Goal: Task Accomplishment & Management: Manage account settings

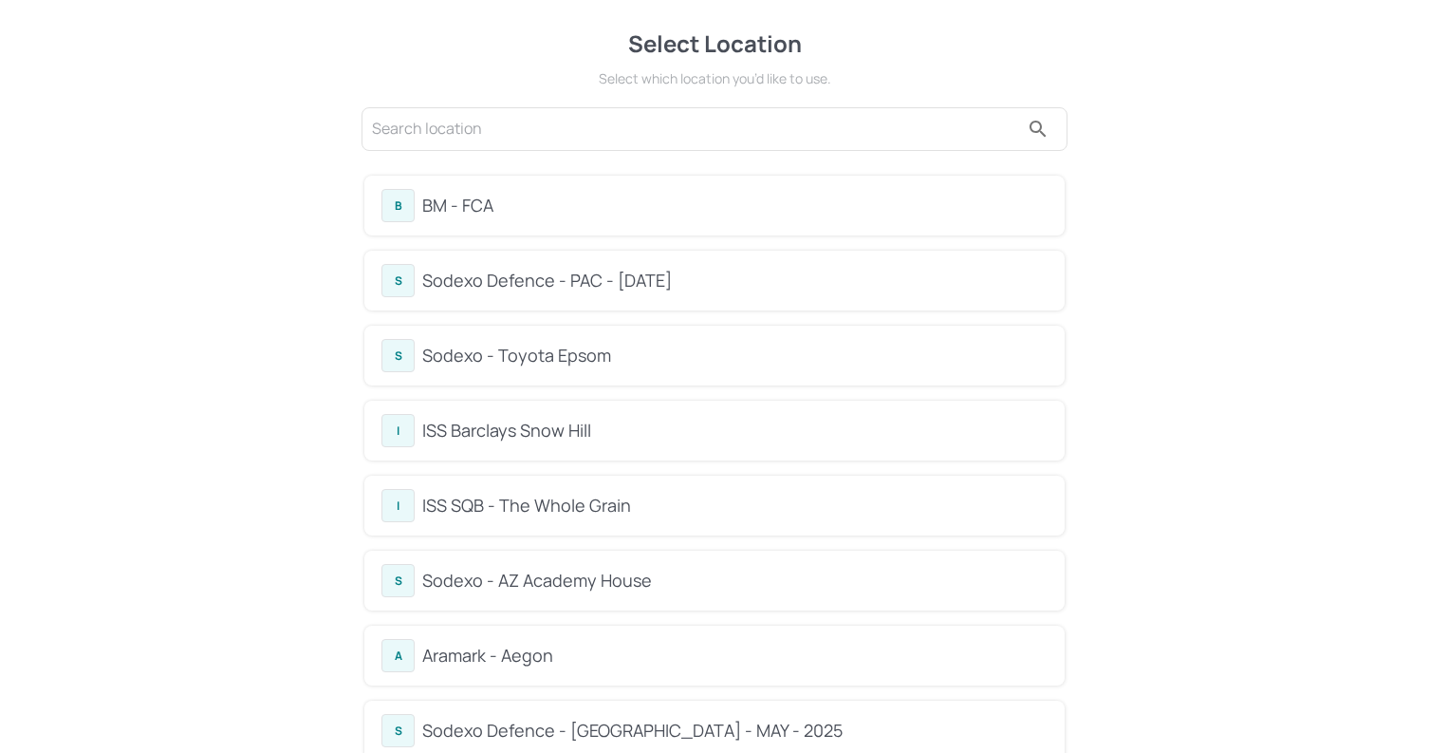
click at [587, 211] on div "BM - FCA" at bounding box center [734, 206] width 625 height 26
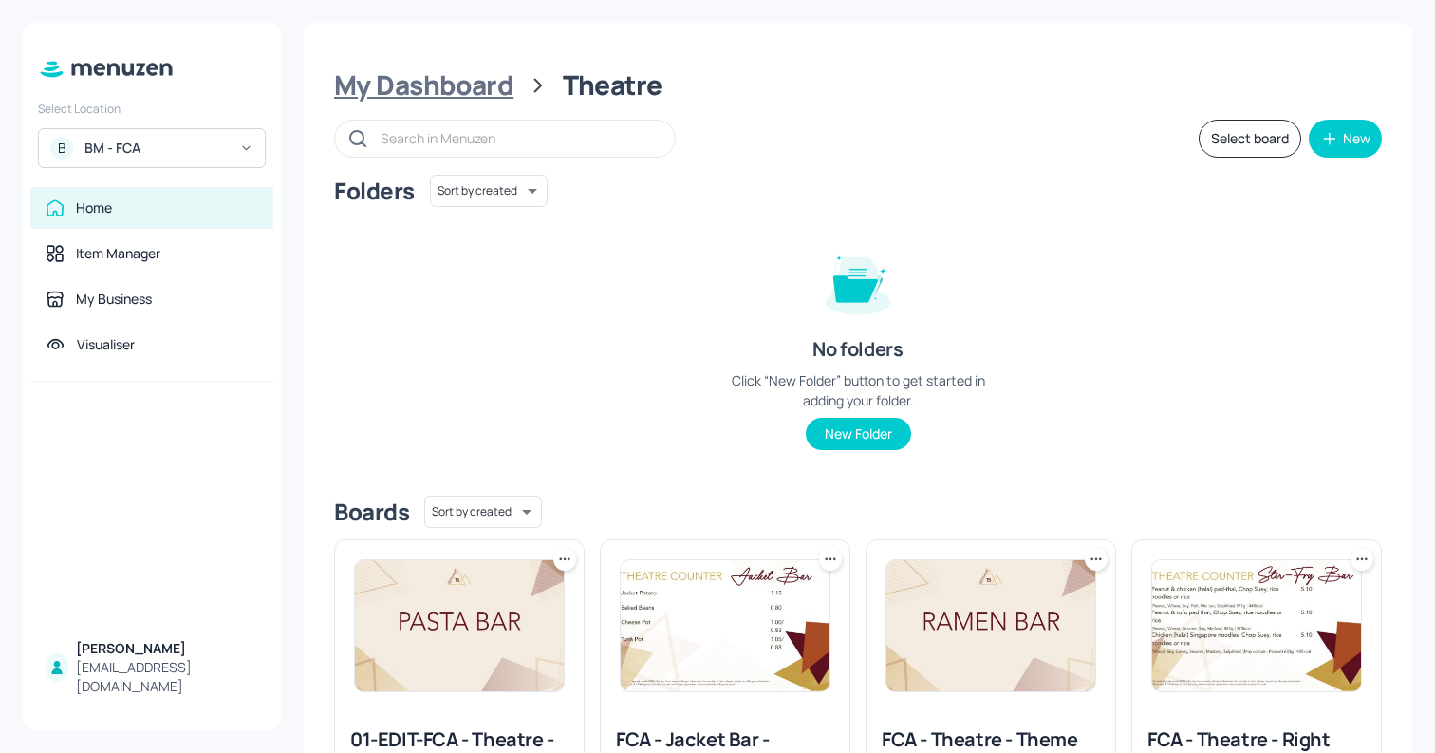
click at [475, 83] on div "My Dashboard" at bounding box center [423, 85] width 179 height 34
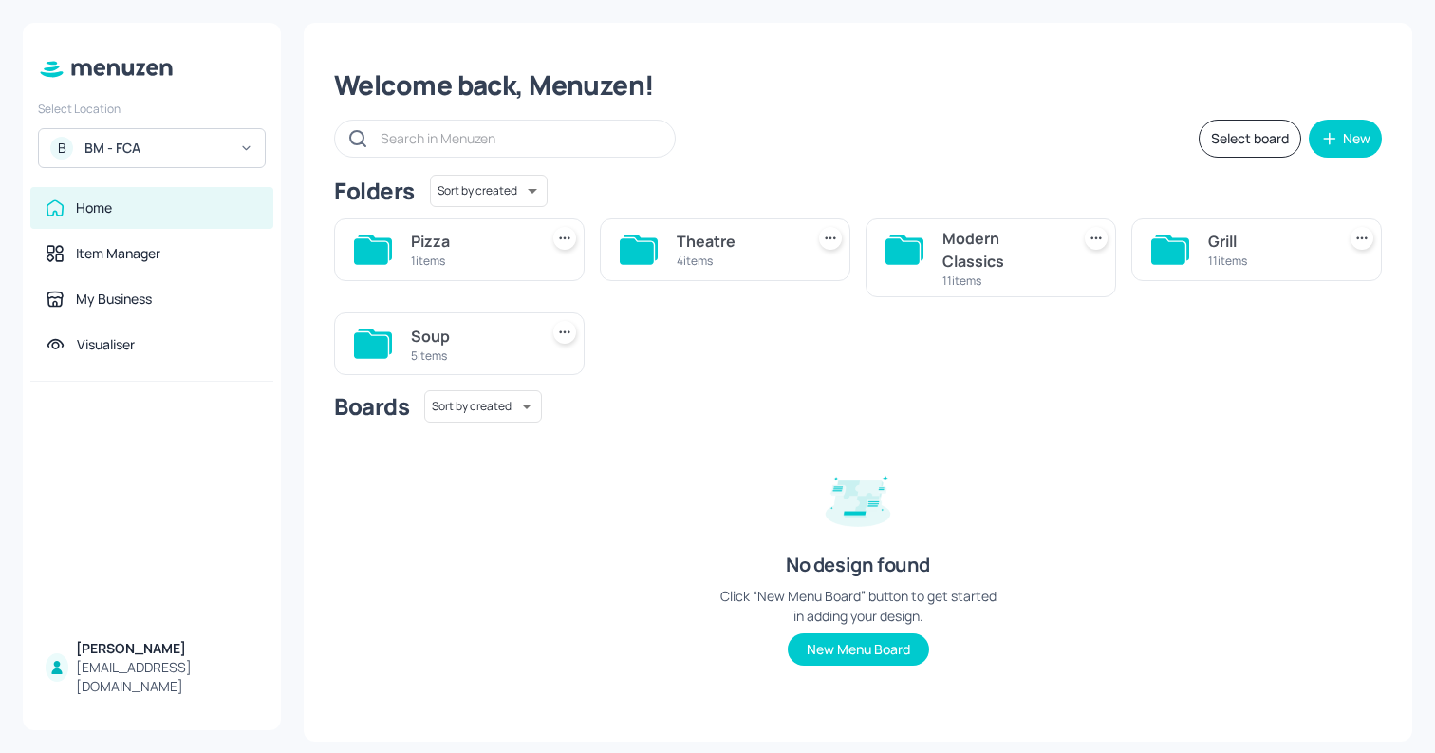
click at [495, 356] on div "5 items" at bounding box center [471, 355] width 120 height 16
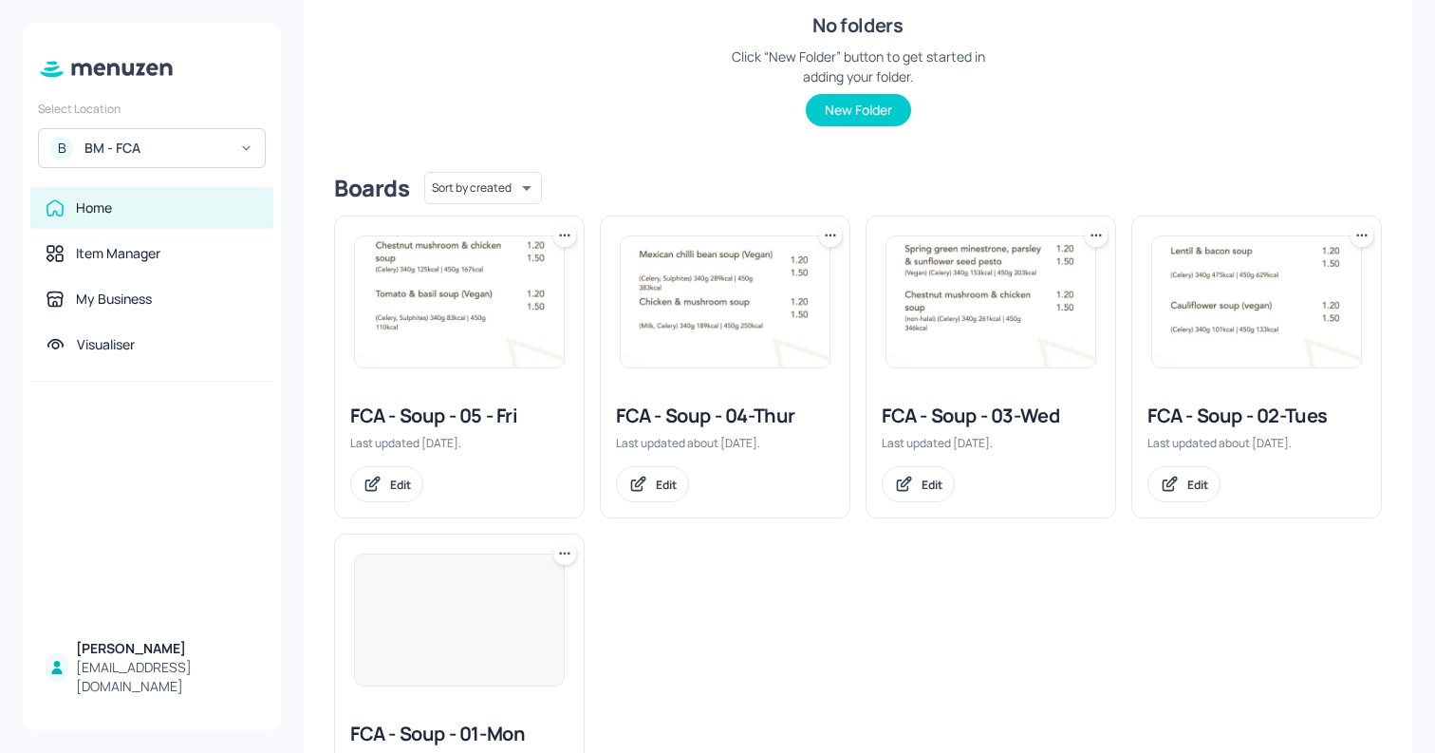
scroll to position [453, 0]
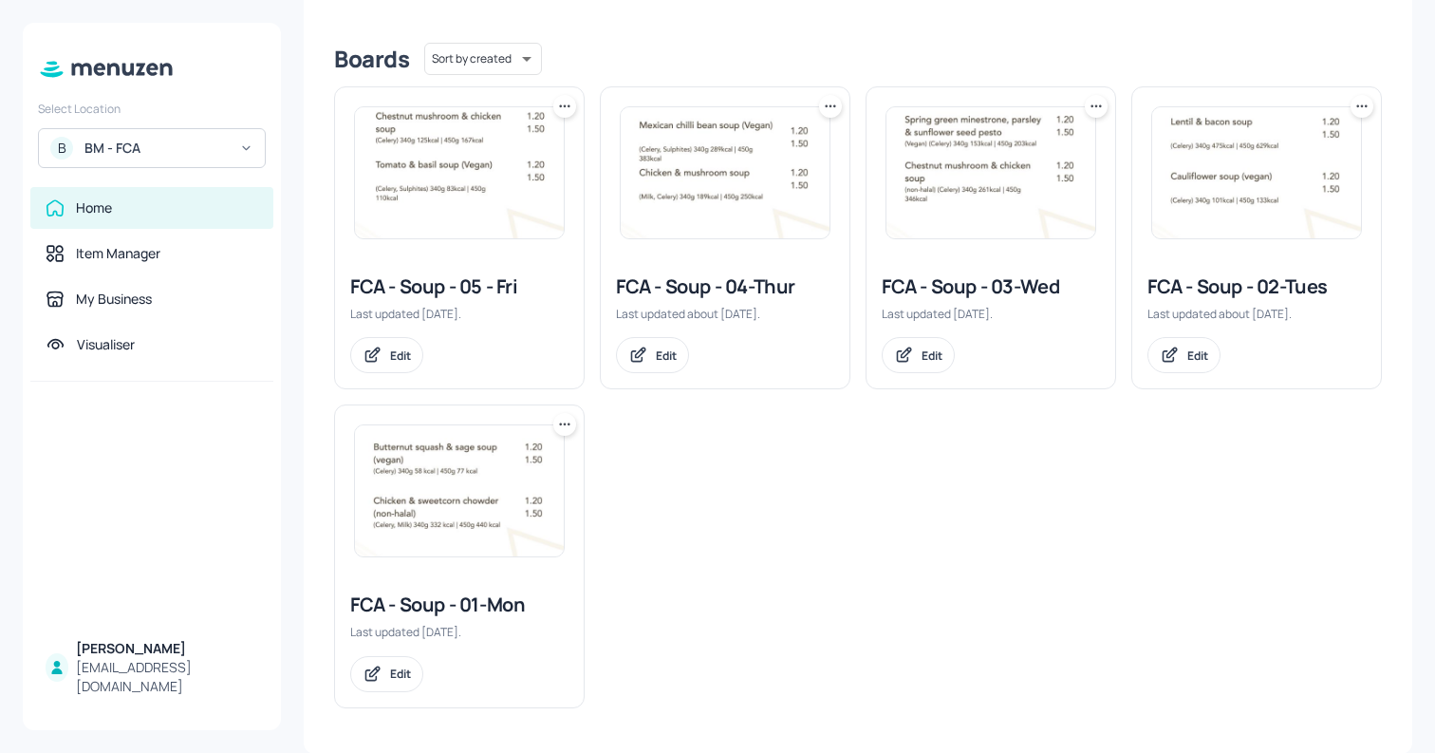
click at [461, 568] on div at bounding box center [459, 490] width 249 height 171
click at [479, 524] on img at bounding box center [459, 490] width 209 height 131
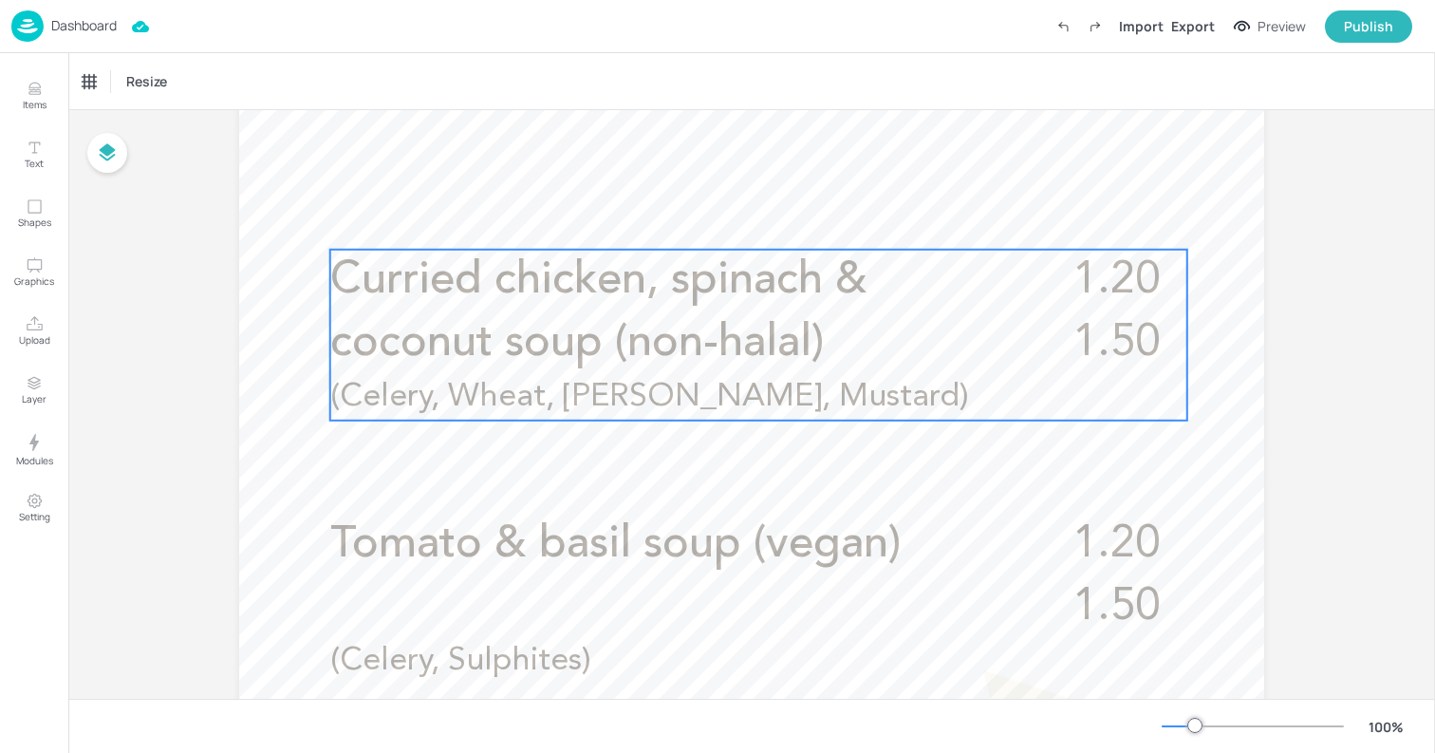
scroll to position [591, 0]
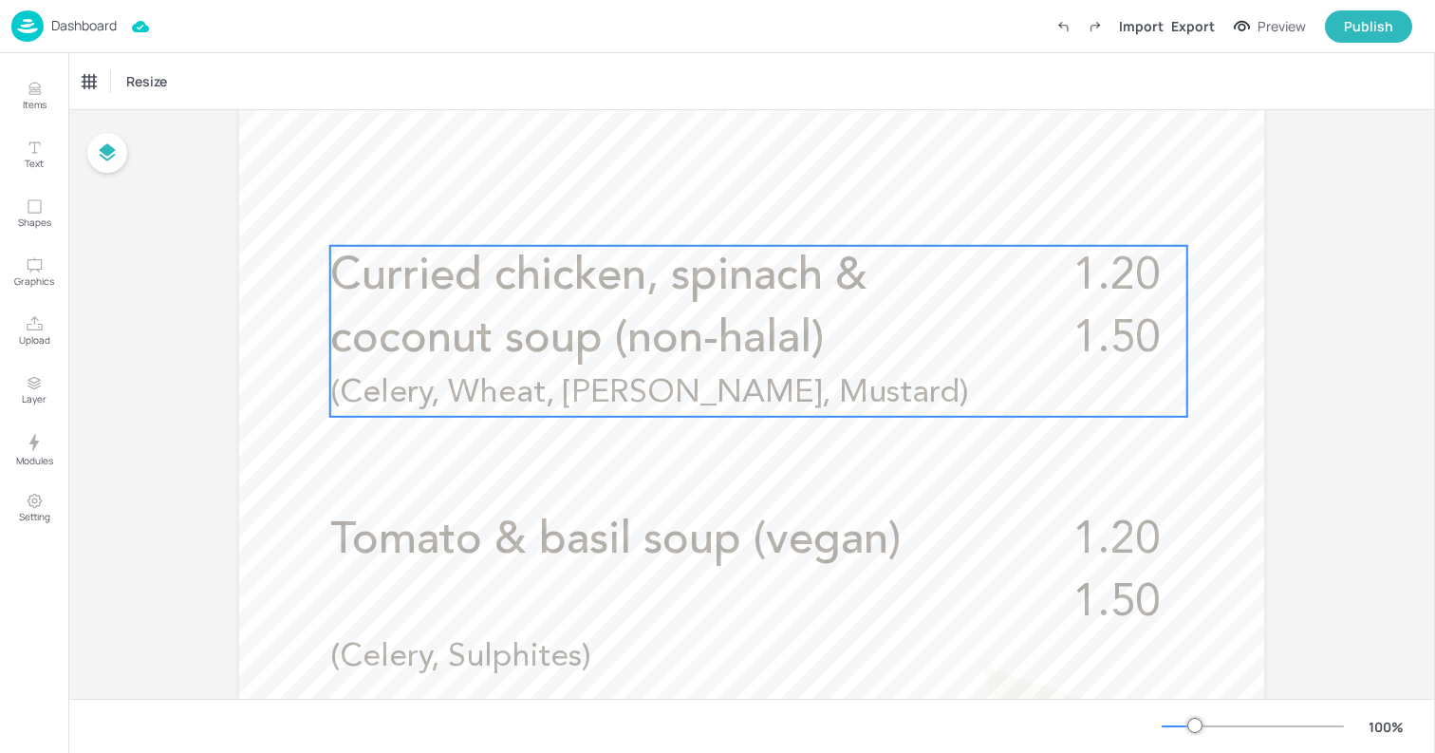
click at [748, 336] on span "Curried chicken, spinach & coconut soup (non-halal)" at bounding box center [598, 307] width 537 height 107
click at [747, 214] on icon "Edit Item" at bounding box center [745, 213] width 16 height 15
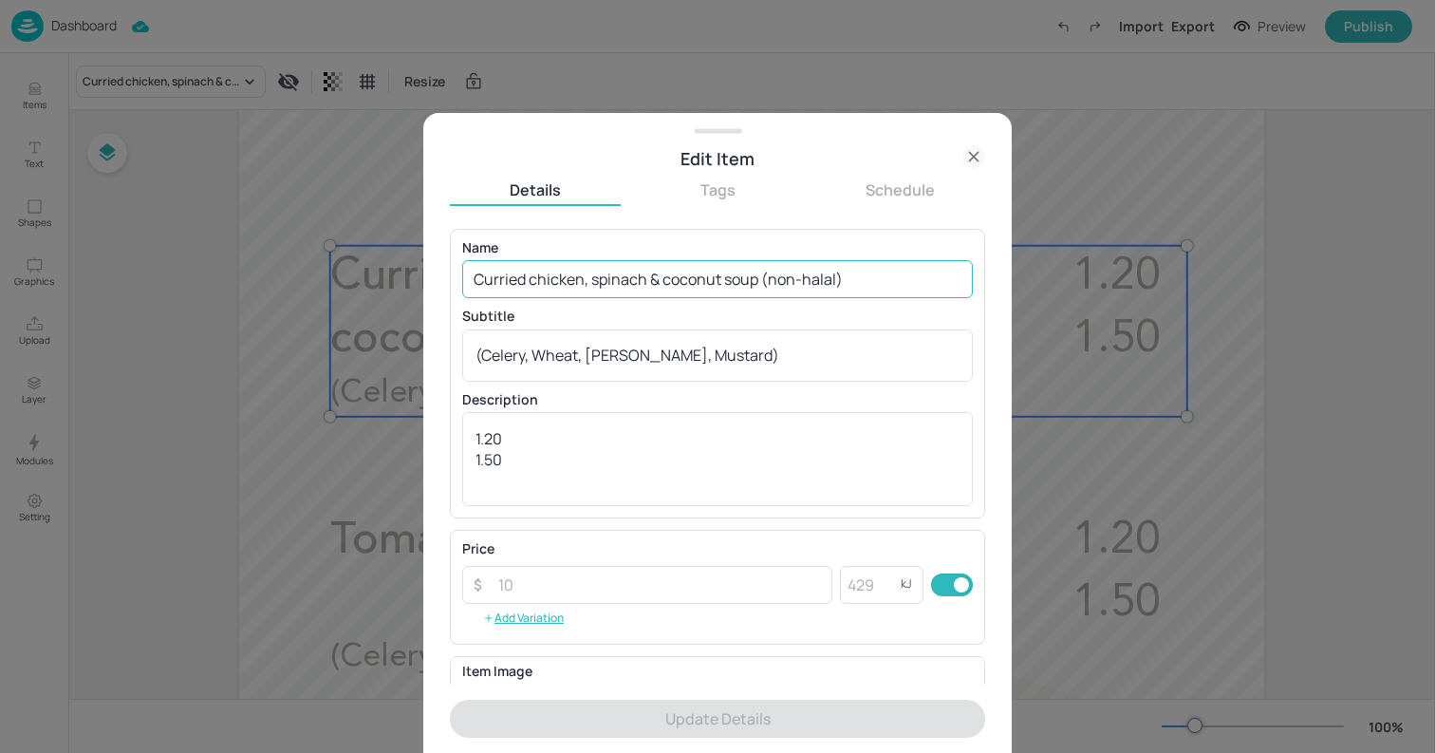
click at [706, 276] on input "Curried chicken, spinach & coconut soup (non-halal)" at bounding box center [717, 279] width 511 height 38
paste input "Spiced butternut squash & chickpeas soup (vegan)"
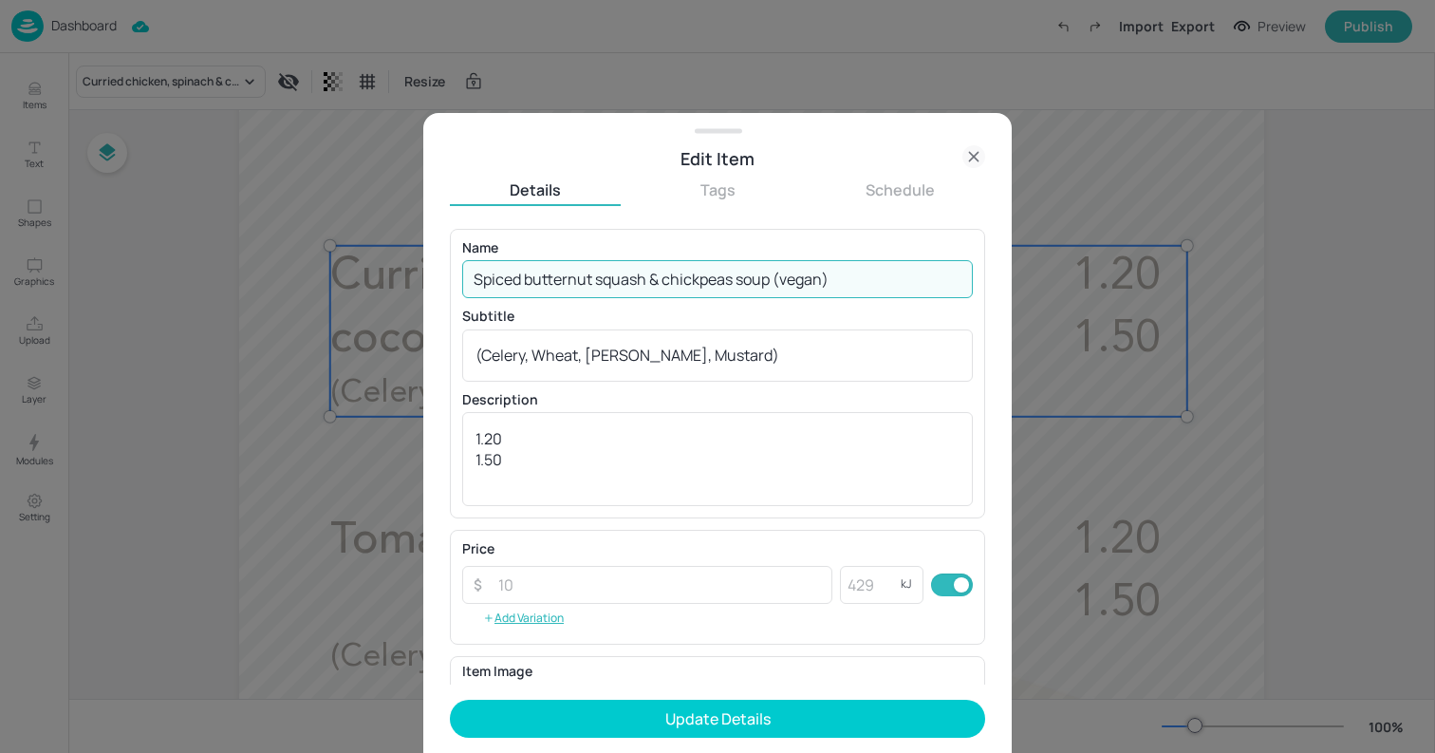
type input "Spiced butternut squash & chickpeas soup (vegan)"
click at [699, 373] on div "(Celery, Wheat, Soya, Mustard) x ​" at bounding box center [717, 355] width 511 height 52
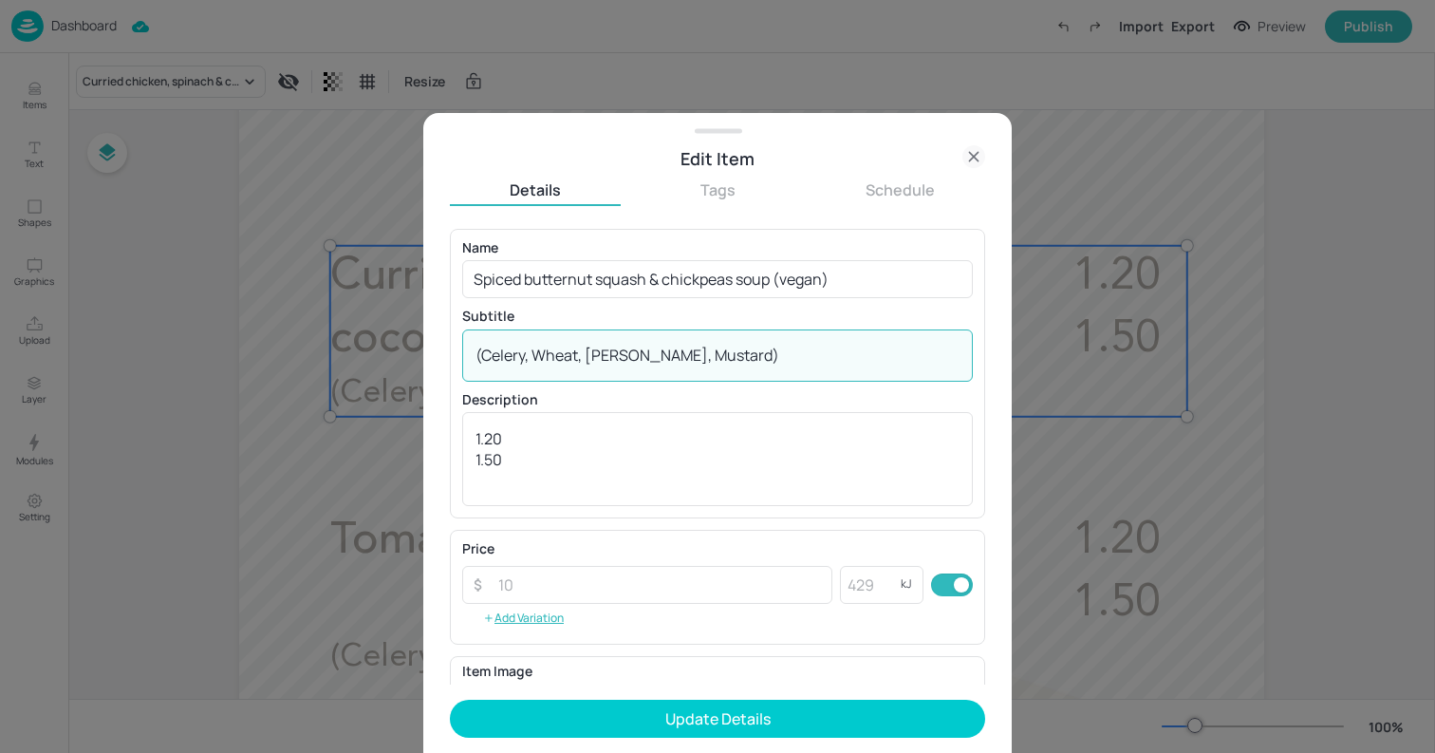
drag, startPoint x: 532, startPoint y: 355, endPoint x: 683, endPoint y: 355, distance: 150.9
click at [684, 355] on textarea "(Celery, Wheat, [PERSON_NAME], Mustard)" at bounding box center [717, 355] width 484 height 21
paste textarea "340g 152 kcal | 450g 201kcal"
click at [476, 346] on textarea "(Celery, Sulphites) 340g 152 kcal | 450g 201kcal" at bounding box center [717, 355] width 484 height 21
click at [677, 354] on textarea "(Celery, Sulphites) 340g 152 kcal | 450g 201kcal" at bounding box center [717, 355] width 484 height 21
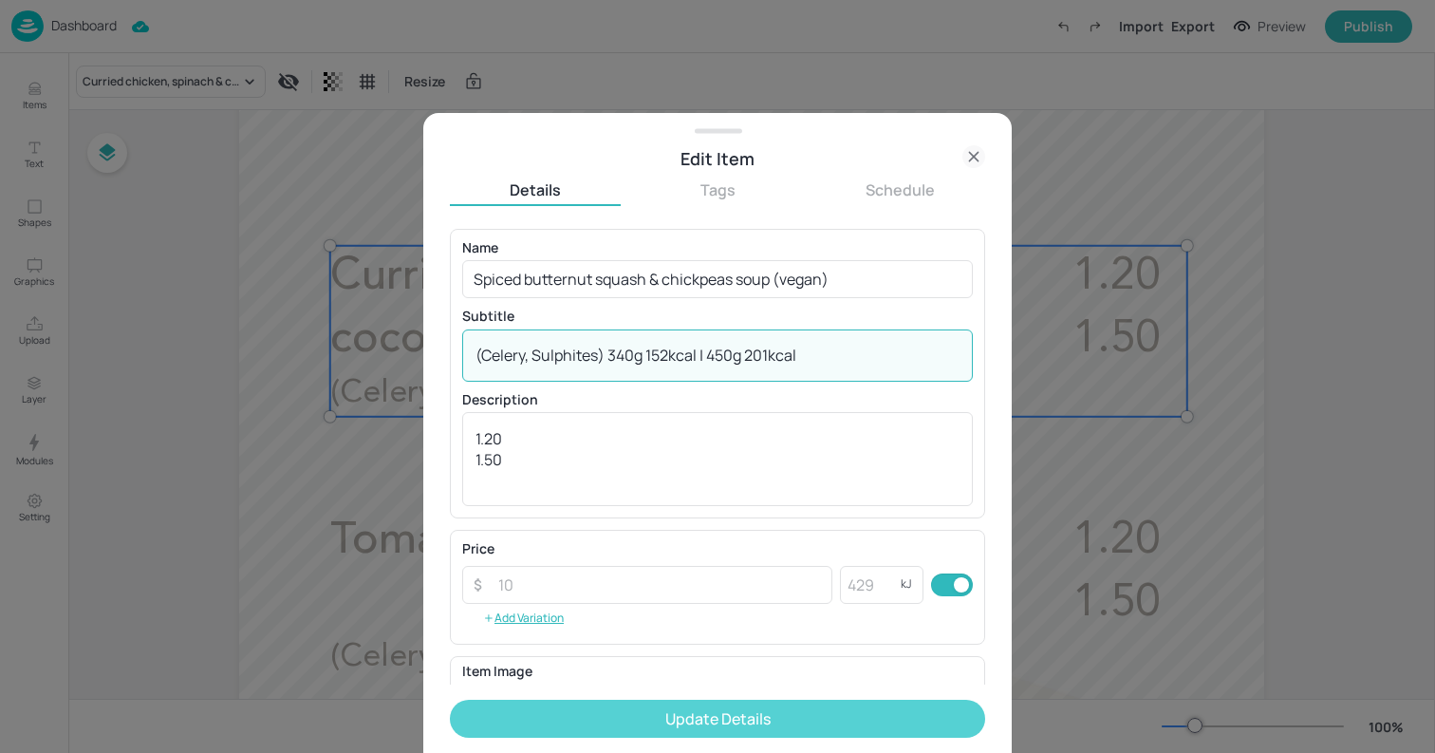
type textarea "(Celery, Sulphites) 340g 152kcal | 450g 201kcal"
click at [780, 727] on button "Update Details" at bounding box center [717, 718] width 535 height 38
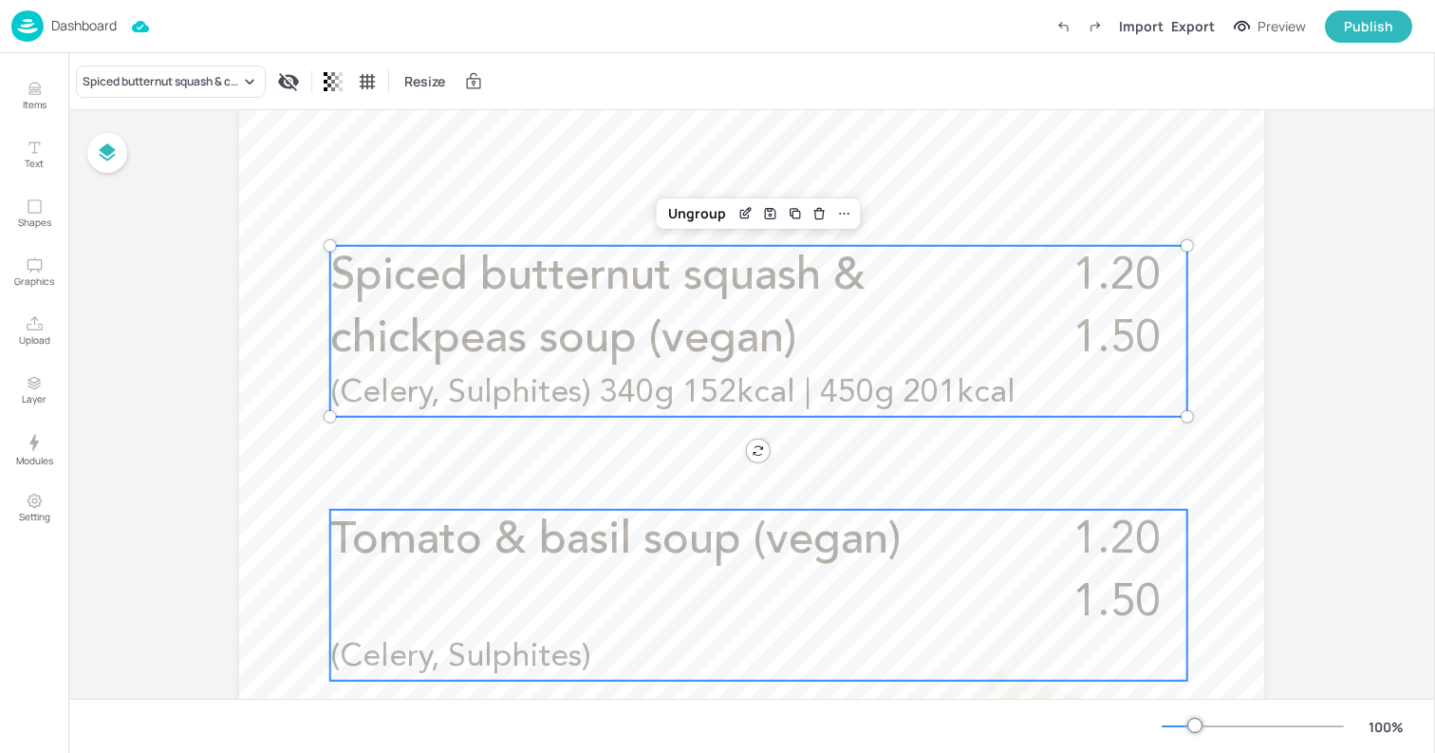
click at [540, 582] on div "Tomato & basil soup (vegan) 1.20 1.50 (Celery, Sulphites)" at bounding box center [758, 595] width 857 height 171
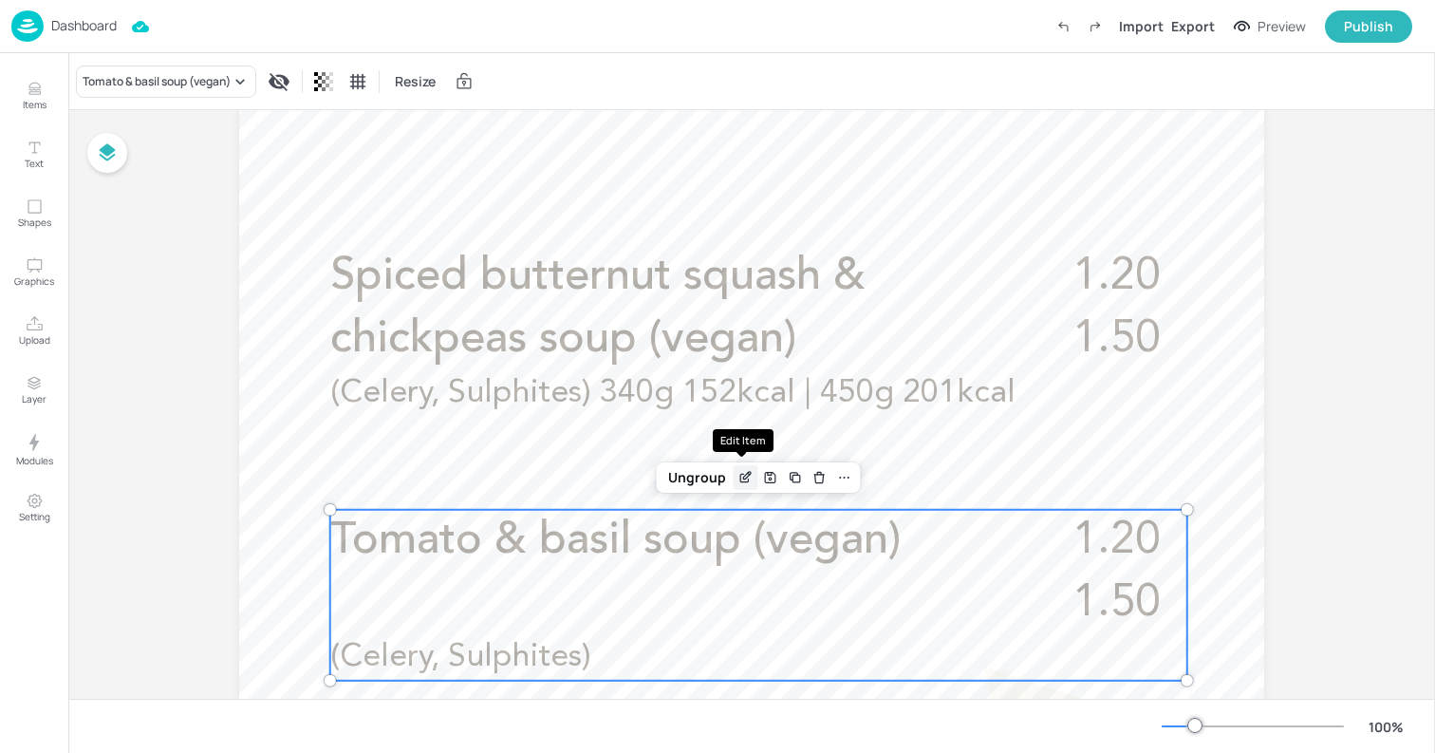
click at [751, 481] on div "Edit Item" at bounding box center [746, 477] width 25 height 25
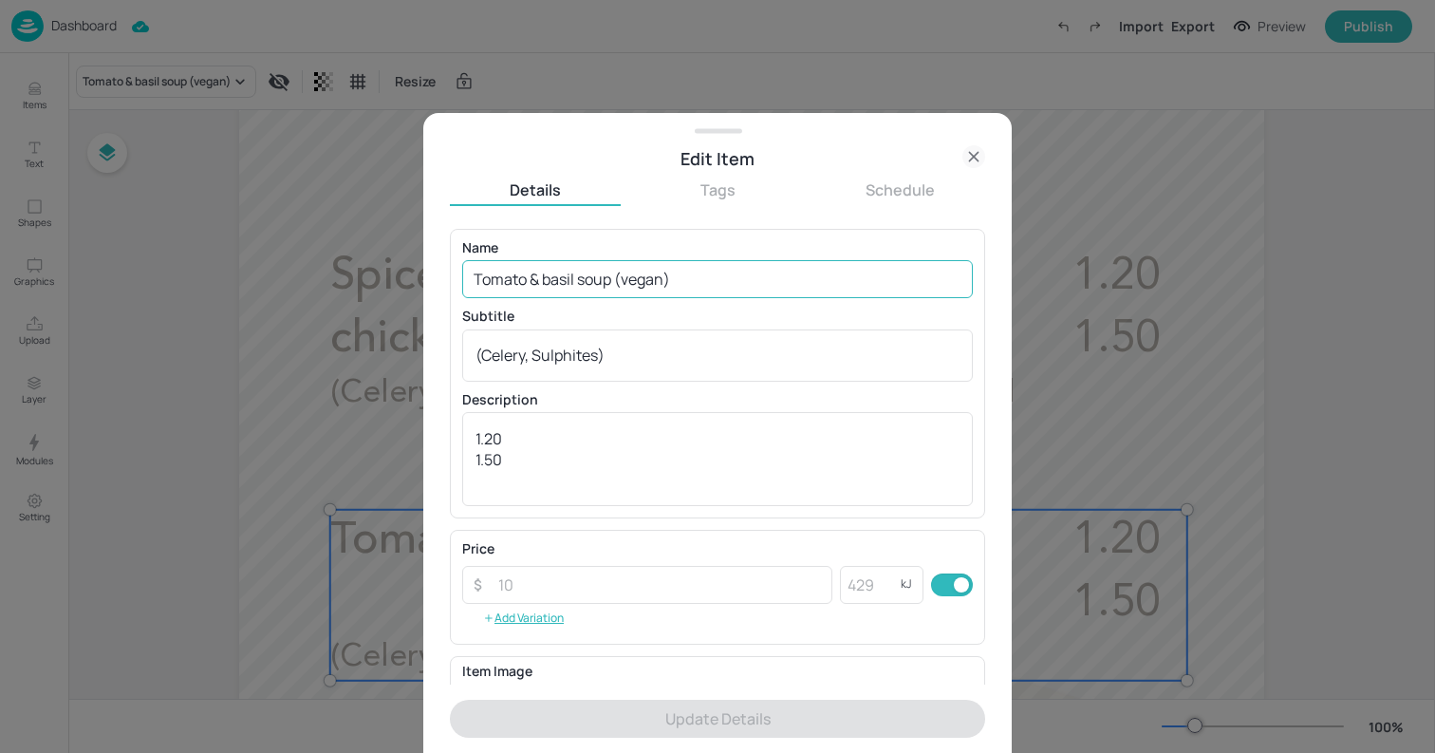
click at [615, 291] on input "Tomato & basil soup (vegan)" at bounding box center [717, 279] width 511 height 38
paste input "Chicken & sweetcorn chowder (non-halal)"
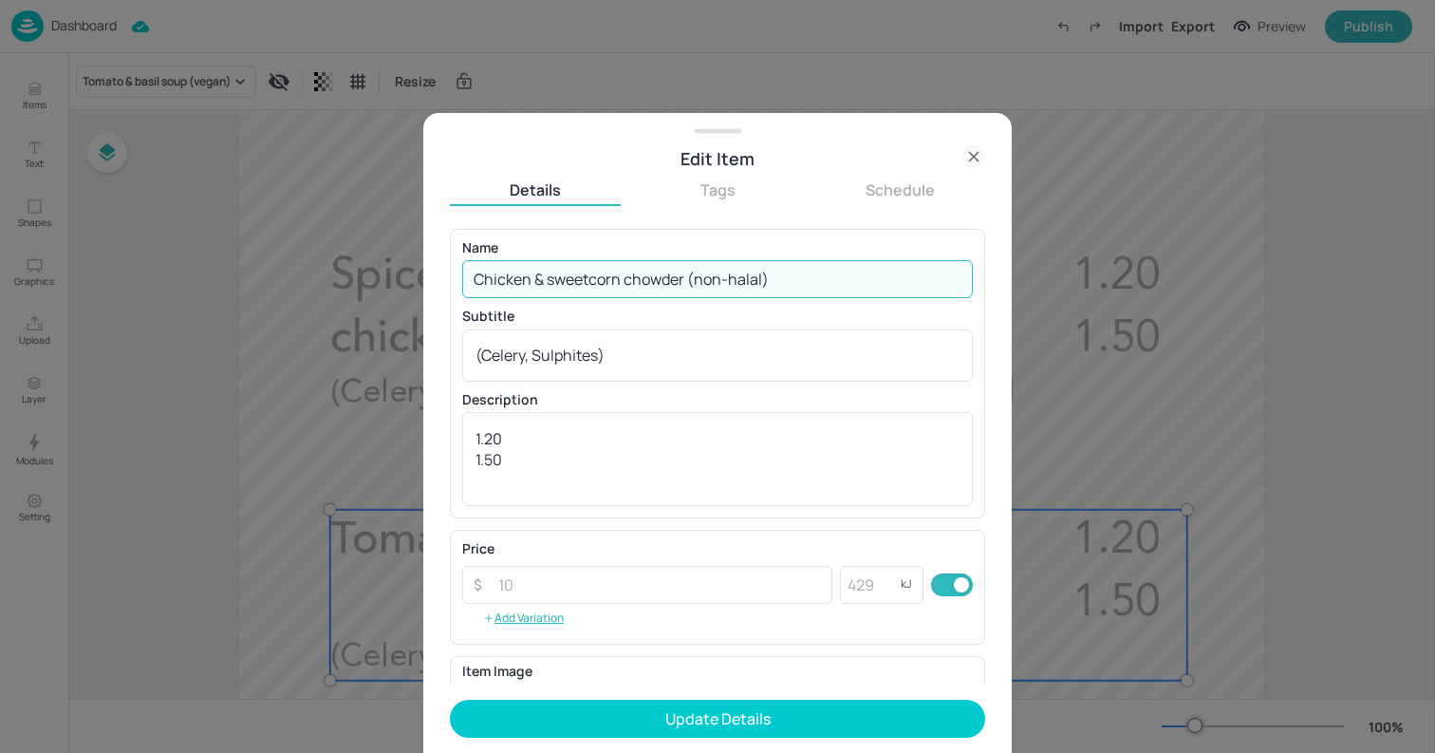
type input "Chicken & sweetcorn chowder (non-halal)"
click at [706, 364] on textarea "(Celery, Sulphites)" at bounding box center [717, 355] width 484 height 21
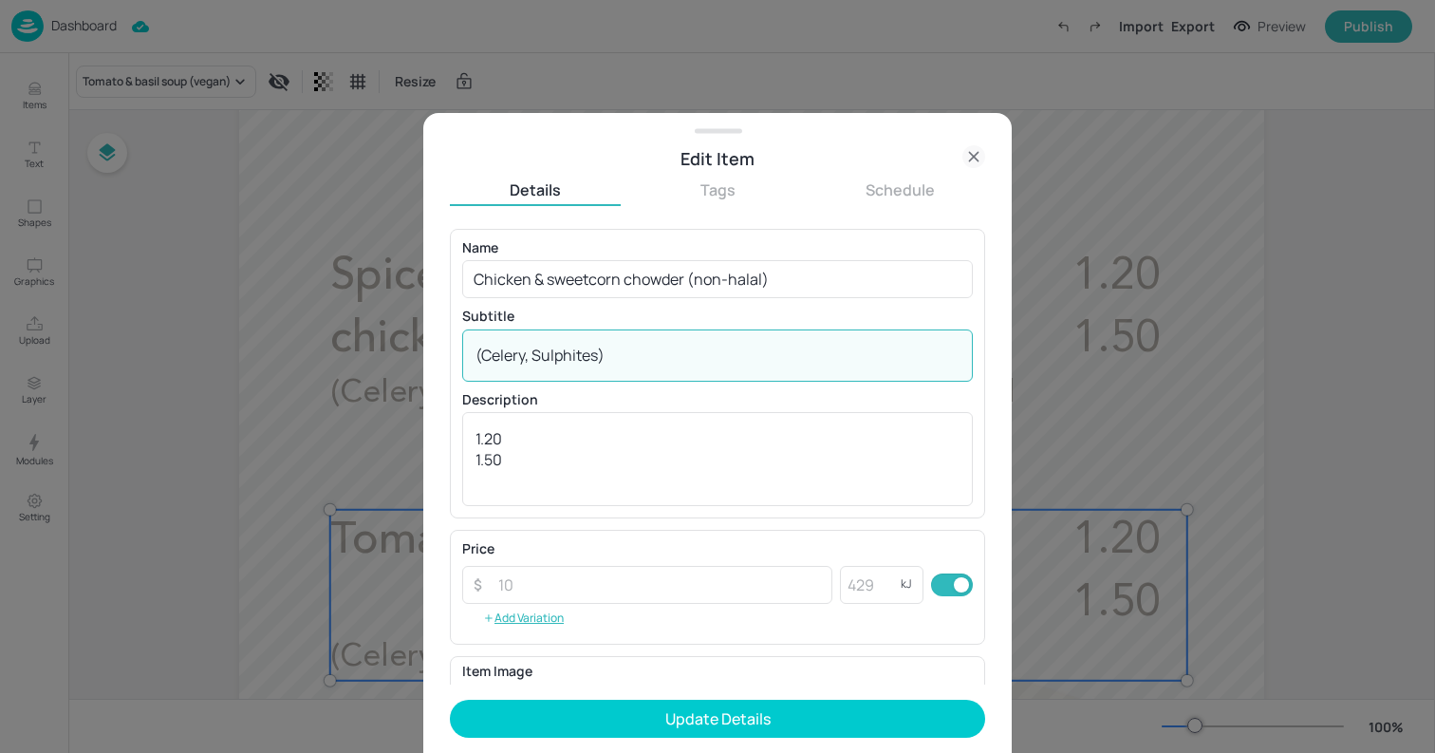
click at [706, 364] on textarea "(Celery, Sulphites)" at bounding box center [717, 355] width 484 height 21
click at [673, 336] on div "(Celery, Sulphites) x ​" at bounding box center [717, 355] width 511 height 52
click at [569, 355] on textarea "(Celery, Sulphites)" at bounding box center [717, 355] width 484 height 21
click at [581, 351] on textarea "(Celery, Sulphites)" at bounding box center [717, 355] width 484 height 21
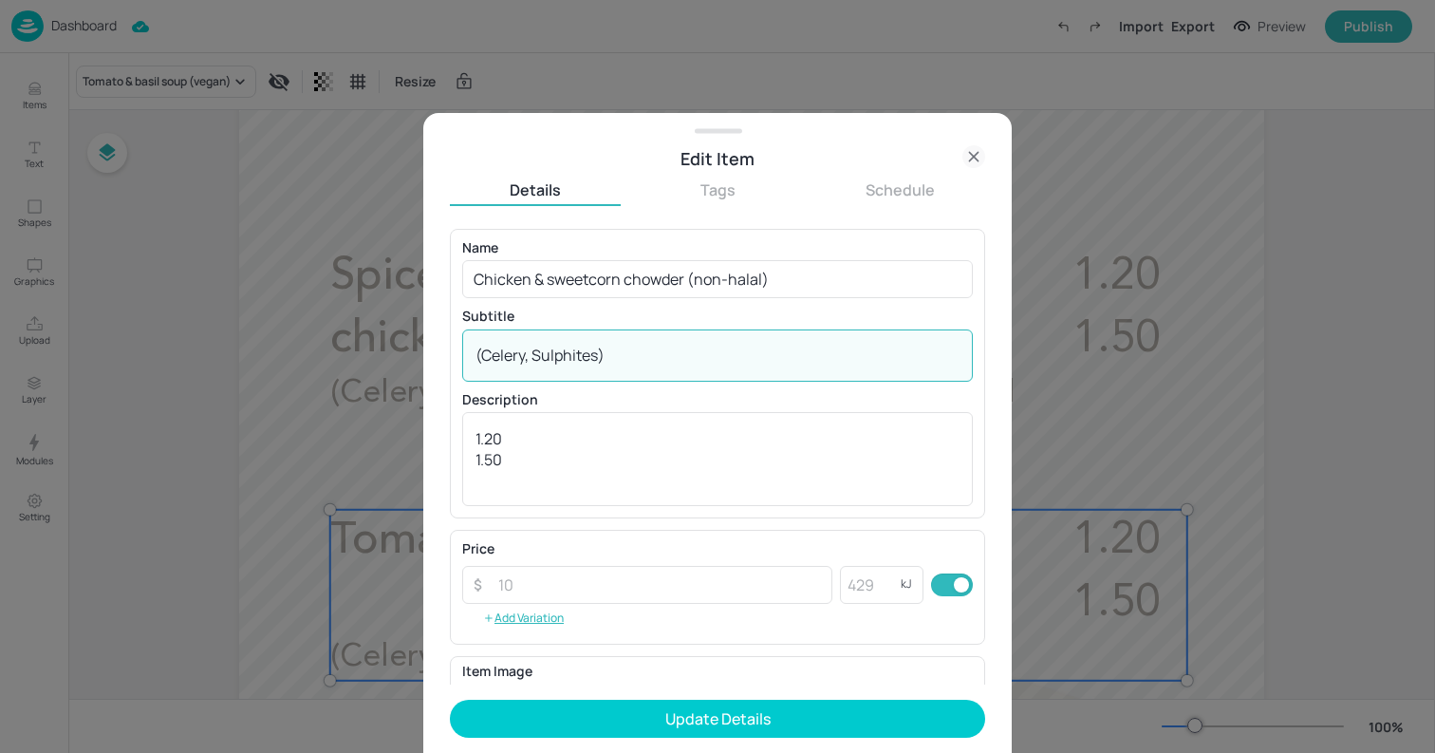
click at [581, 351] on textarea "(Celery, Sulphites)" at bounding box center [717, 355] width 484 height 21
click at [642, 358] on textarea "(Celery, Milk)" at bounding box center [717, 355] width 484 height 21
paste textarea "Milk 340g 332 kcal | 450g 440 kcal"
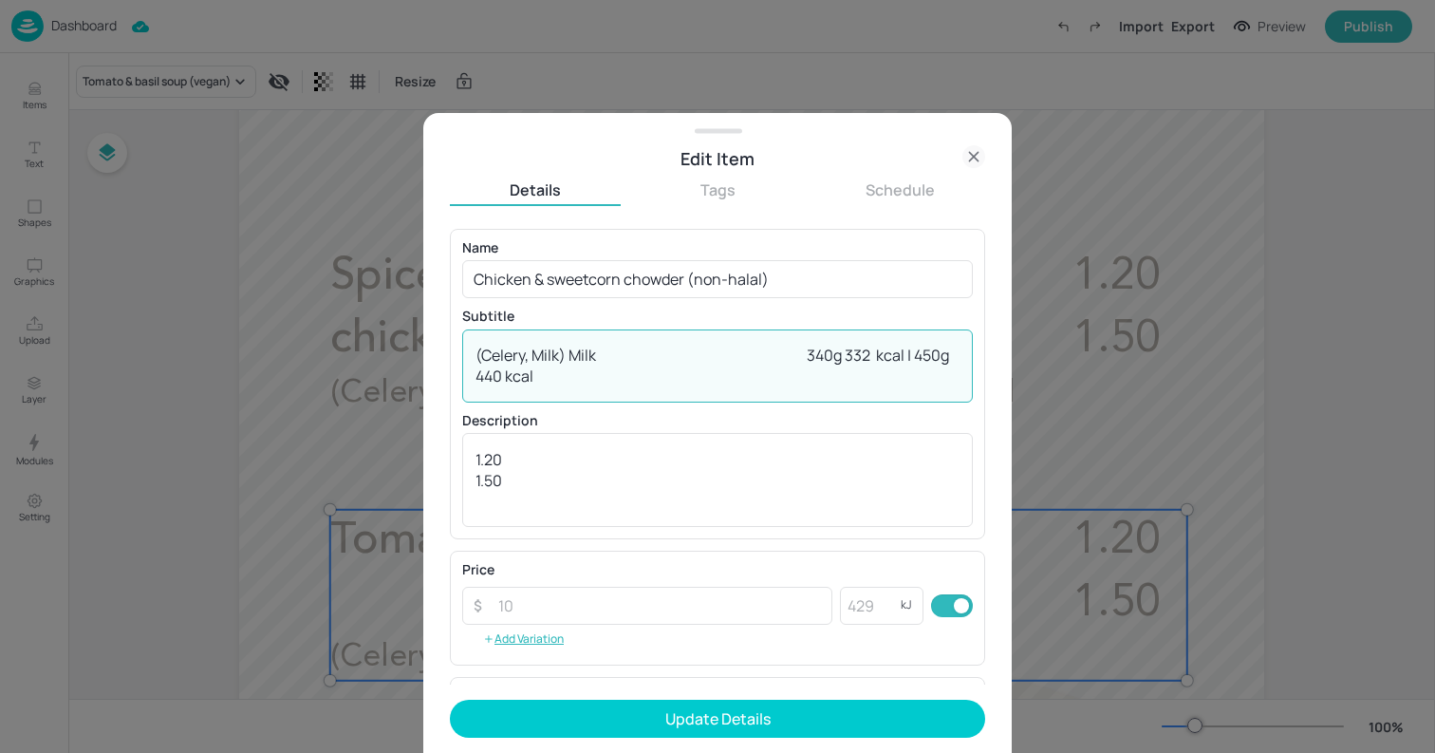
click at [586, 357] on textarea "(Celery, Milk) Milk 340g 332 kcal | 450g 440 kcal" at bounding box center [717, 366] width 484 height 42
click at [666, 351] on textarea "(Celery, Milk) 340g 332 kcal | 450g 440 kcal" at bounding box center [717, 366] width 484 height 42
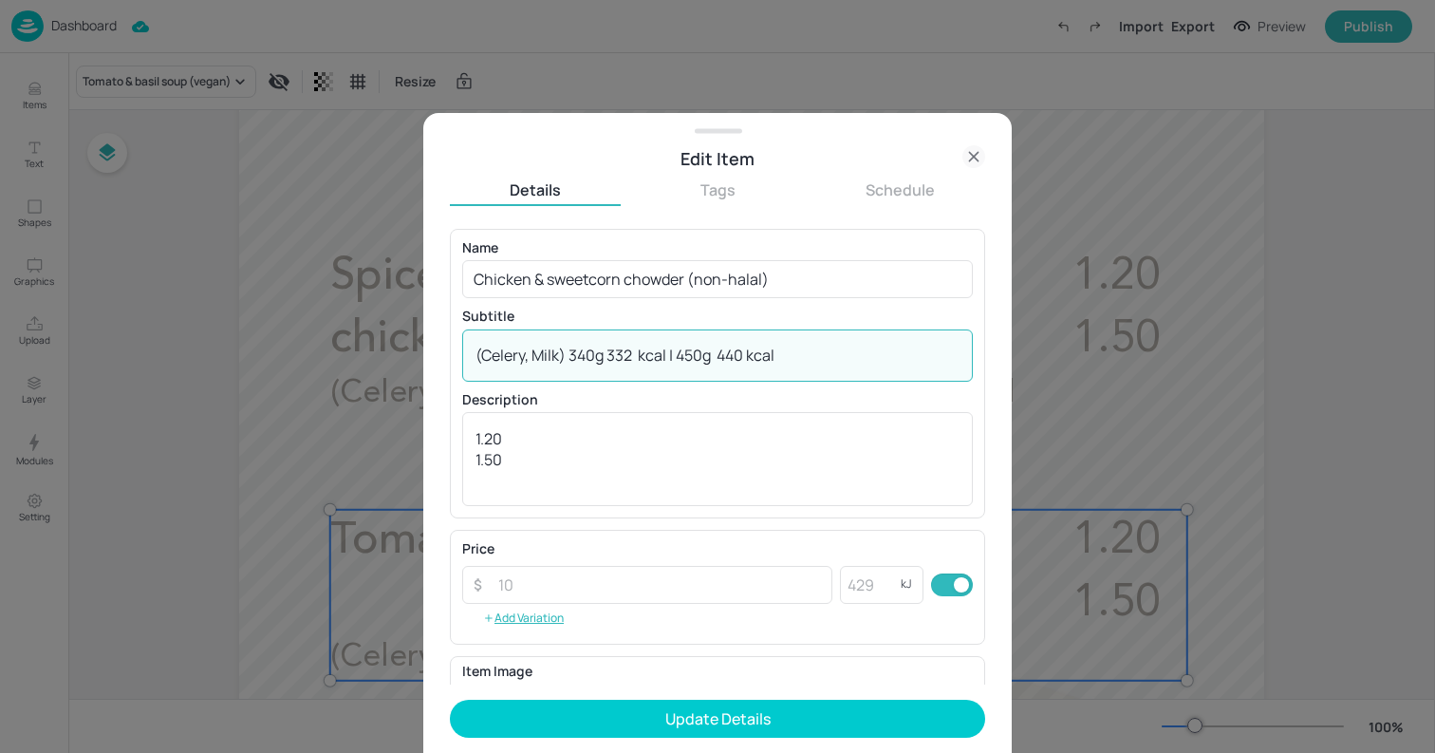
click at [640, 352] on textarea "(Celery, Milk) 340g 332 kcal | 450g 440 kcal" at bounding box center [717, 355] width 484 height 21
click at [711, 353] on textarea "(Celery, Milk) 340g 332kcal | 450g 440kcal" at bounding box center [717, 355] width 484 height 21
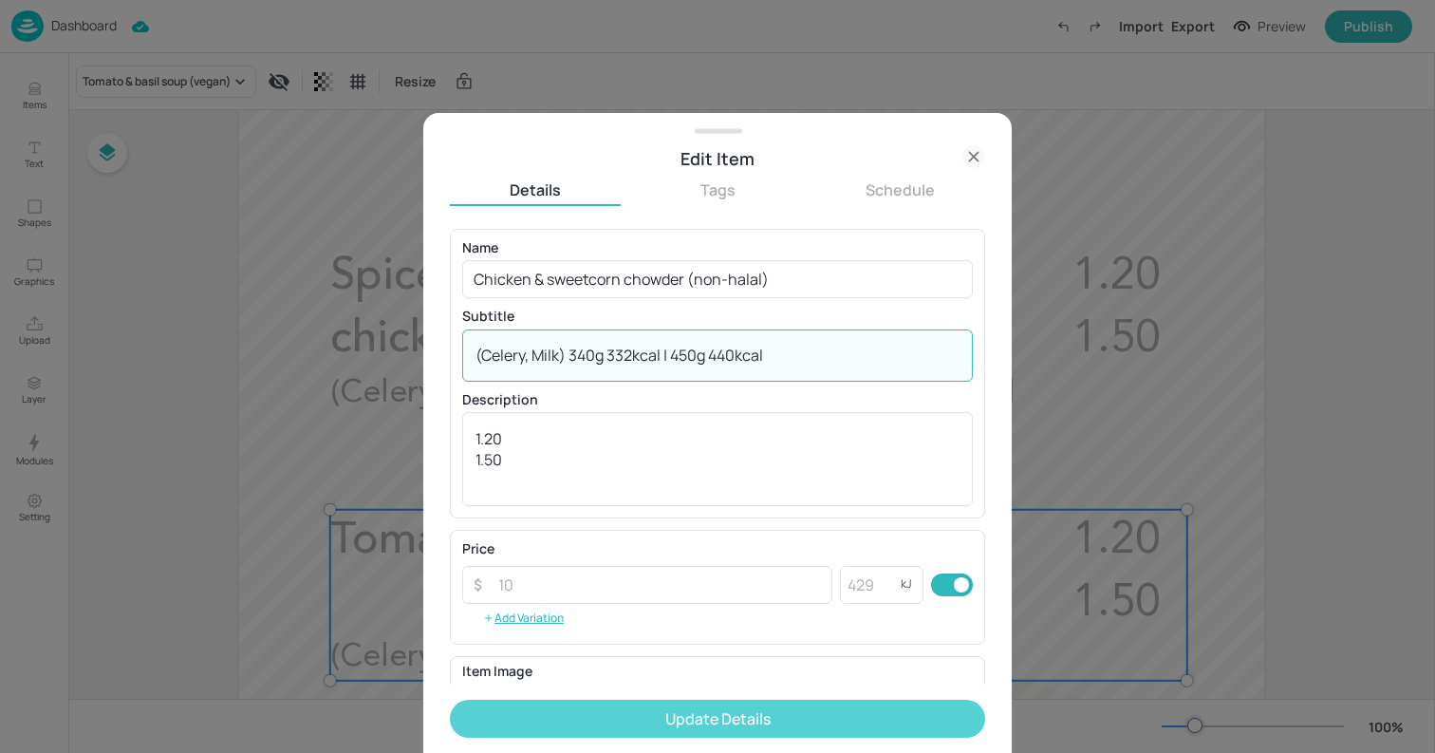
type textarea "(Celery, Milk) 340g 332kcal | 450g 440kcal"
click at [679, 717] on button "Update Details" at bounding box center [717, 718] width 535 height 38
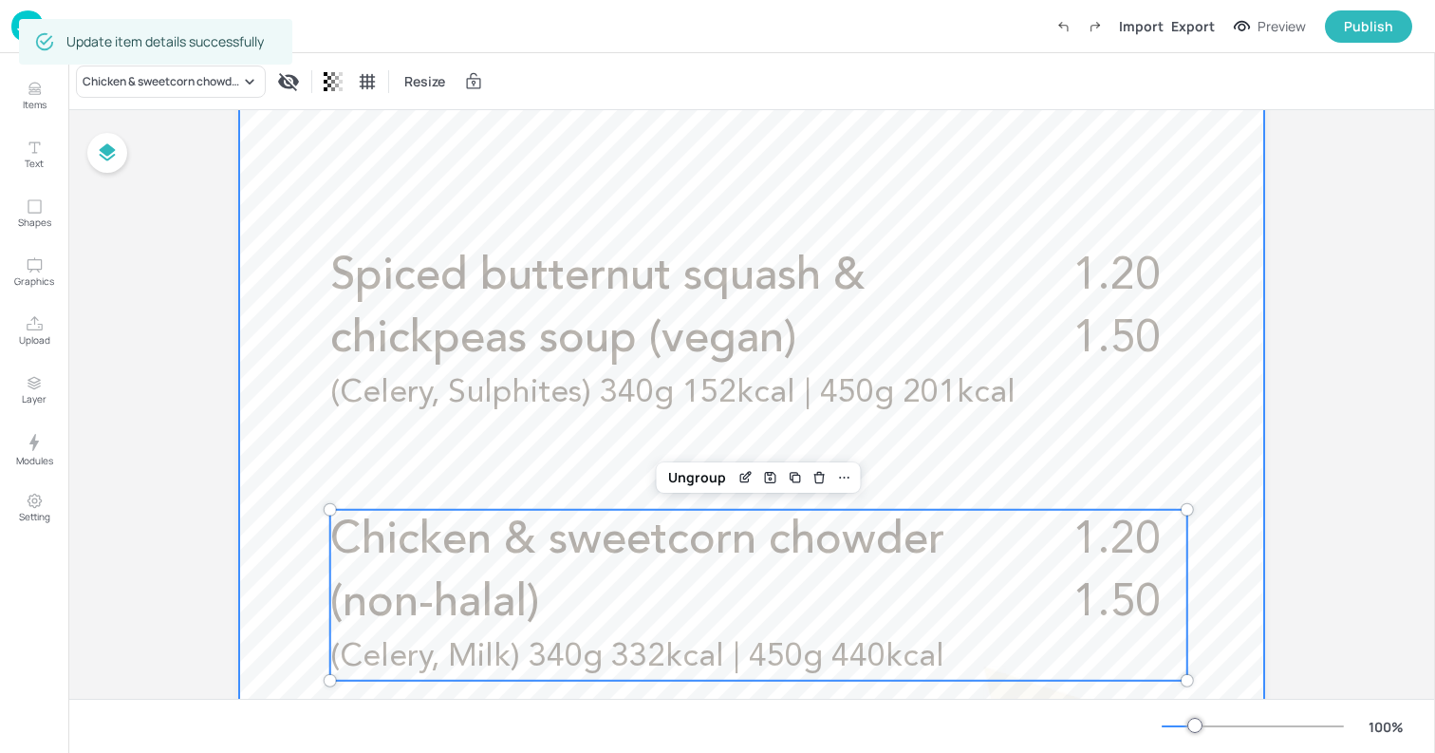
click at [271, 402] on div at bounding box center [751, 491] width 1025 height 1822
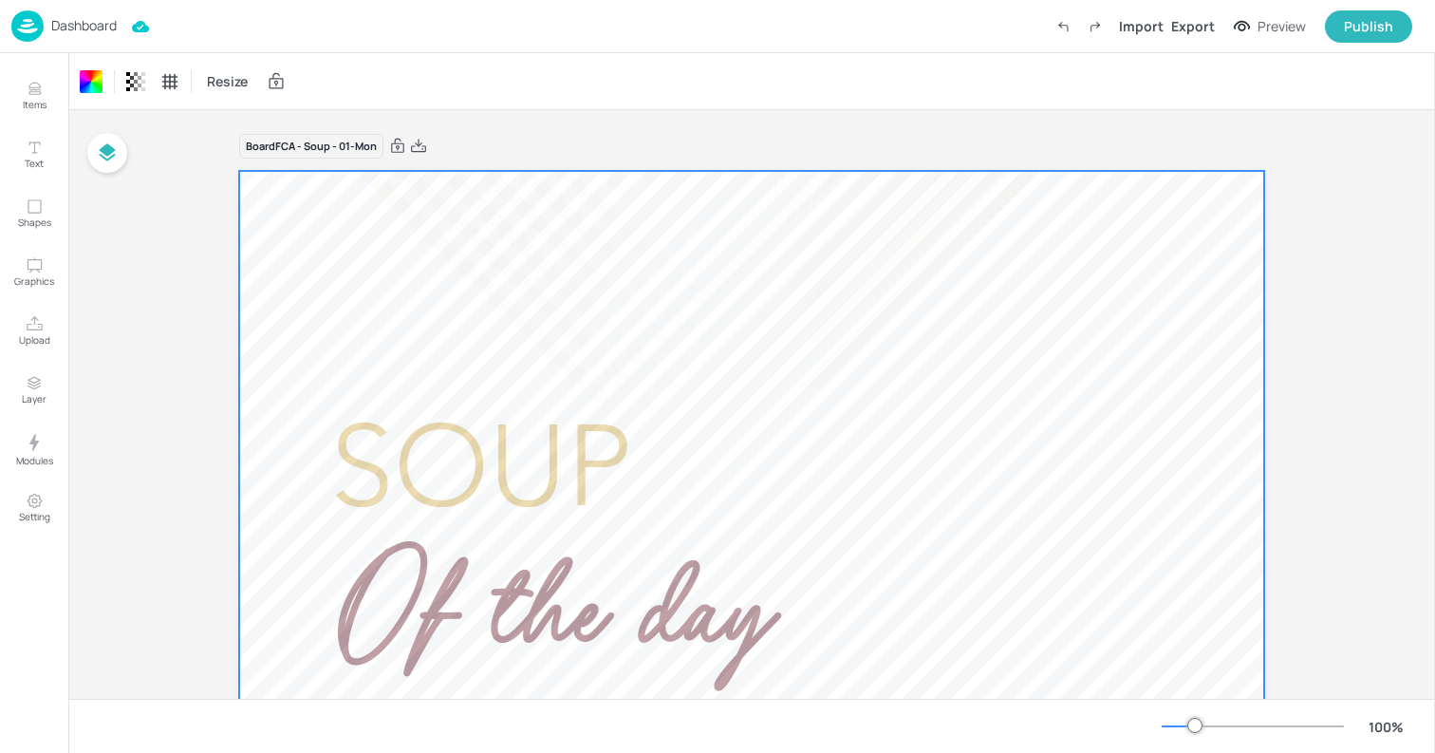
click at [90, 13] on div "Dashboard" at bounding box center [63, 25] width 105 height 31
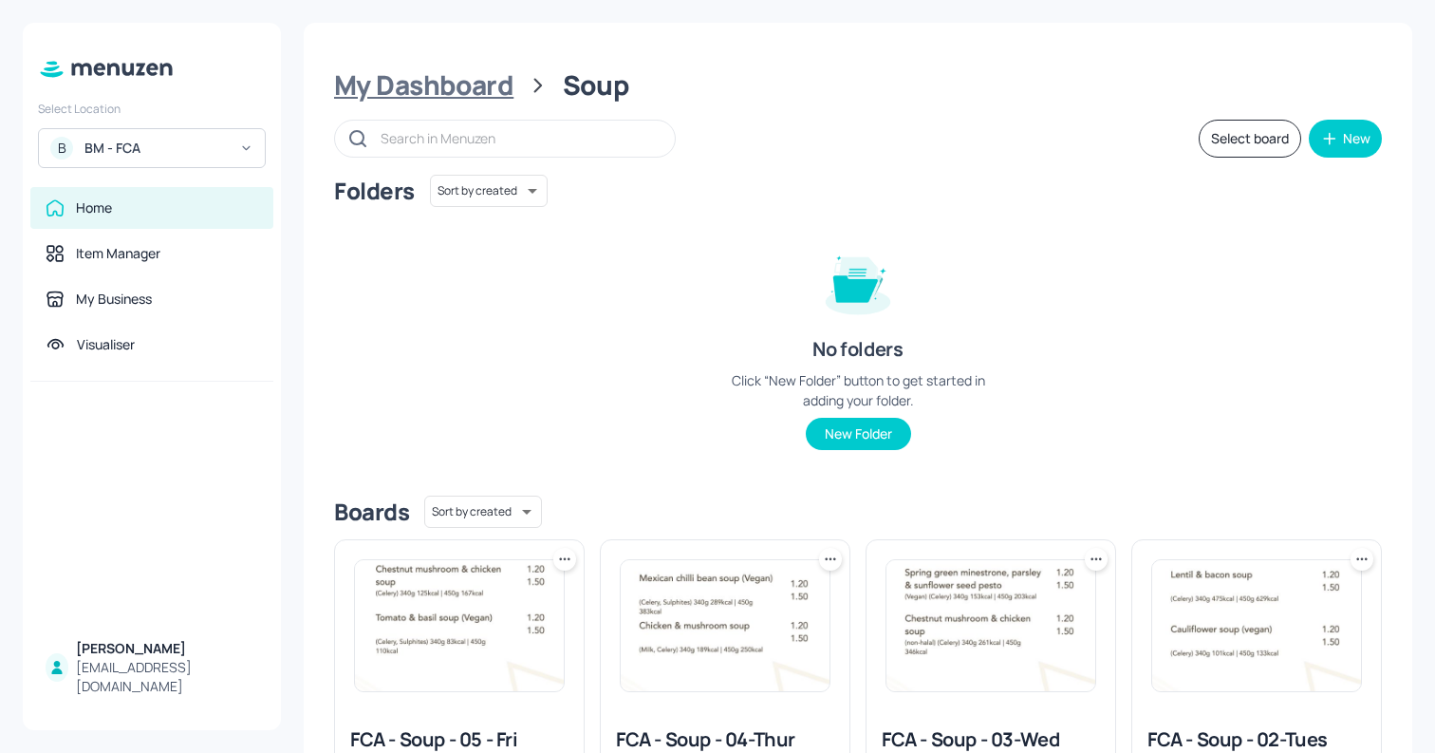
click at [488, 87] on div "My Dashboard" at bounding box center [423, 85] width 179 height 34
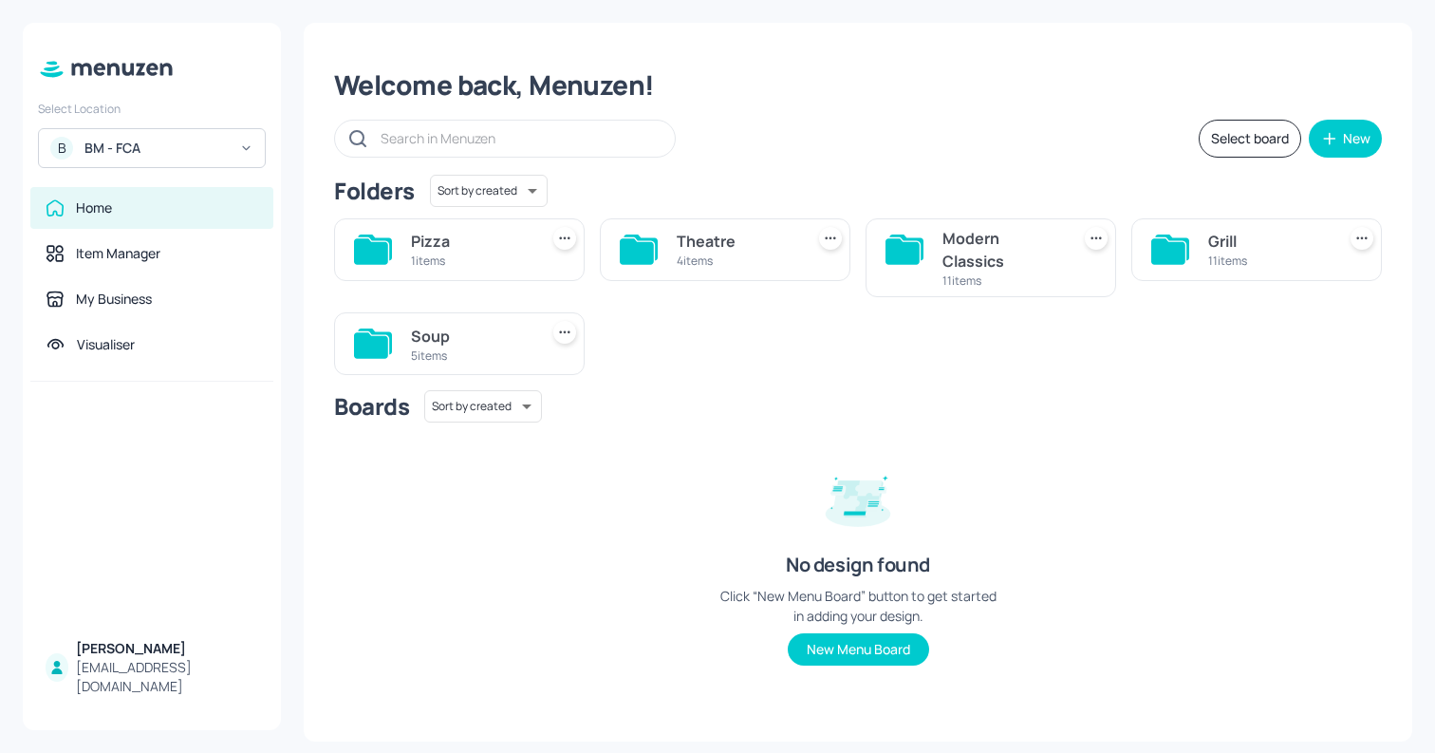
click at [990, 270] on div "Modern Classics" at bounding box center [1002, 250] width 120 height 46
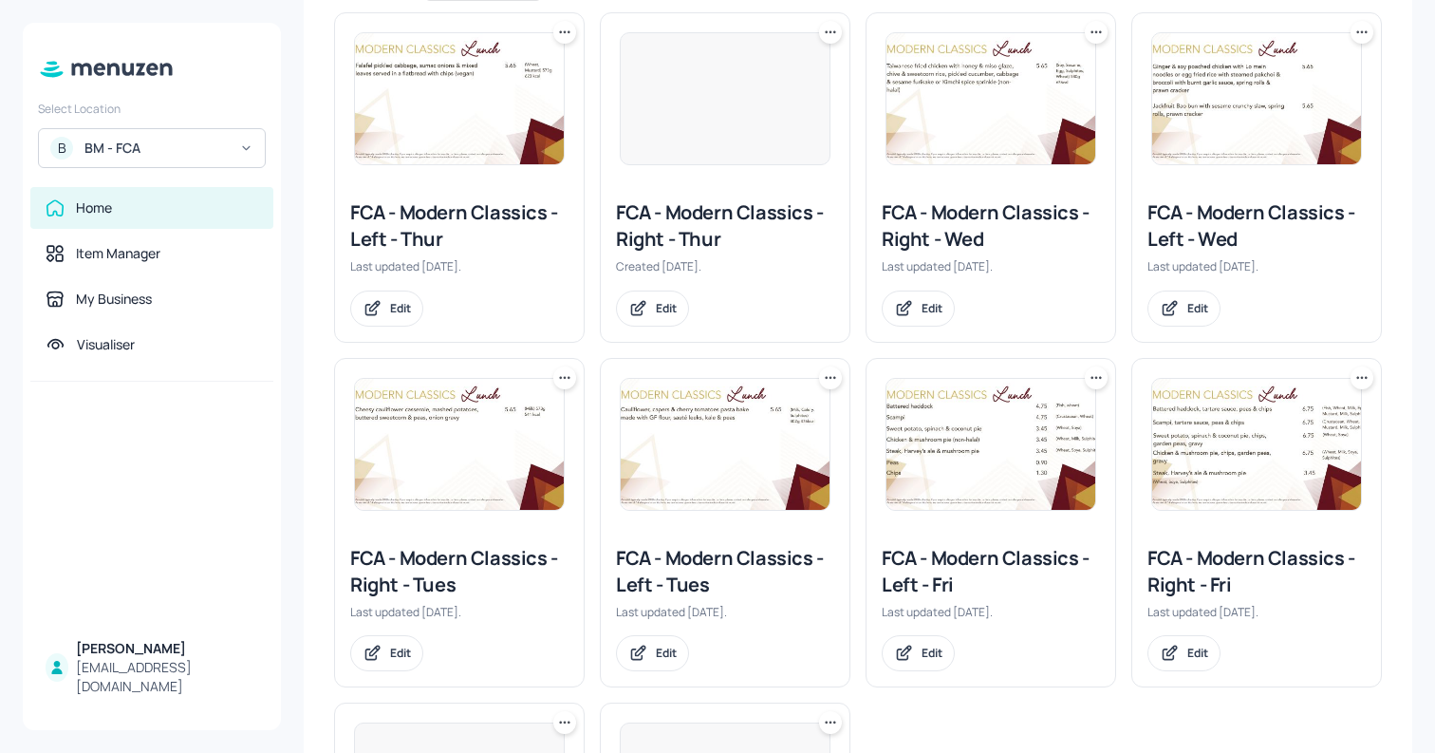
scroll to position [668, 0]
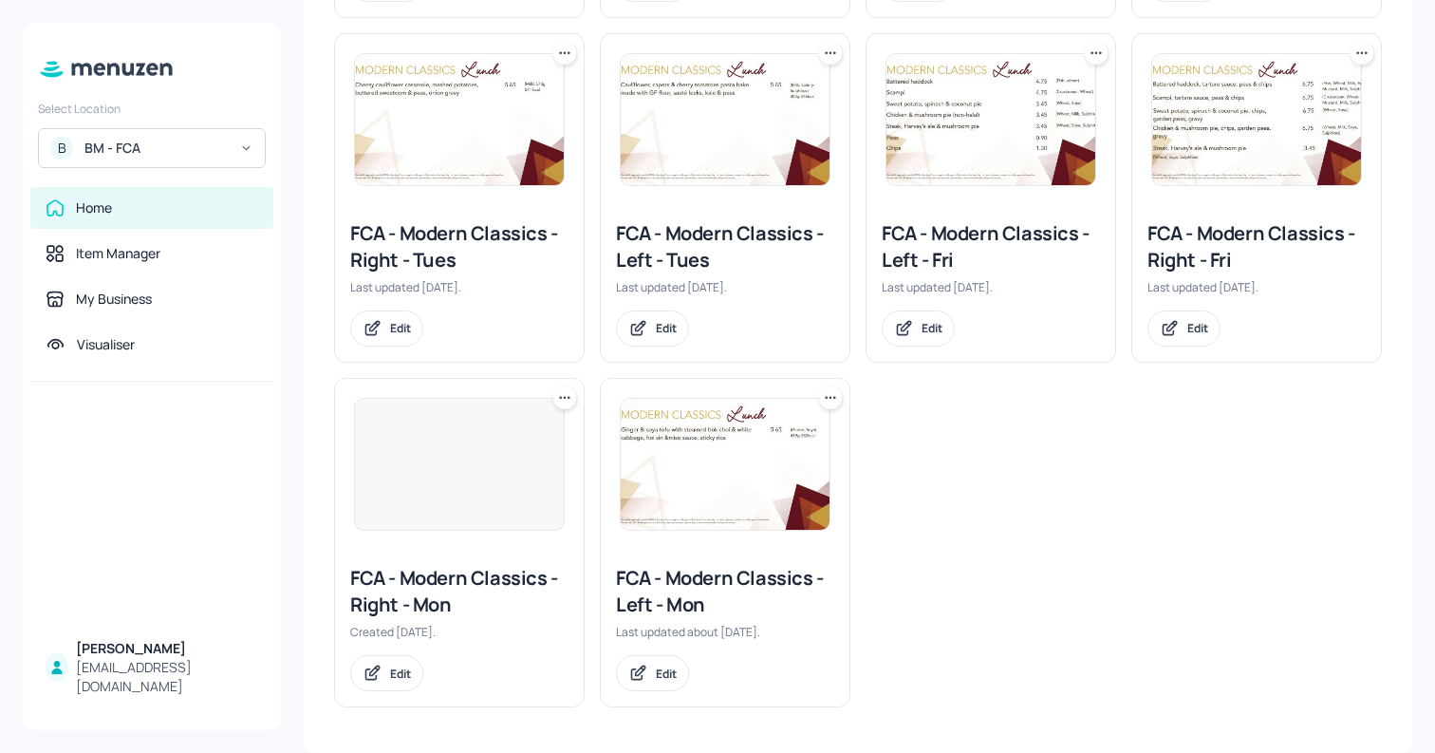
click at [416, 522] on div at bounding box center [459, 464] width 211 height 133
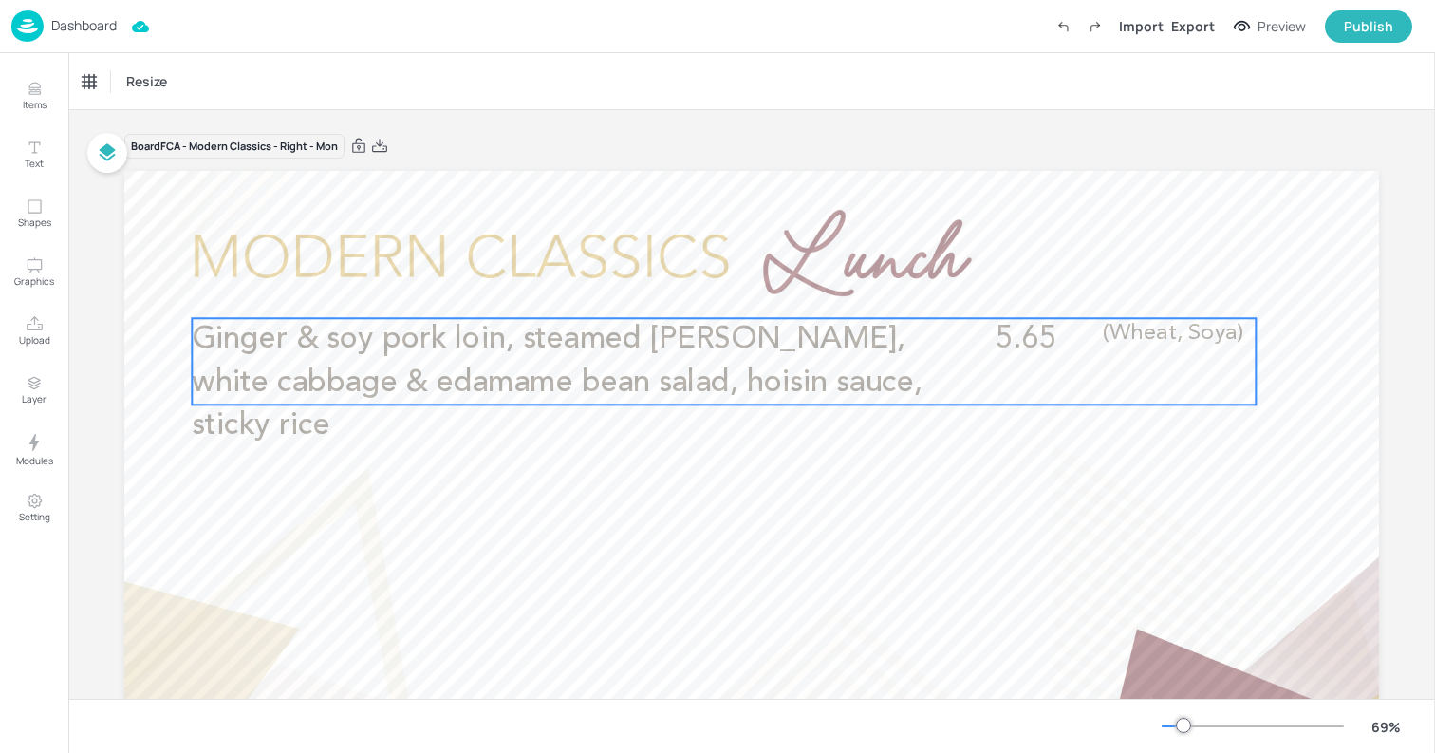
click at [761, 342] on span "Ginger & soy pork loin, steamed [PERSON_NAME], white cabbage & edamame bean sal…" at bounding box center [557, 382] width 731 height 117
click at [706, 282] on icon "Edit Item" at bounding box center [711, 285] width 16 height 15
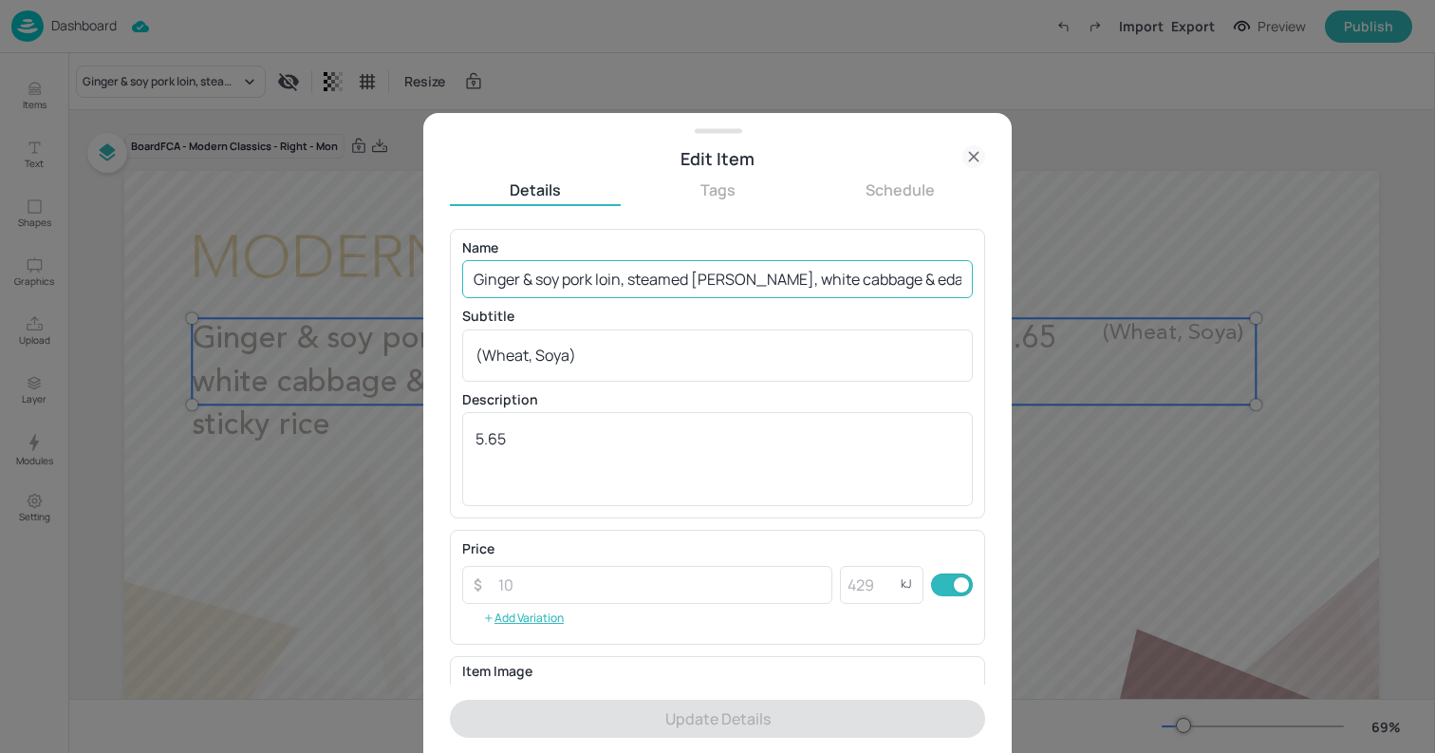
click at [647, 283] on input "Ginger & soy pork loin, steamed [PERSON_NAME], white cabbage & edamame bean sal…" at bounding box center [717, 279] width 511 height 38
paste input "Pork goulash, steamed broccoli & carrots, steamed rice, sour cream"
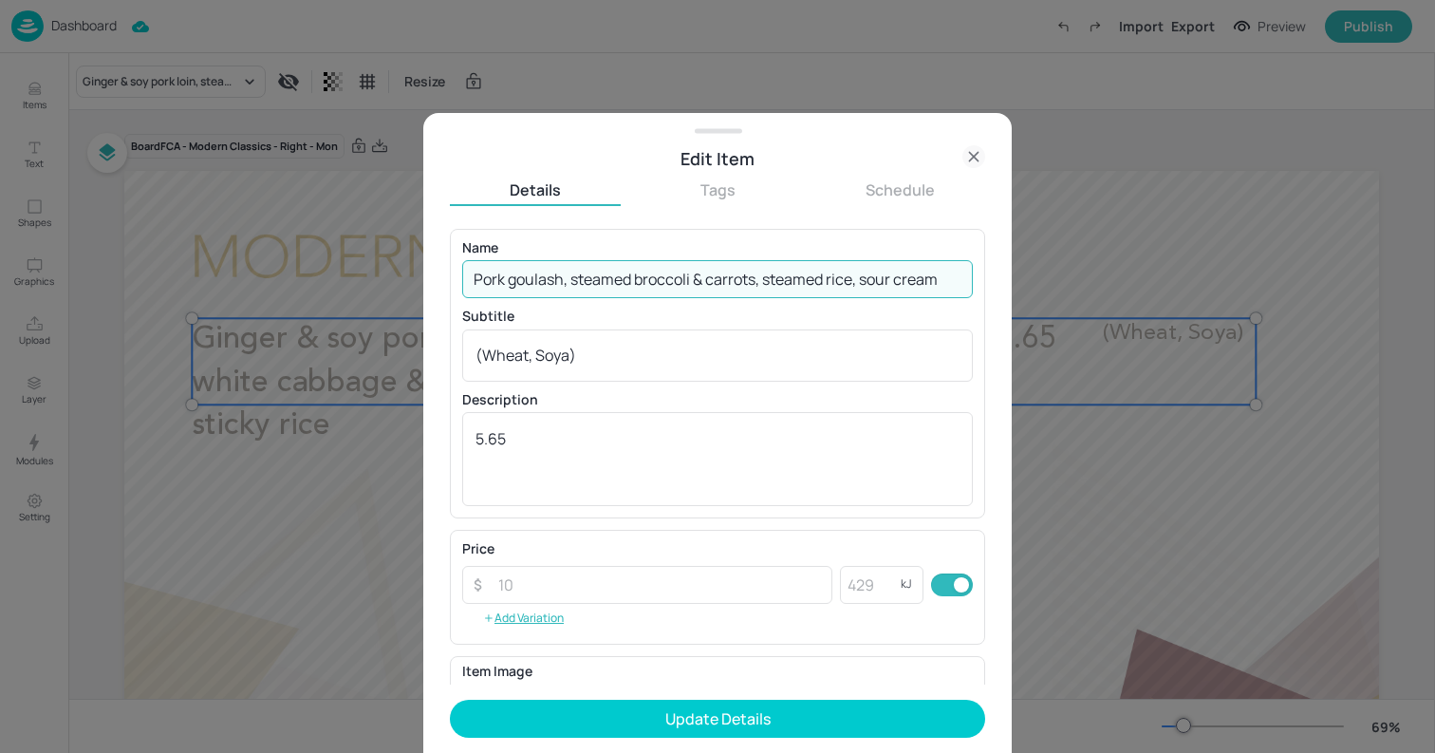
type input "Pork goulash, steamed broccoli & carrots, steamed rice, sour cream"
click at [634, 352] on textarea "(Wheat, Soya)" at bounding box center [717, 355] width 484 height 21
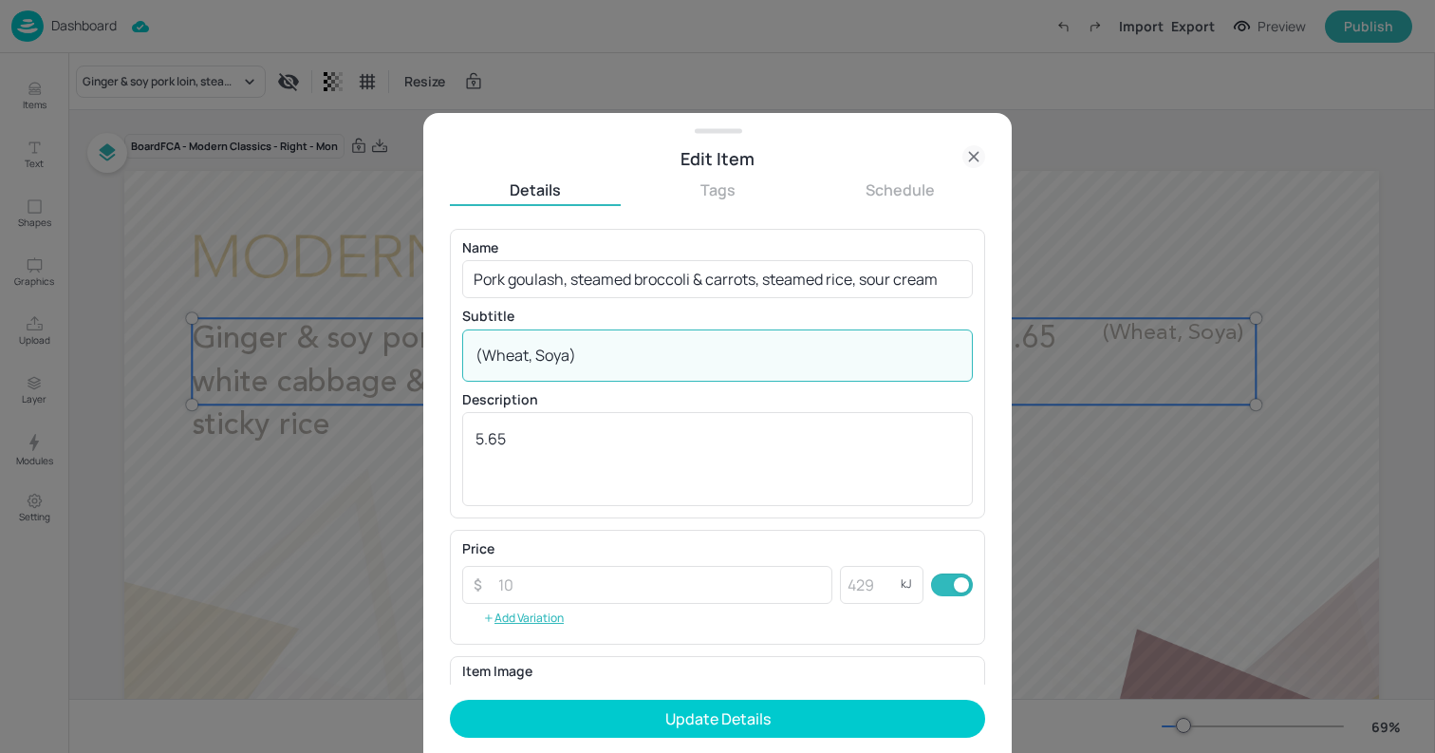
click at [634, 352] on textarea "(Wheat, Soya)" at bounding box center [717, 355] width 484 height 21
paste textarea "Gluten, Milk, Celery, Sulphites"
paste textarea "570g 579kcal"
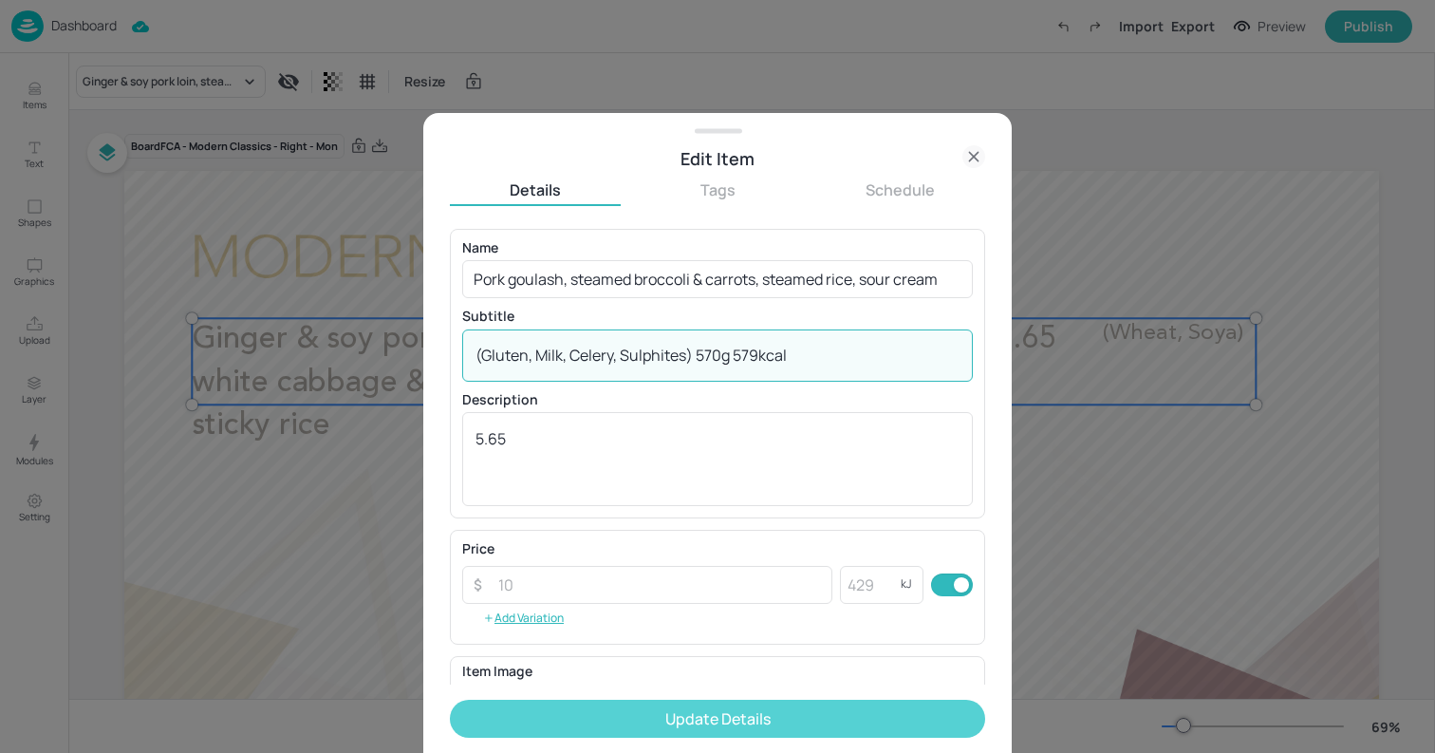
type textarea "(Gluten, Milk, Celery, Sulphites) 570g 579kcal"
click at [791, 728] on button "Update Details" at bounding box center [717, 718] width 535 height 38
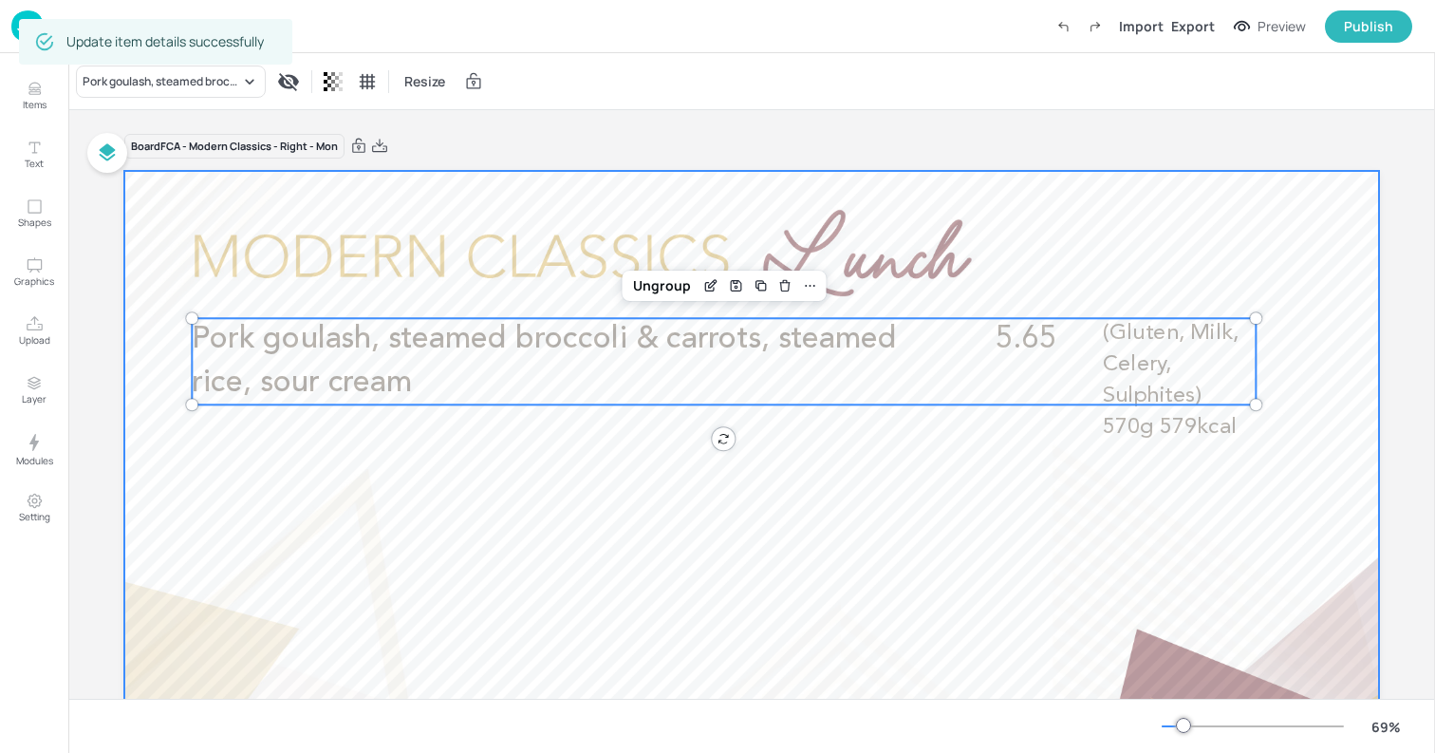
click at [144, 179] on div at bounding box center [751, 524] width 1255 height 706
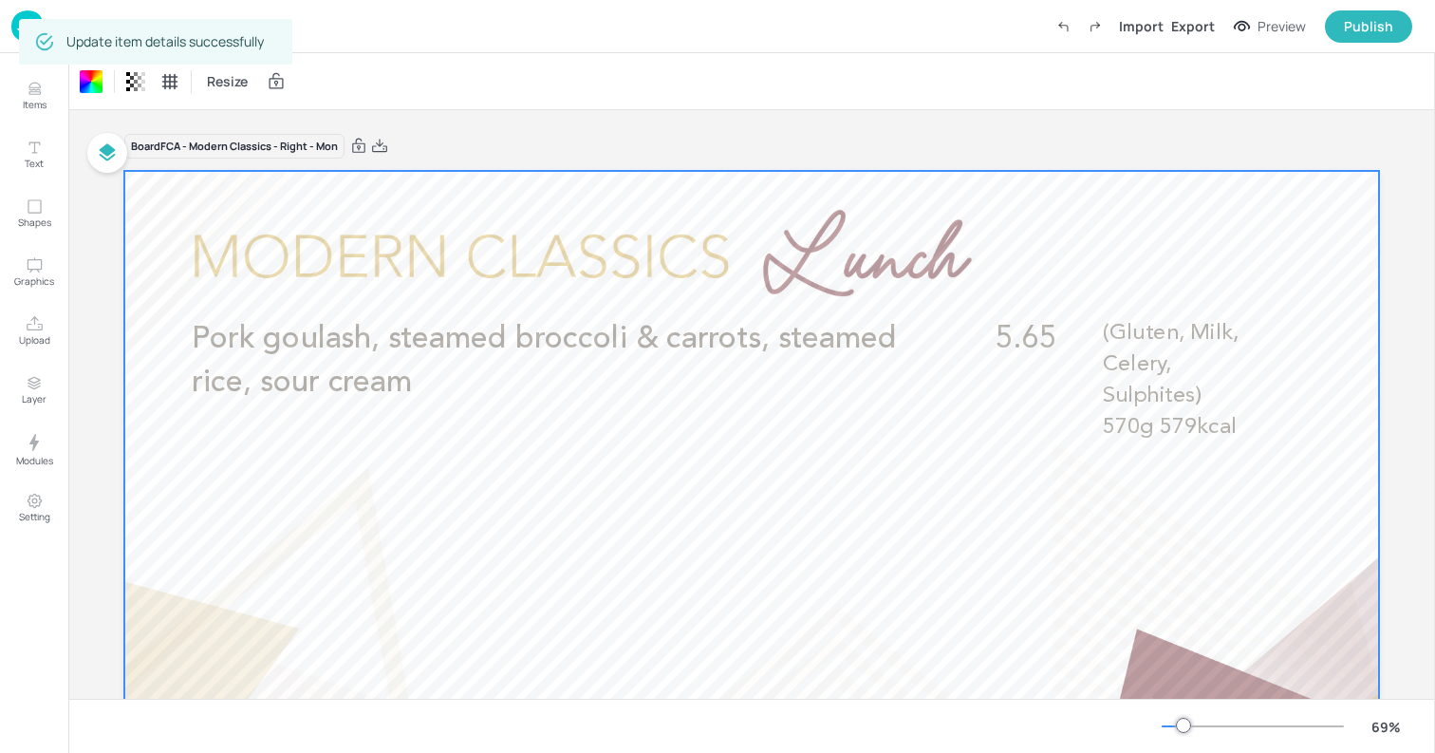
click at [14, 29] on img at bounding box center [27, 25] width 32 height 31
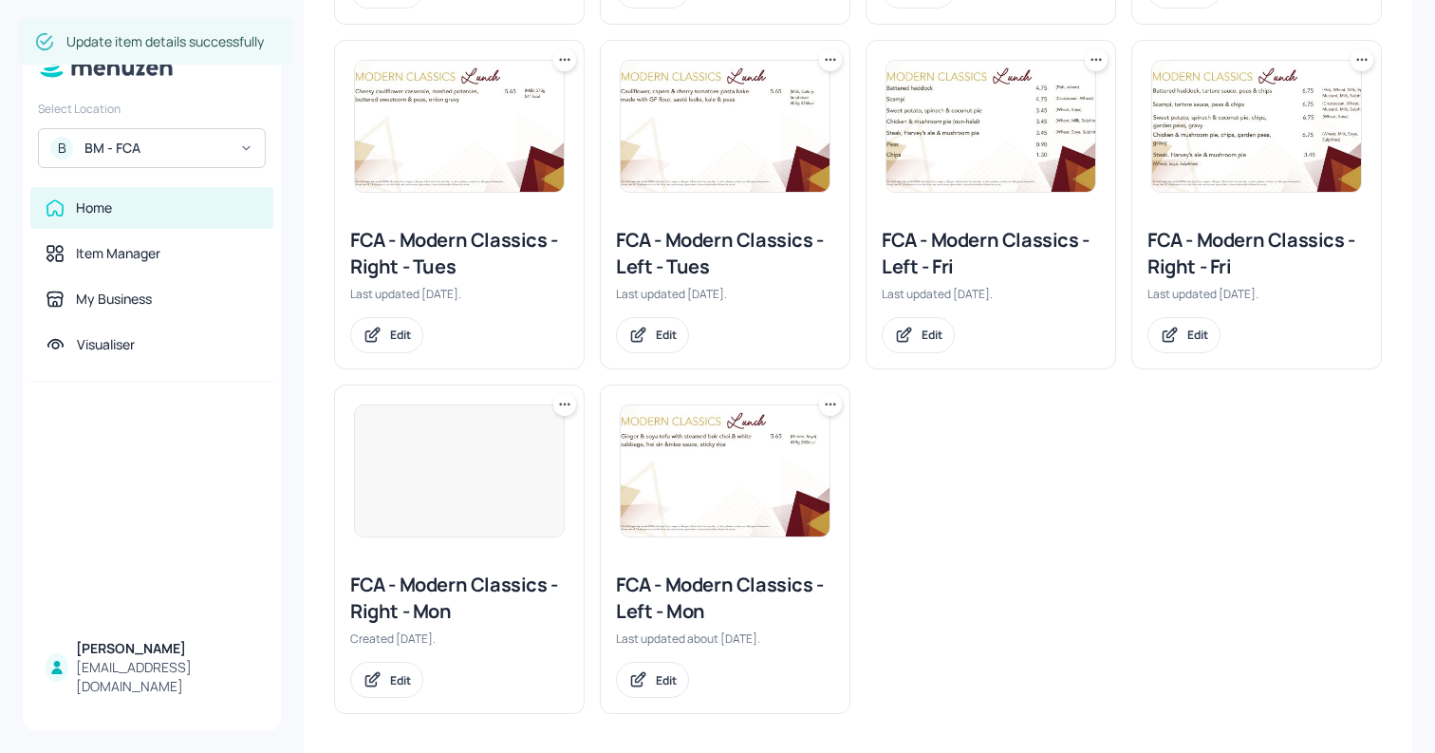
scroll to position [668, 0]
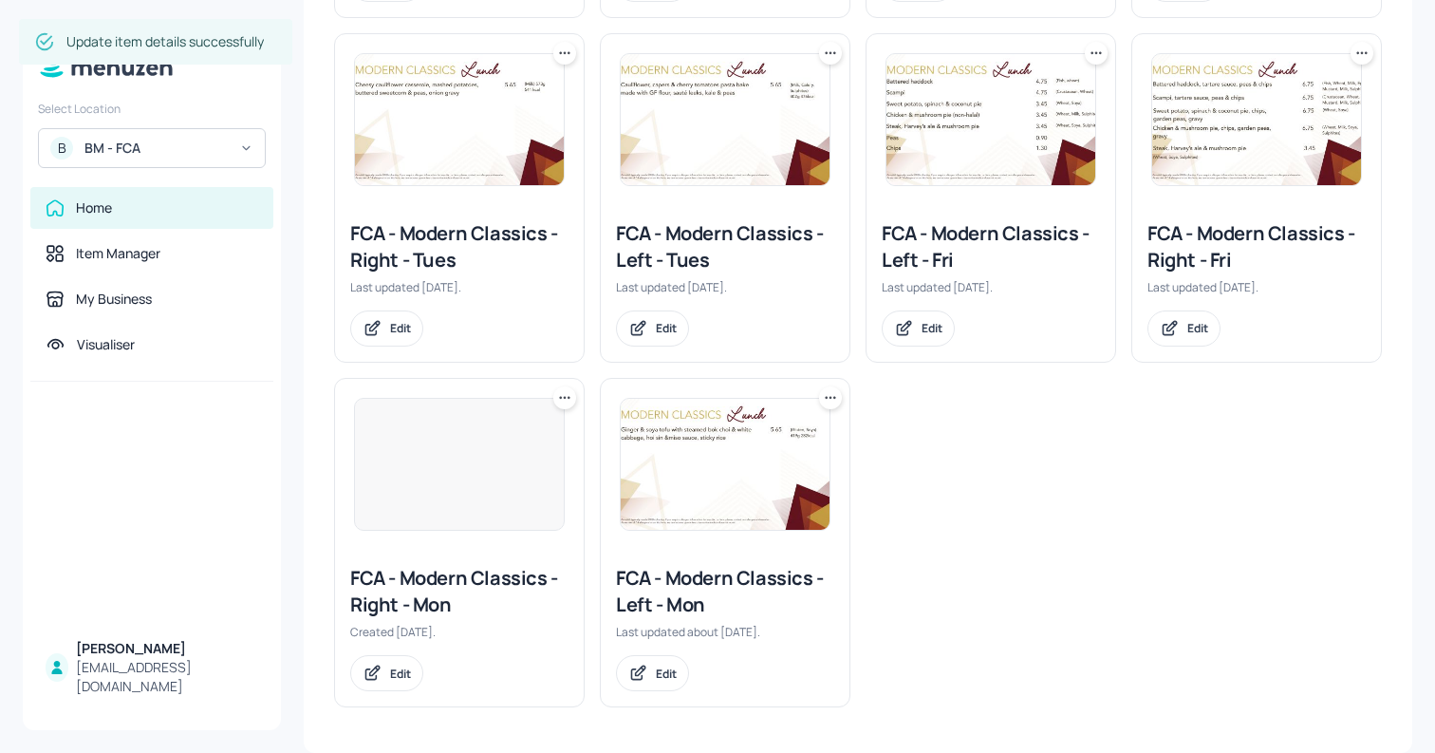
click at [740, 475] on img at bounding box center [725, 464] width 209 height 131
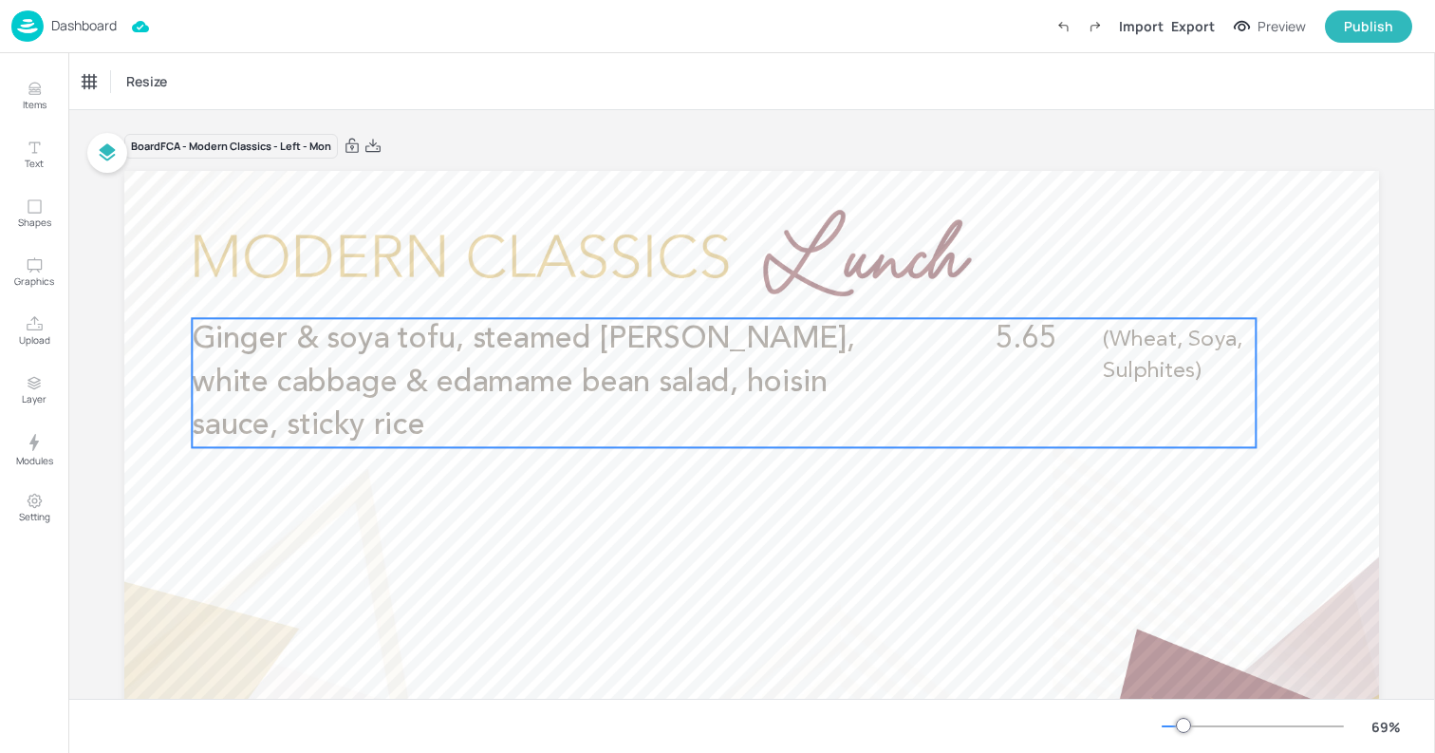
click at [757, 388] on span "Ginger & soya tofu, steamed [PERSON_NAME], white cabbage & edamame bean salad, …" at bounding box center [523, 383] width 662 height 117
click at [705, 292] on icon "Edit Item" at bounding box center [711, 285] width 16 height 15
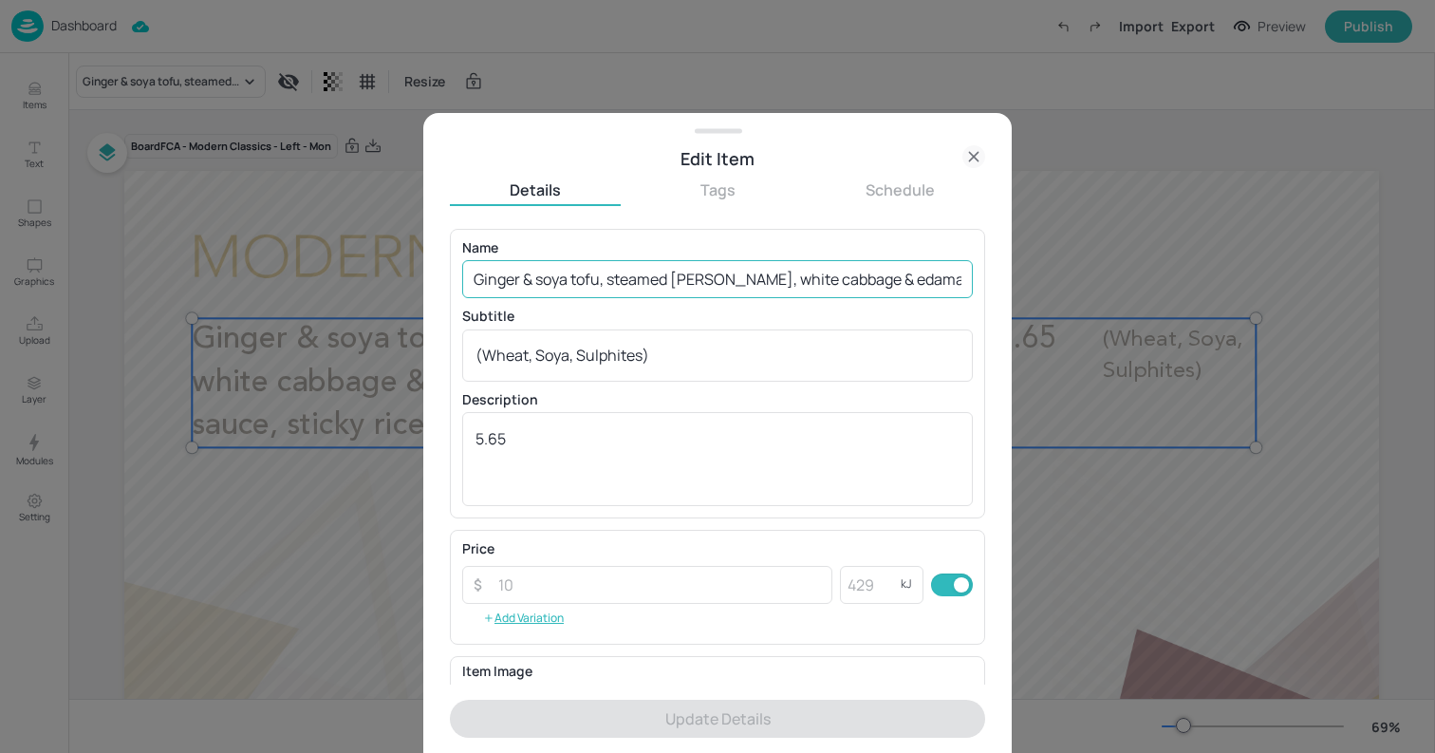
click at [598, 275] on input "Ginger & soya tofu, steamed [PERSON_NAME], white cabbage & edamame bean salad, …" at bounding box center [717, 279] width 511 height 38
paste input "Mushroom goulash, steamed broccoli & carrots, steamed rice"
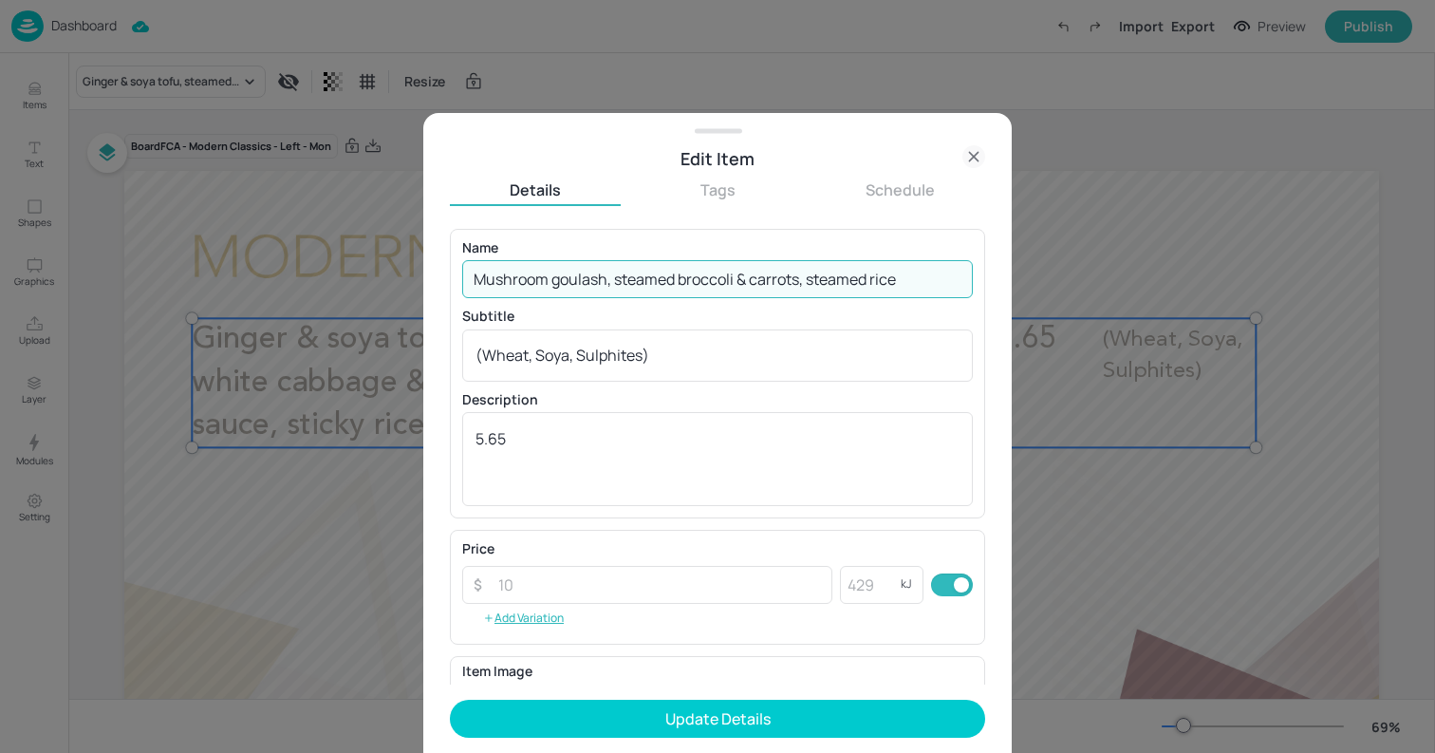
type input "Mushroom goulash, steamed broccoli & carrots, steamed rice"
click at [682, 349] on textarea "(Wheat, Soya, Sulphites)" at bounding box center [717, 355] width 484 height 21
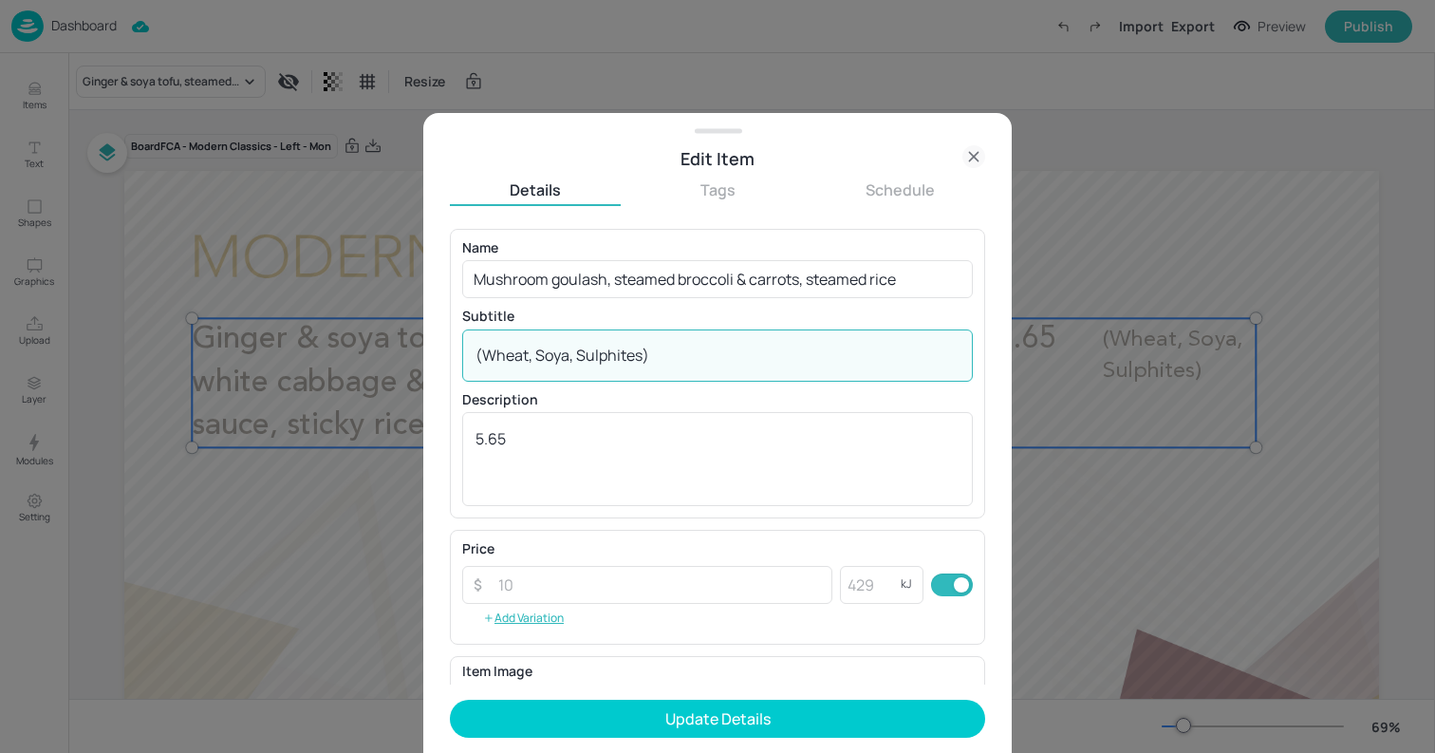
click at [682, 349] on textarea "(Wheat, Soya, Sulphites)" at bounding box center [717, 355] width 484 height 21
paste textarea "Gluten"
paste textarea "449g 434kcal"
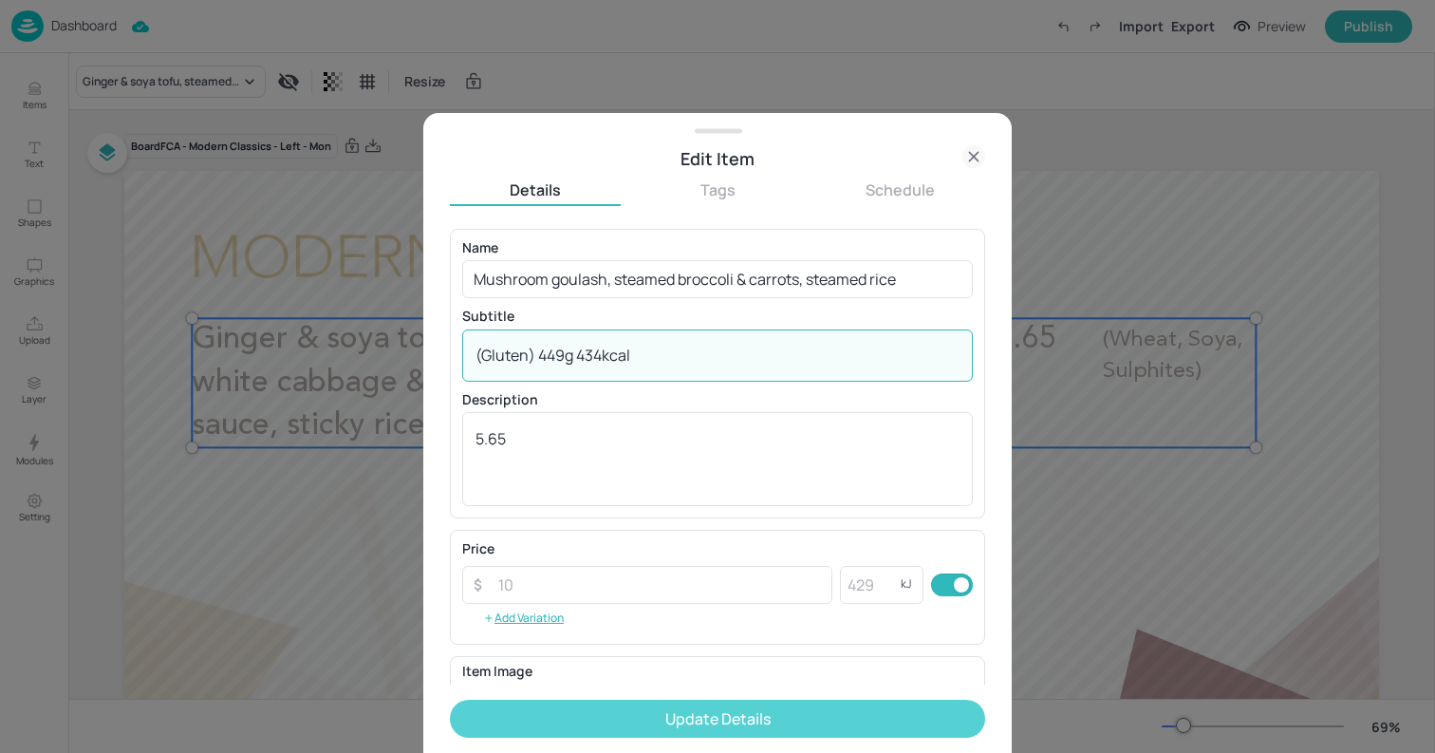
type textarea "(Gluten) 449g 434kcal"
click at [756, 712] on button "Update Details" at bounding box center [717, 718] width 535 height 38
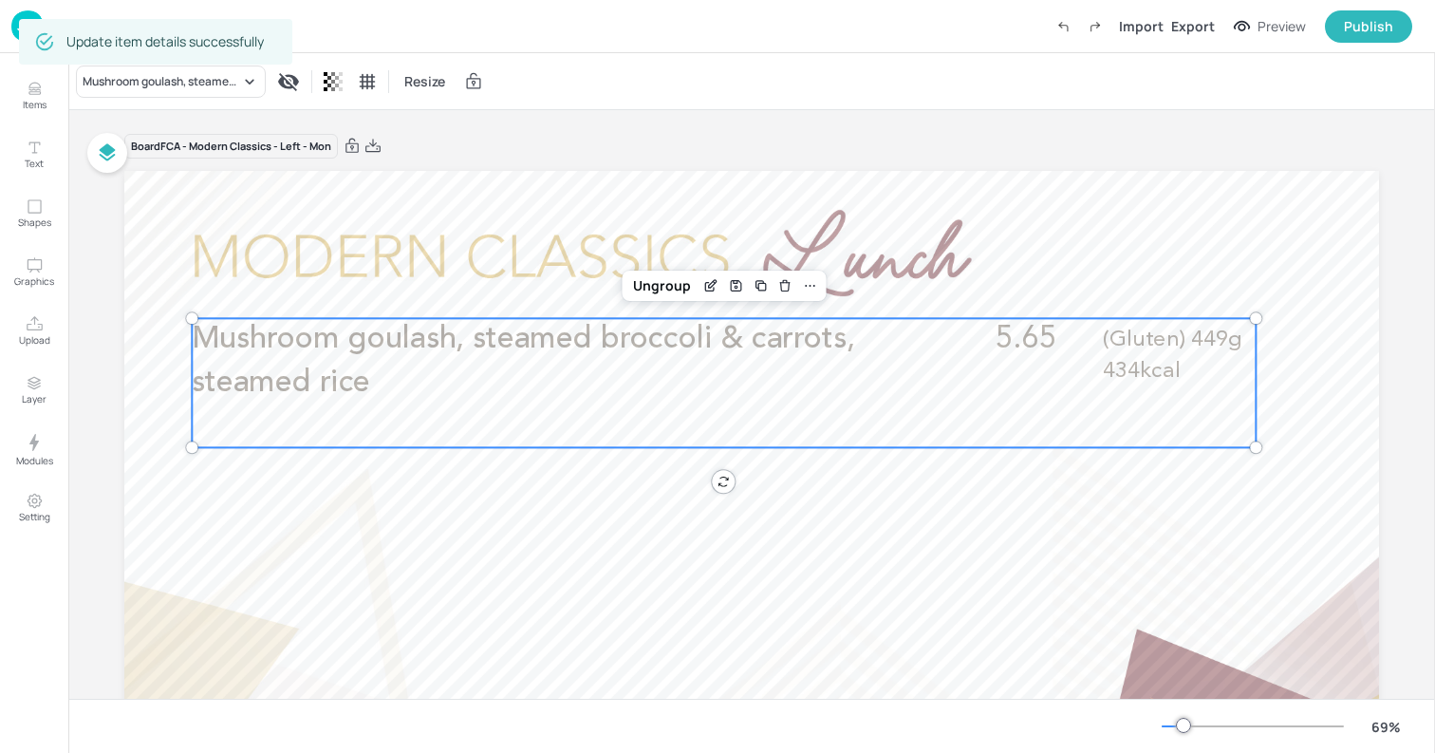
click at [169, 197] on div at bounding box center [751, 524] width 1255 height 706
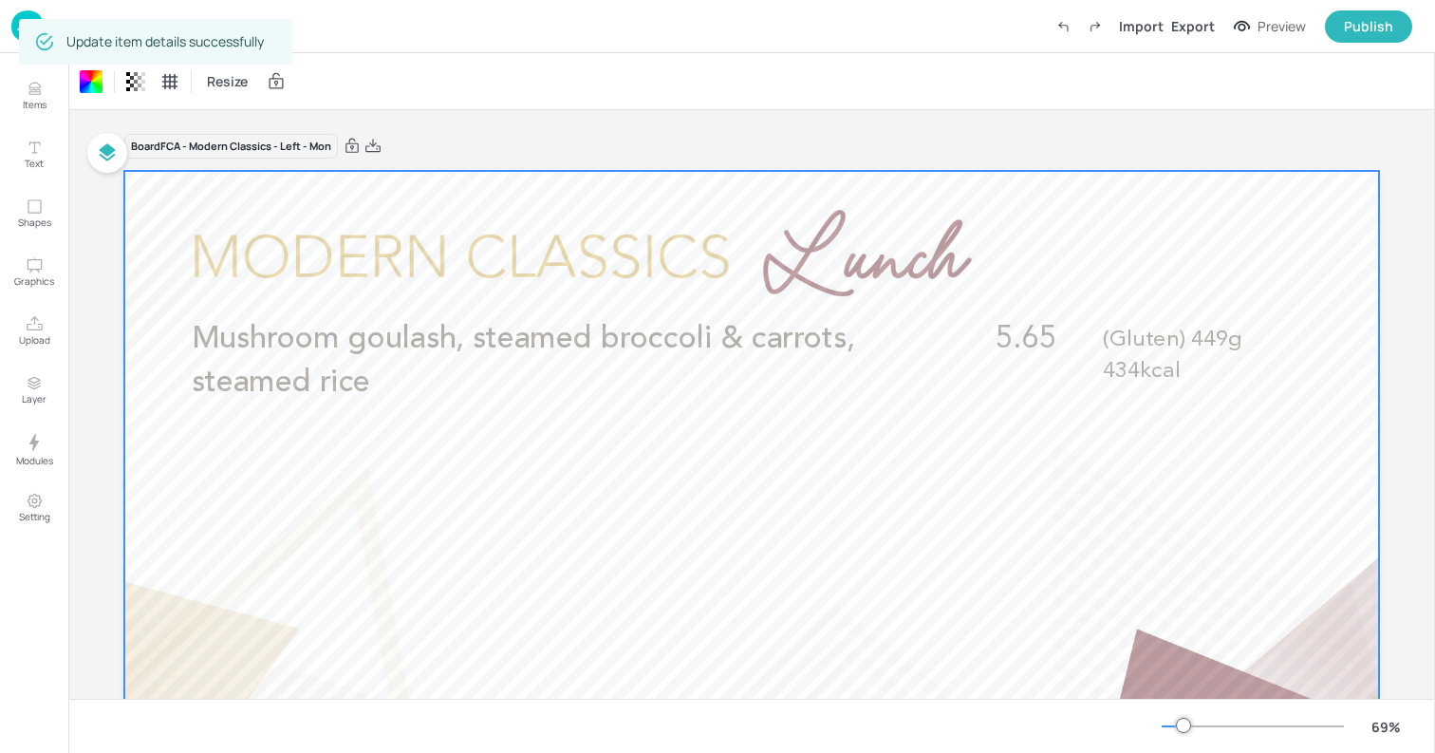
click at [18, 28] on img at bounding box center [27, 25] width 32 height 31
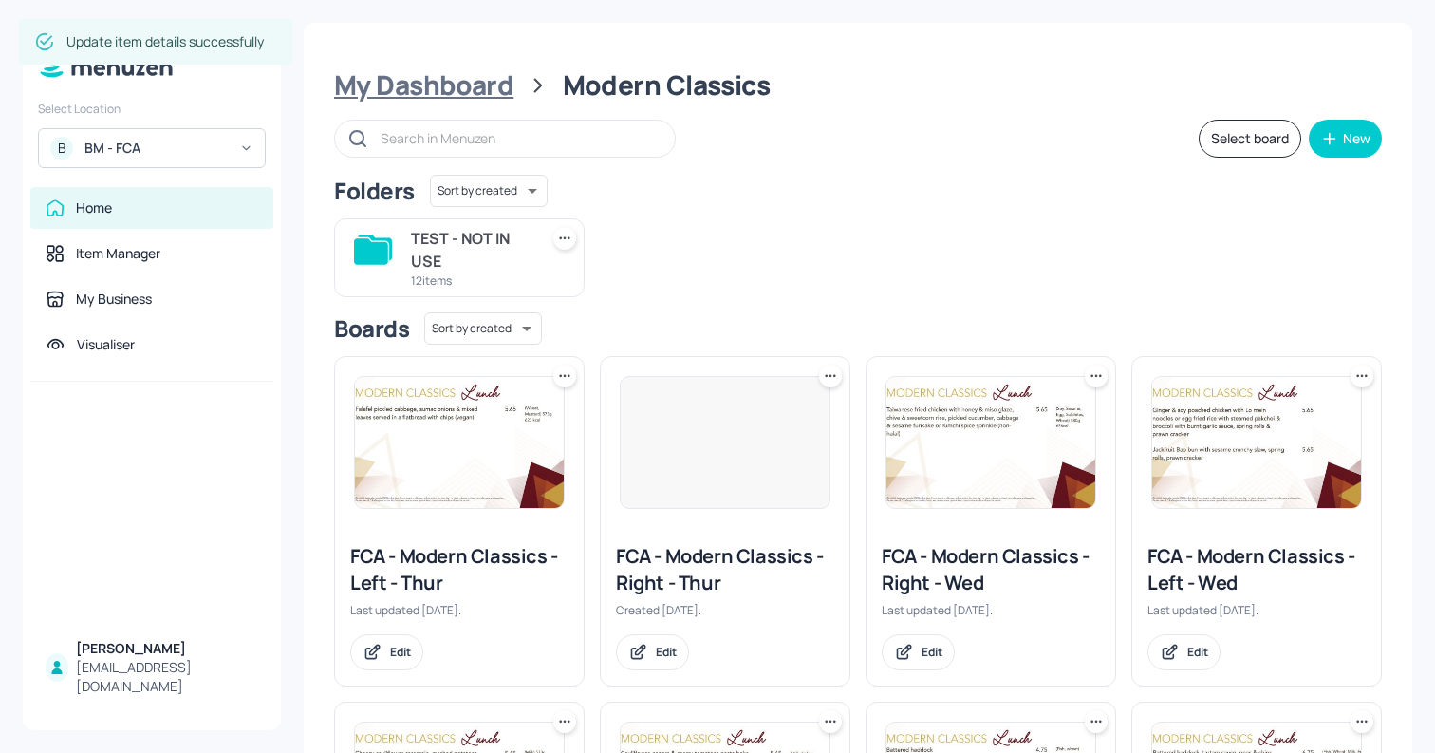
click at [439, 86] on div "My Dashboard" at bounding box center [423, 85] width 179 height 34
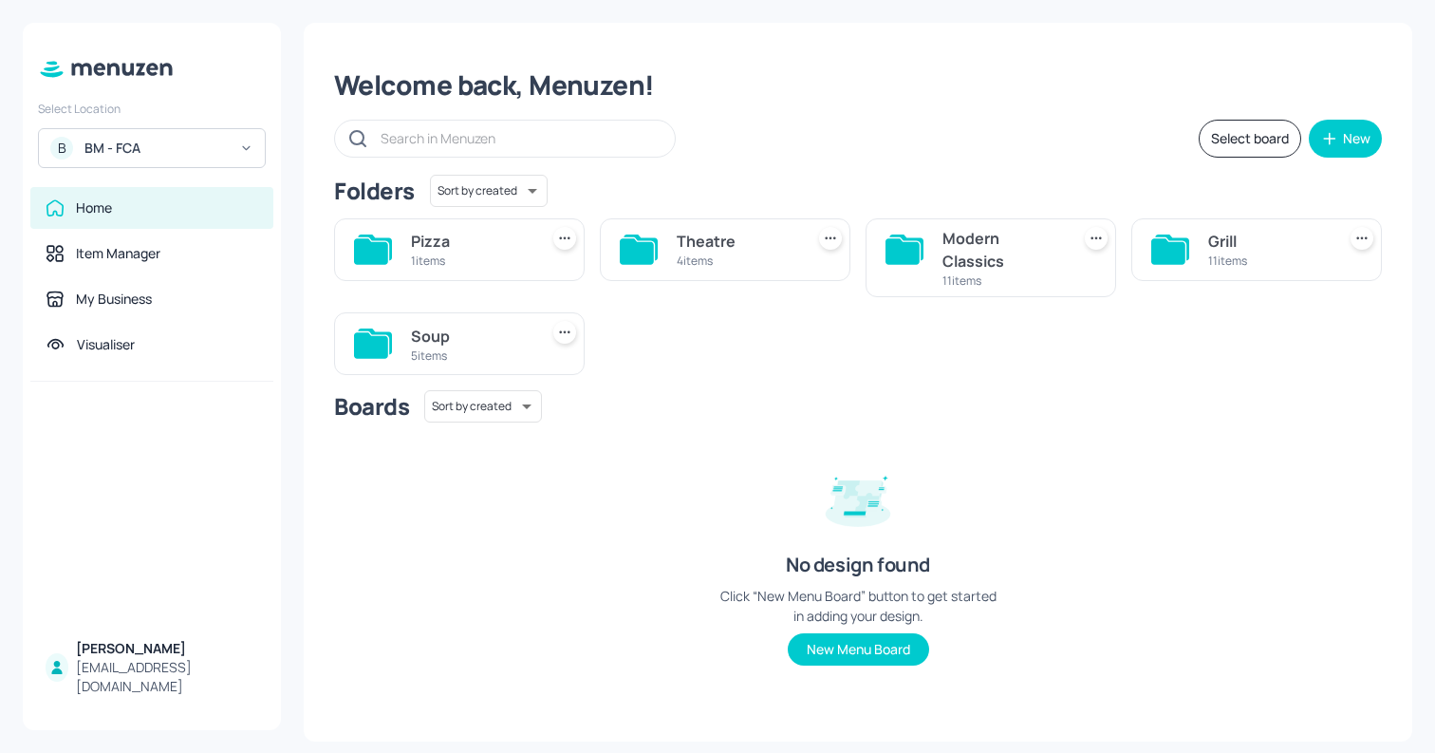
click at [1218, 246] on div "Grill" at bounding box center [1268, 241] width 120 height 23
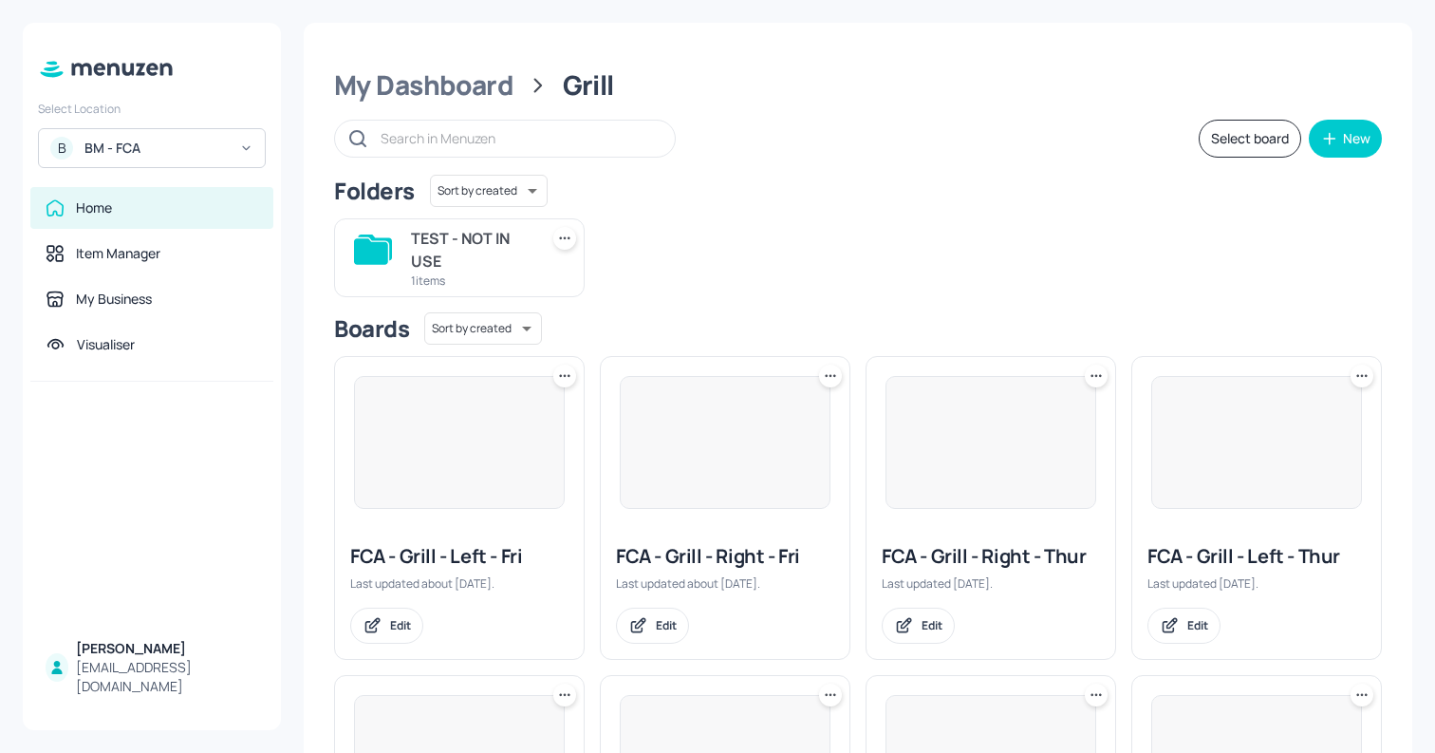
scroll to position [588, 0]
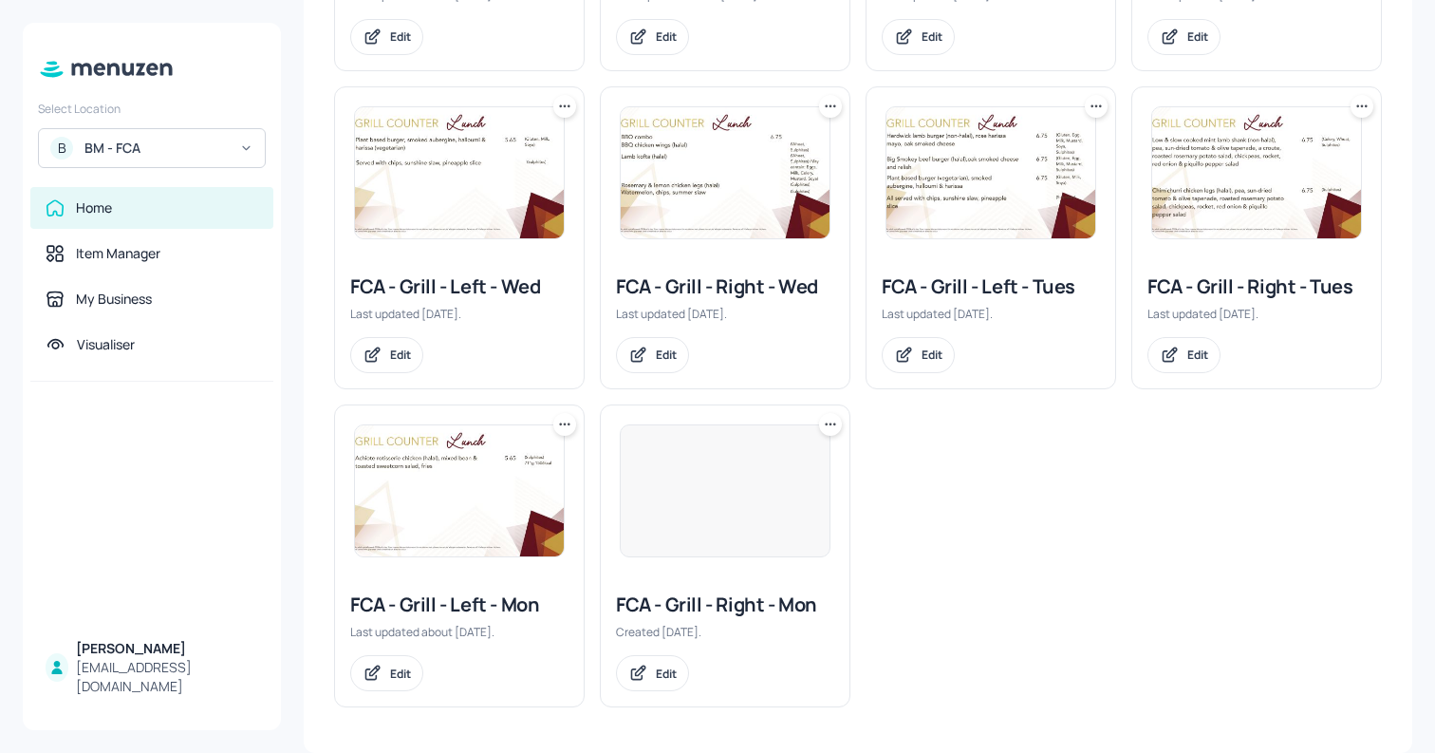
click at [732, 497] on div at bounding box center [725, 490] width 211 height 133
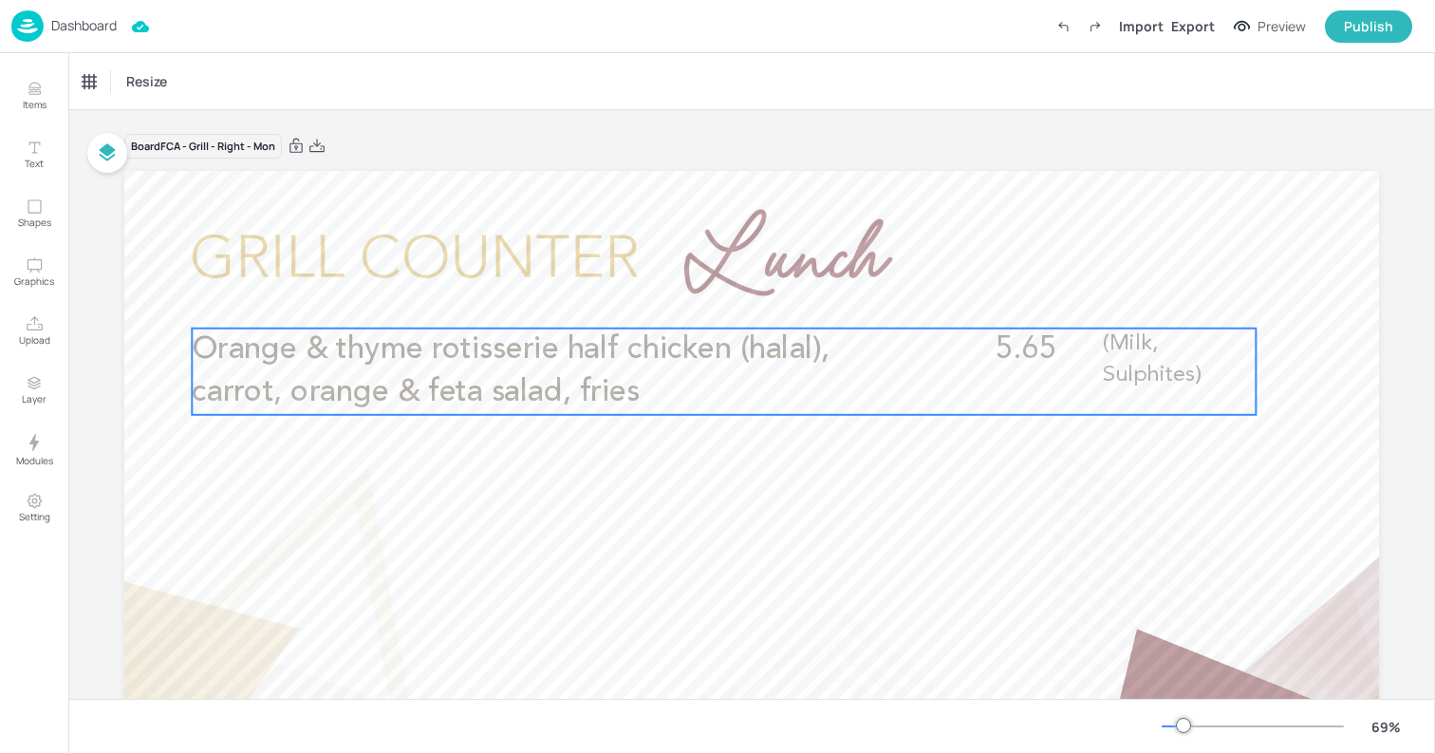
click at [769, 374] on p "Orange & thyme rotisserie half chicken (halal), carrot, orange & feta salad, fr…" at bounding box center [547, 371] width 710 height 86
click at [712, 295] on icon "Edit Item" at bounding box center [711, 296] width 16 height 15
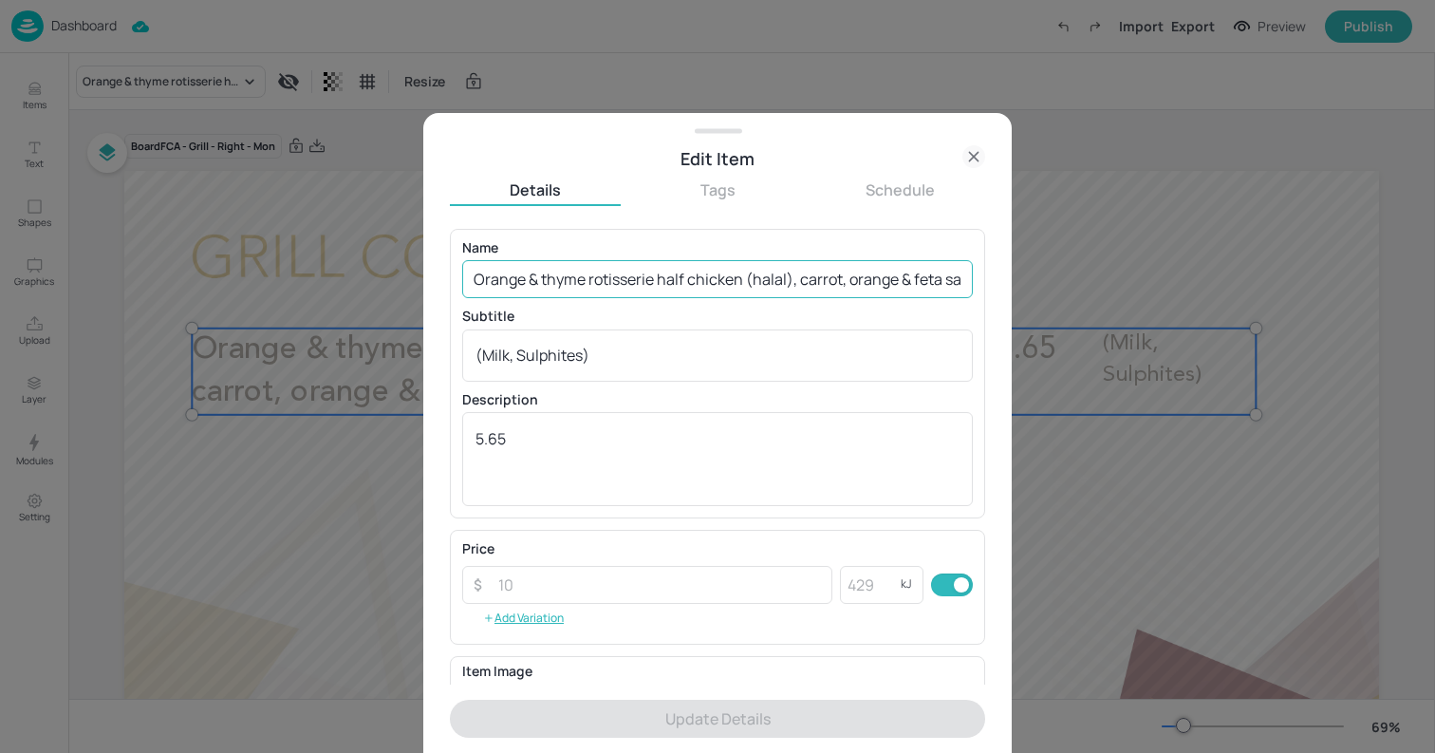
click at [673, 272] on input "Orange & thyme rotisserie half chicken (halal), carrot, orange & feta salad, fr…" at bounding box center [717, 279] width 511 height 38
paste input "Cod & spring onion fish cake, pickled pineapple & creamed avocado coleslaw, chi…"
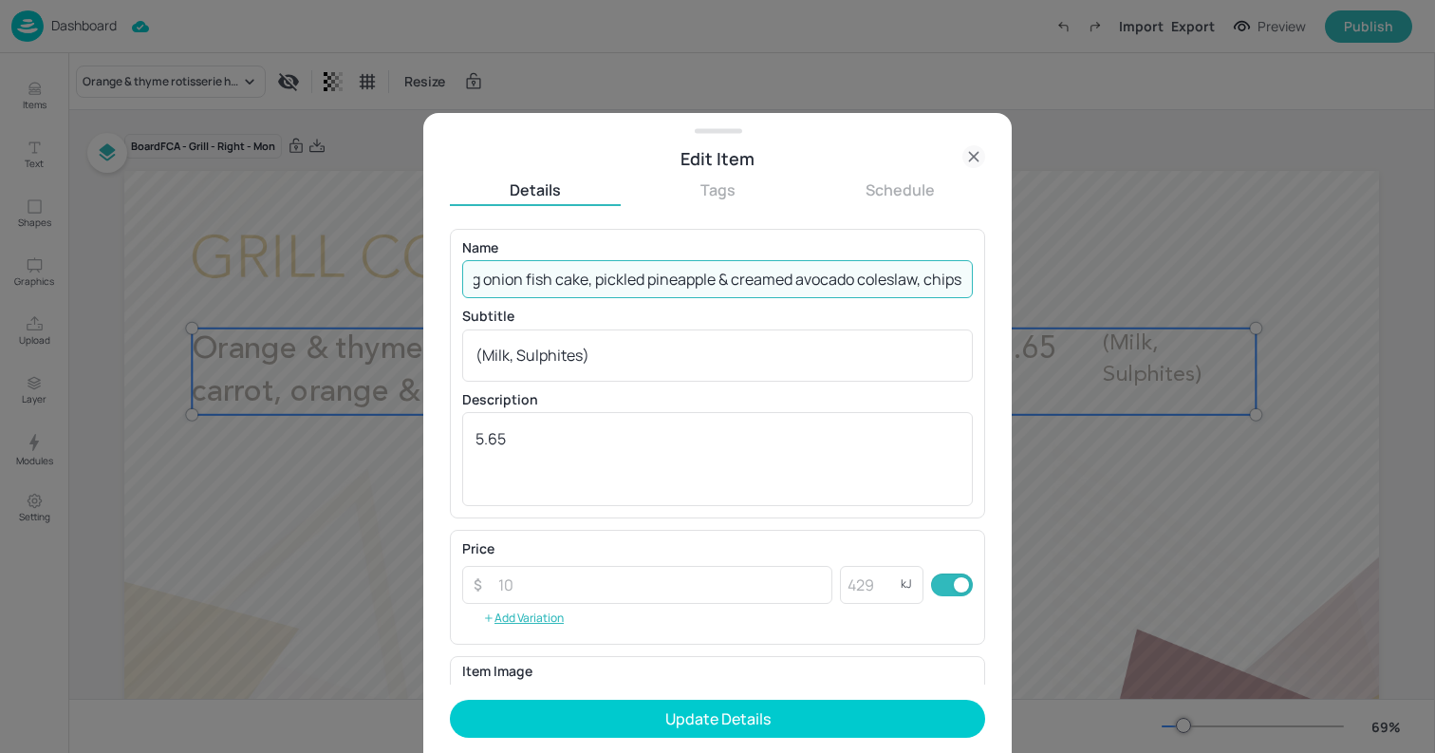
type input "Cod & spring onion fish cake, pickled pineapple & creamed avocado coleslaw, chi…"
click at [785, 366] on div "(Milk, Sulphites) x ​" at bounding box center [717, 355] width 511 height 52
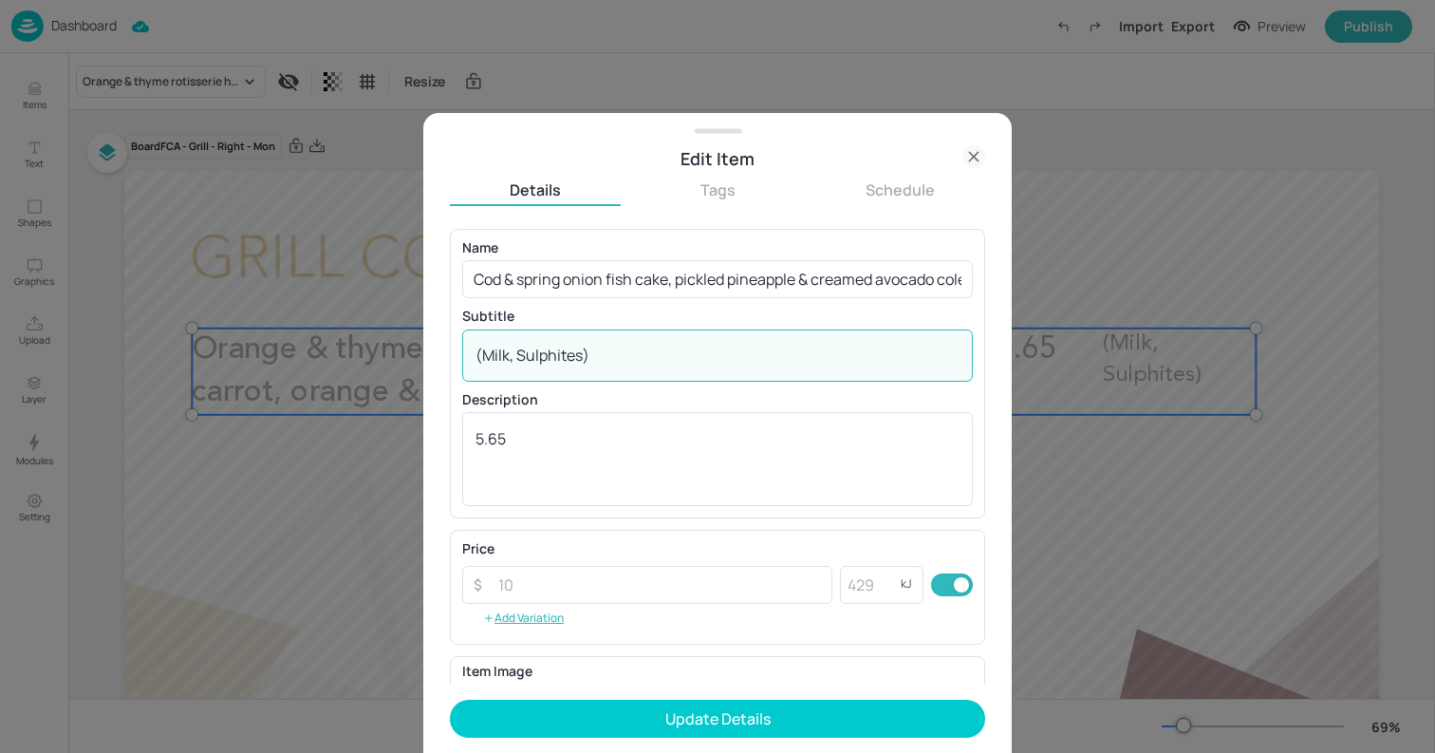
click at [785, 366] on div "(Milk, Sulphites) x ​" at bounding box center [717, 355] width 511 height 52
click at [729, 360] on textarea "(Milk, Sulphites)" at bounding box center [717, 355] width 484 height 21
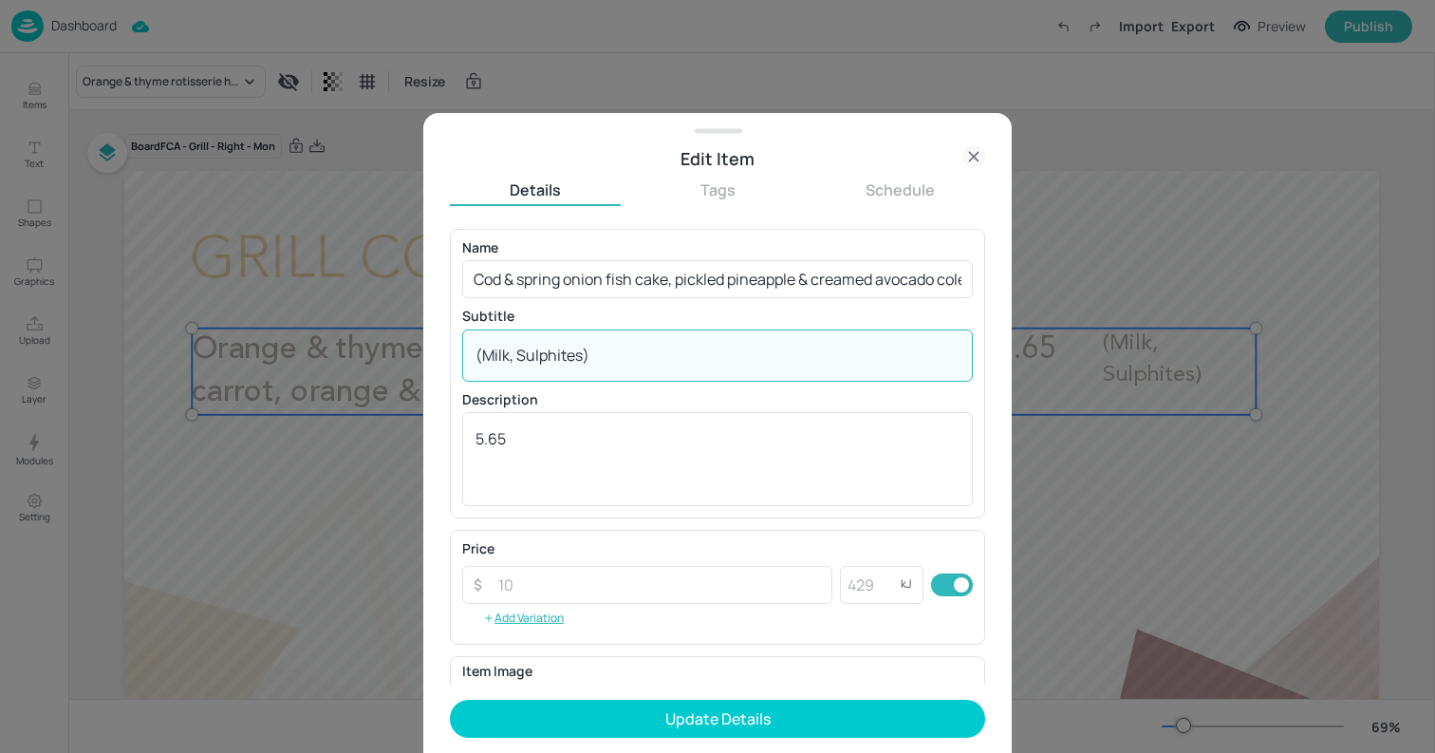
paste textarea "Fish, Wheat,"
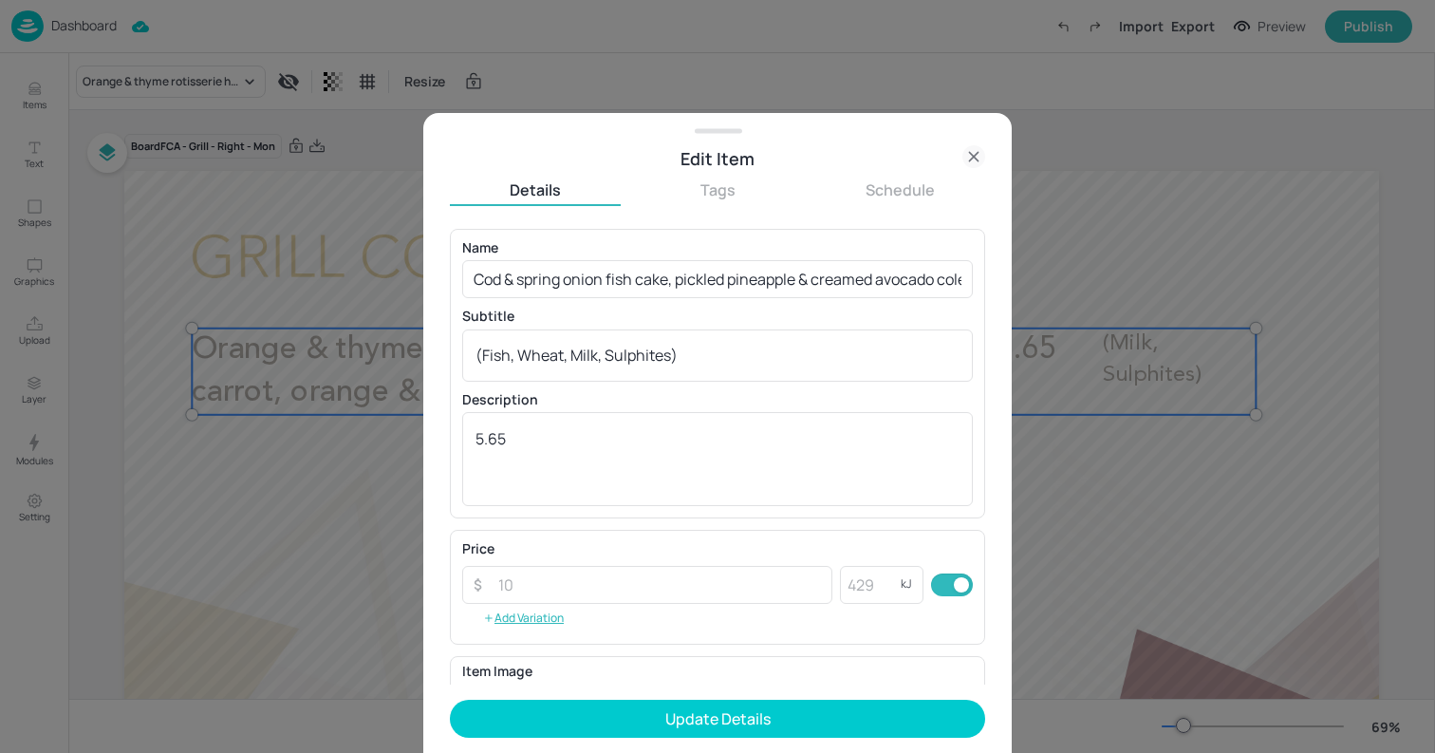
paste textarea "428g 639 kcal"
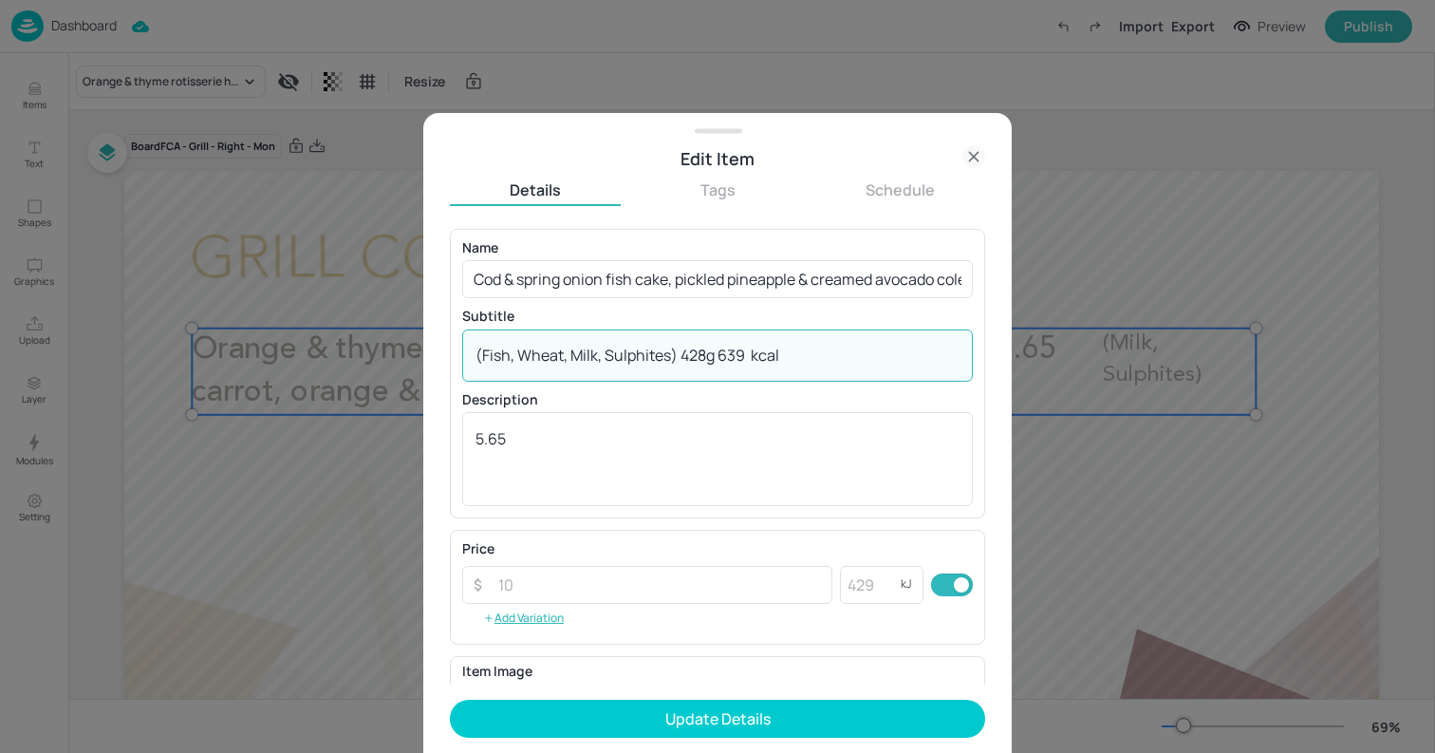
click at [753, 352] on textarea "(Fish, Wheat, Milk, Sulphites) 428g 639 kcal" at bounding box center [717, 355] width 484 height 21
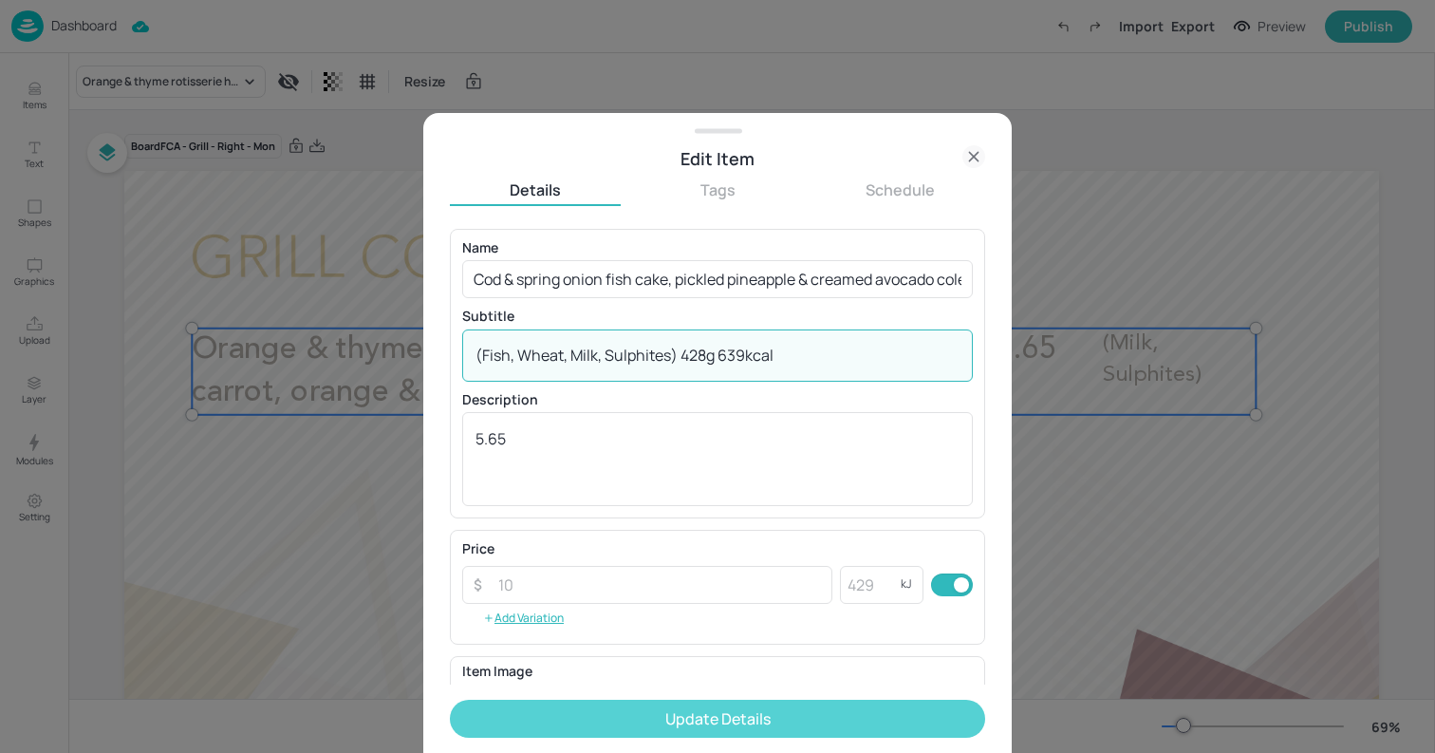
type textarea "(Fish, Wheat, Milk, Sulphites) 428g 639kcal"
click at [740, 720] on button "Update Details" at bounding box center [717, 718] width 535 height 38
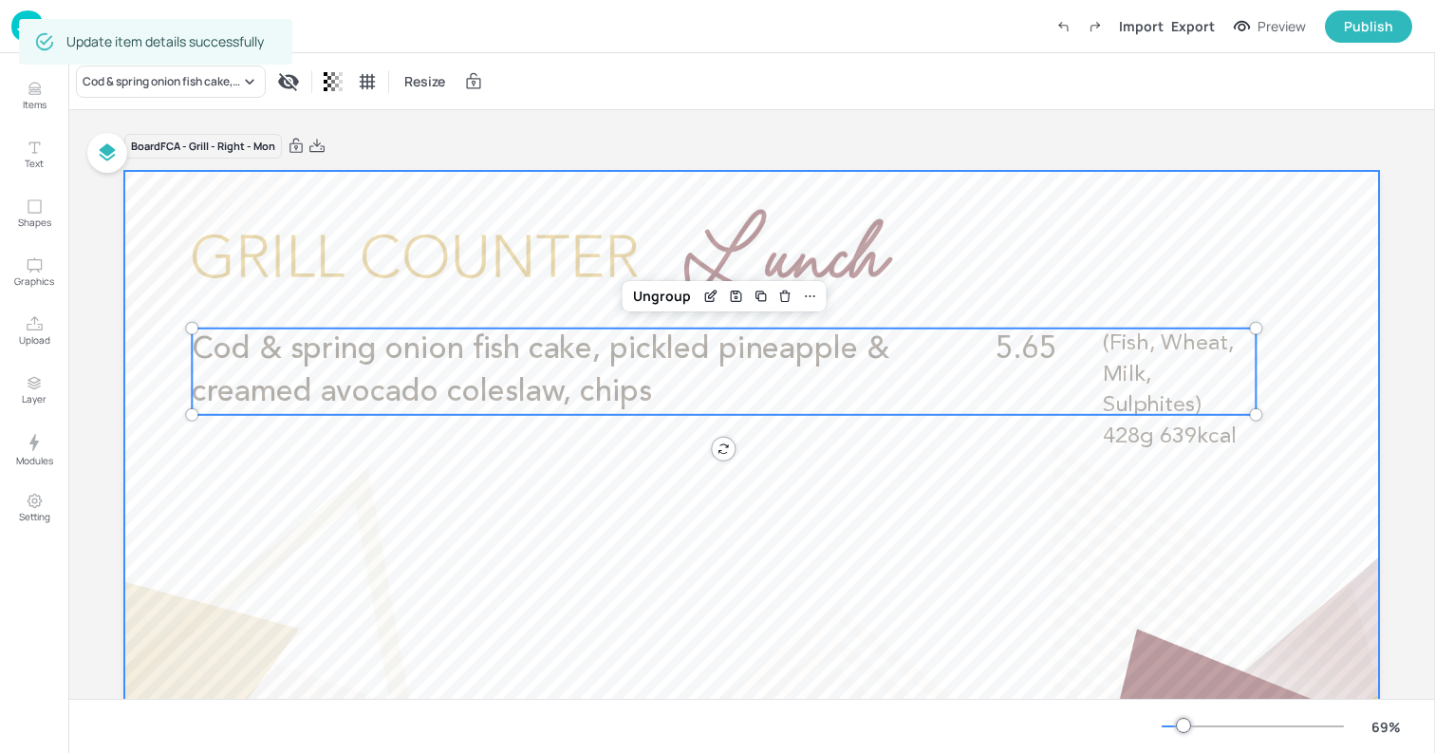
click at [208, 200] on div at bounding box center [751, 524] width 1255 height 706
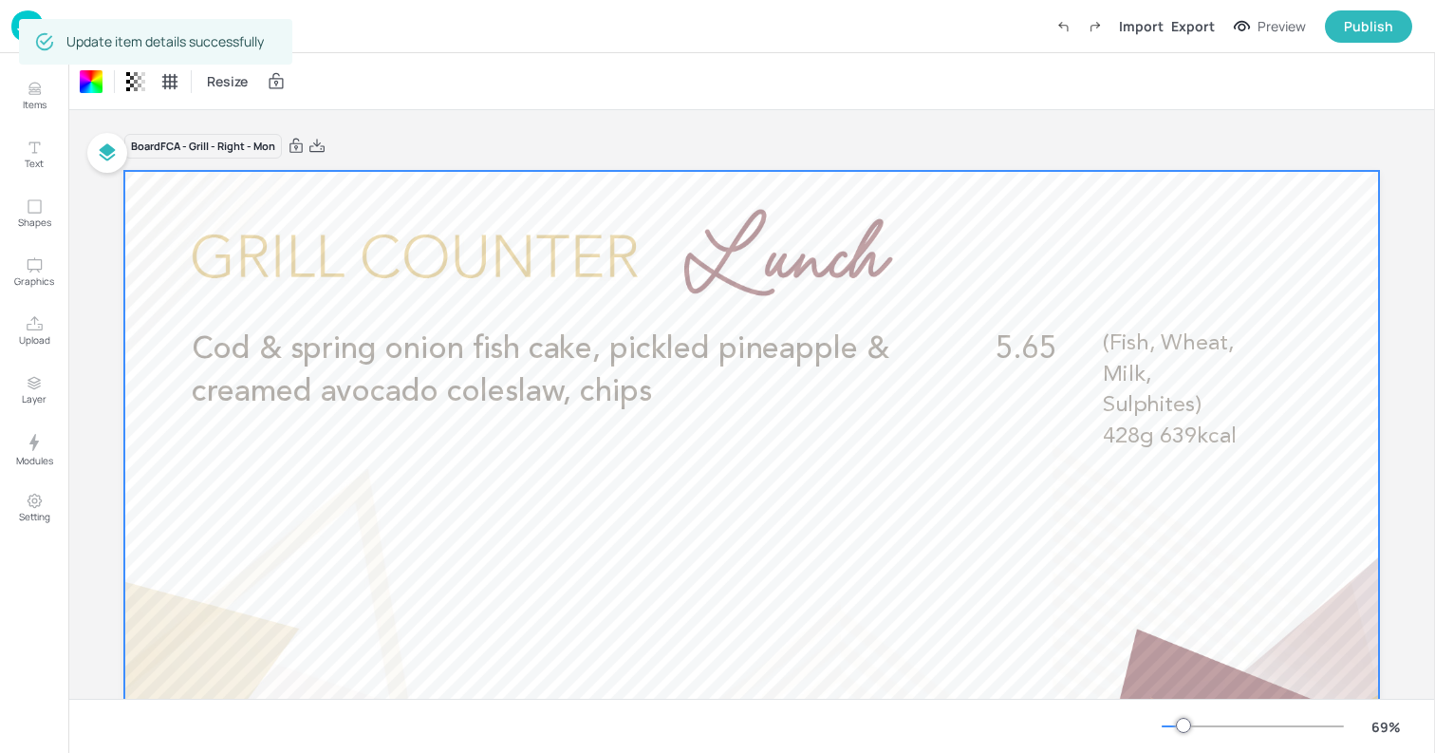
click at [16, 28] on img at bounding box center [27, 25] width 32 height 31
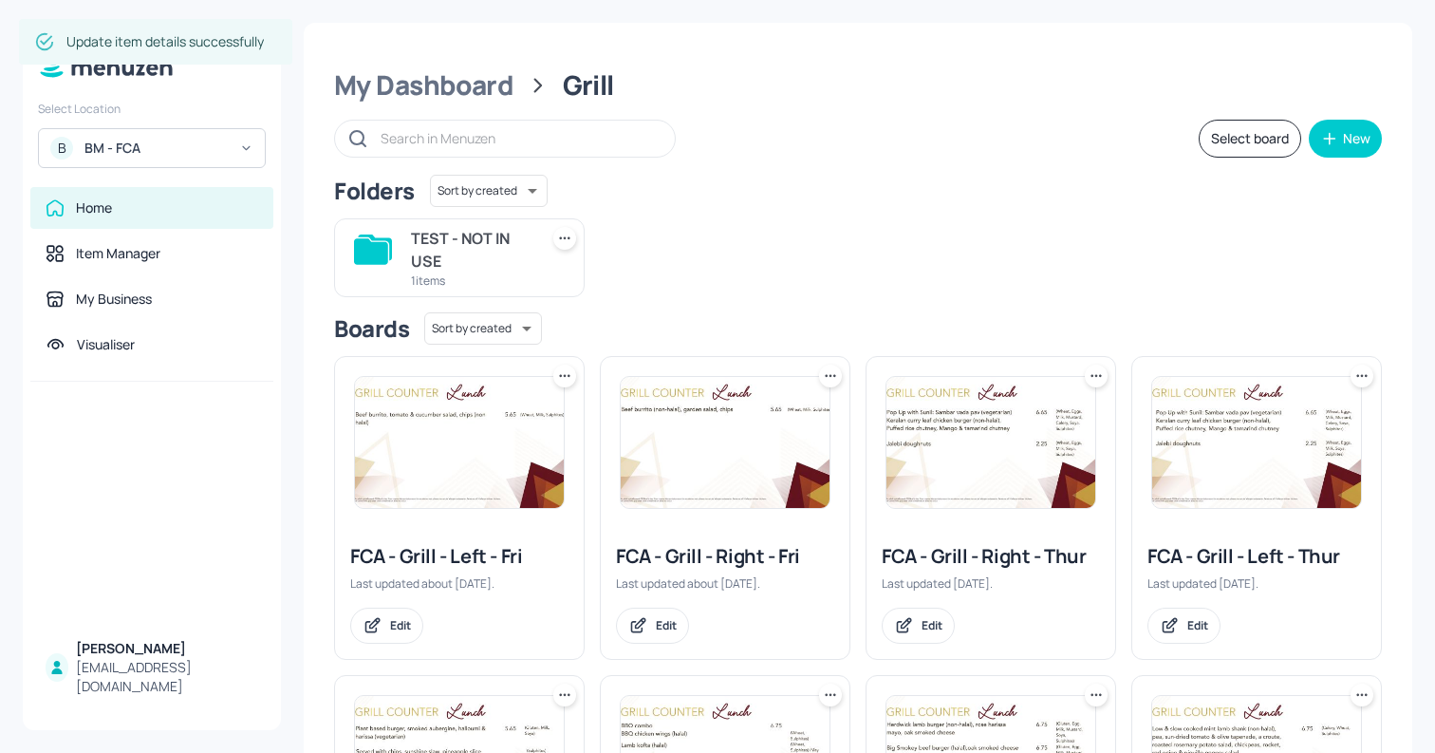
scroll to position [588, 0]
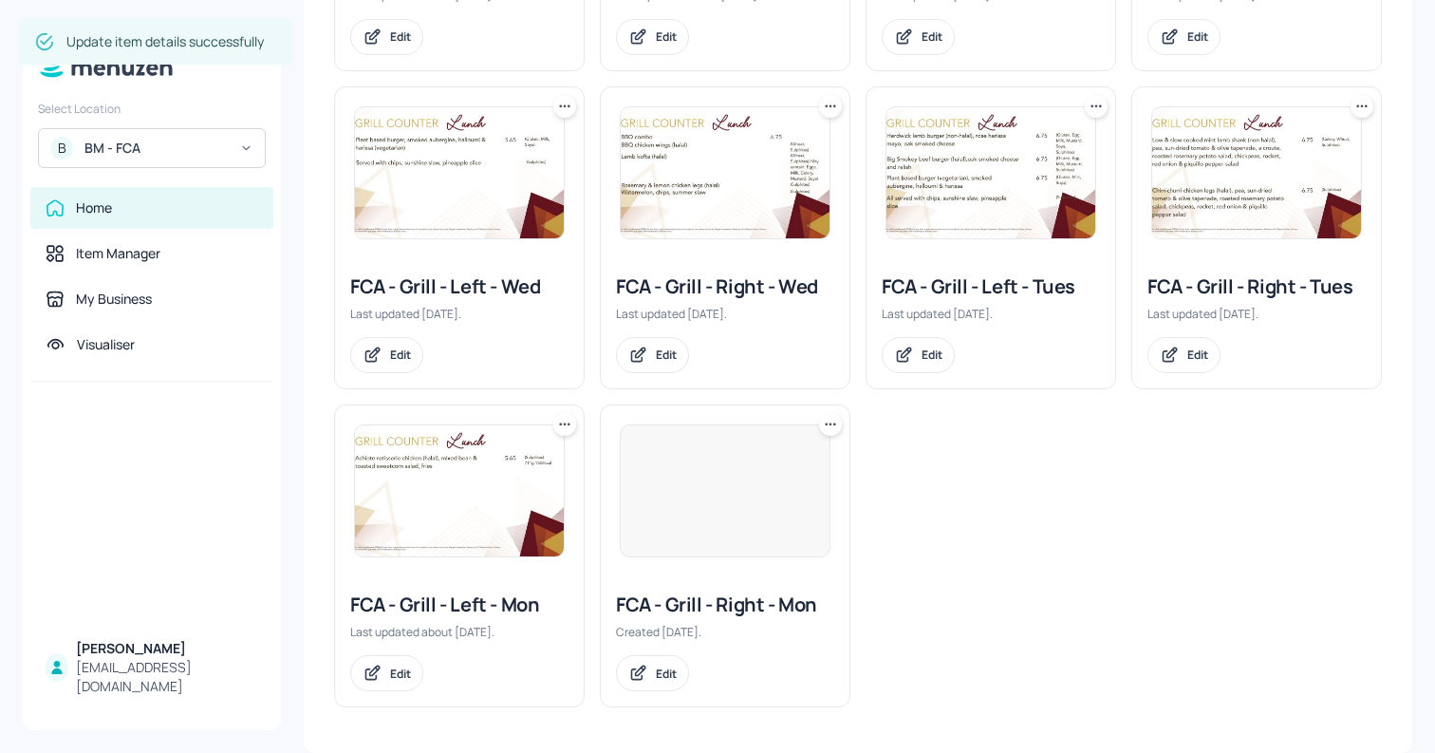
click at [494, 483] on img at bounding box center [459, 490] width 209 height 131
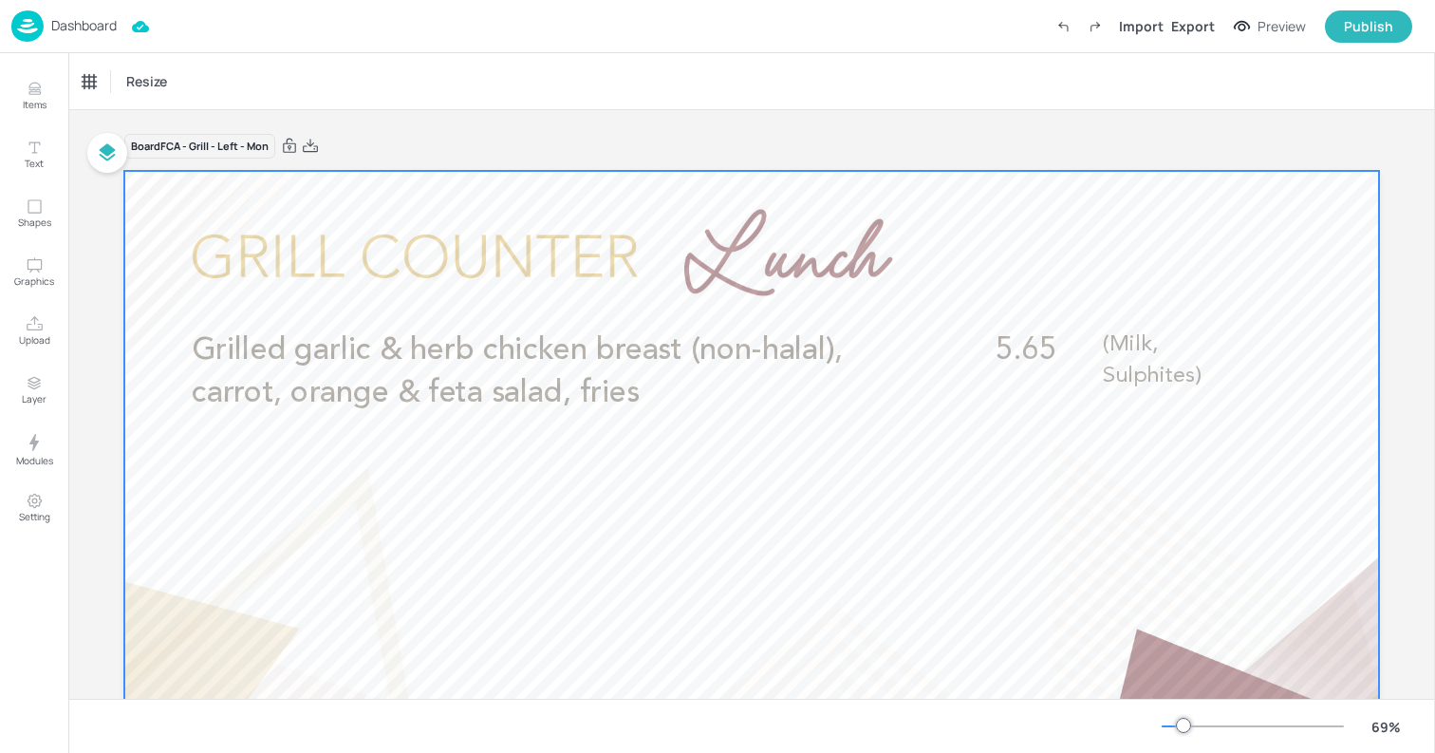
click at [591, 393] on span "Grilled garlic & herb chicken breast (non-halal), carrot, orange & feta salad, …" at bounding box center [517, 372] width 651 height 74
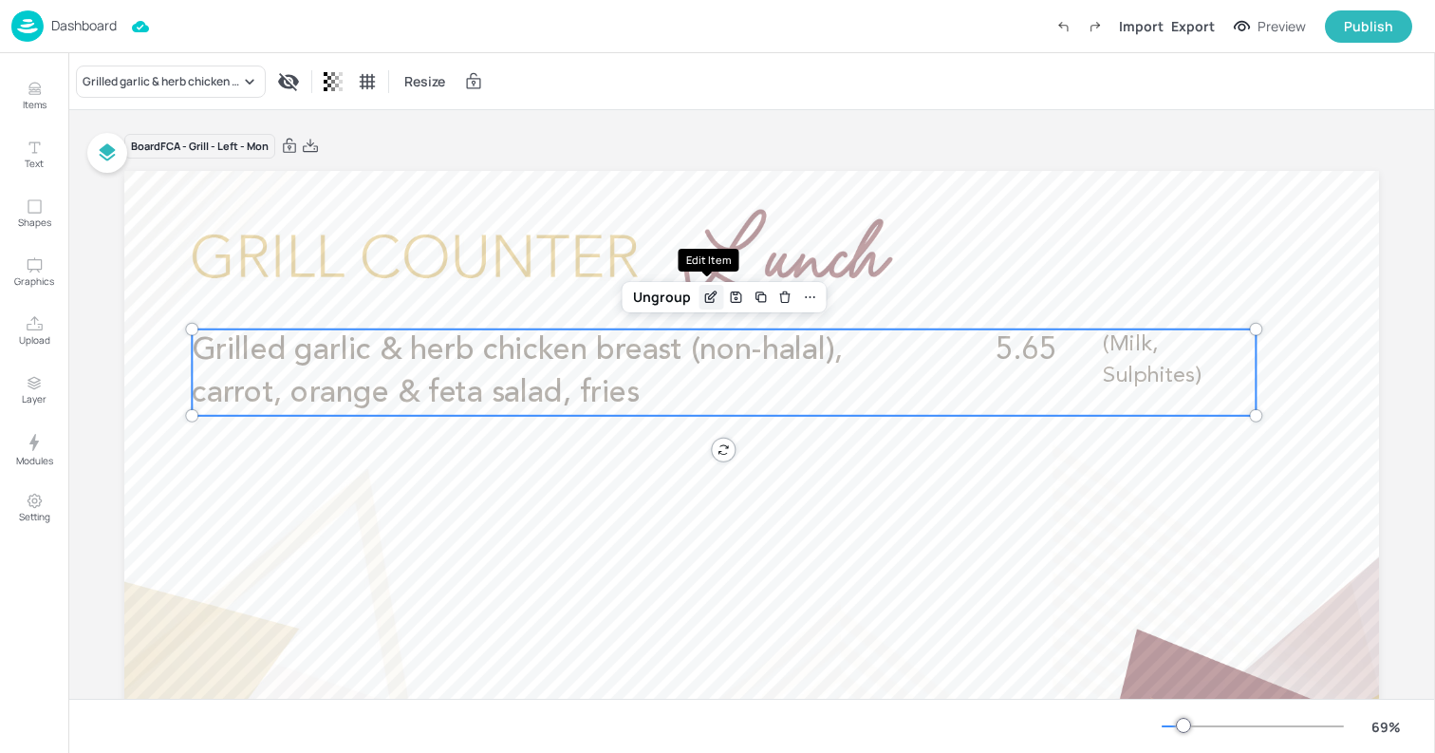
click at [706, 292] on icon "Edit Item" at bounding box center [711, 296] width 16 height 15
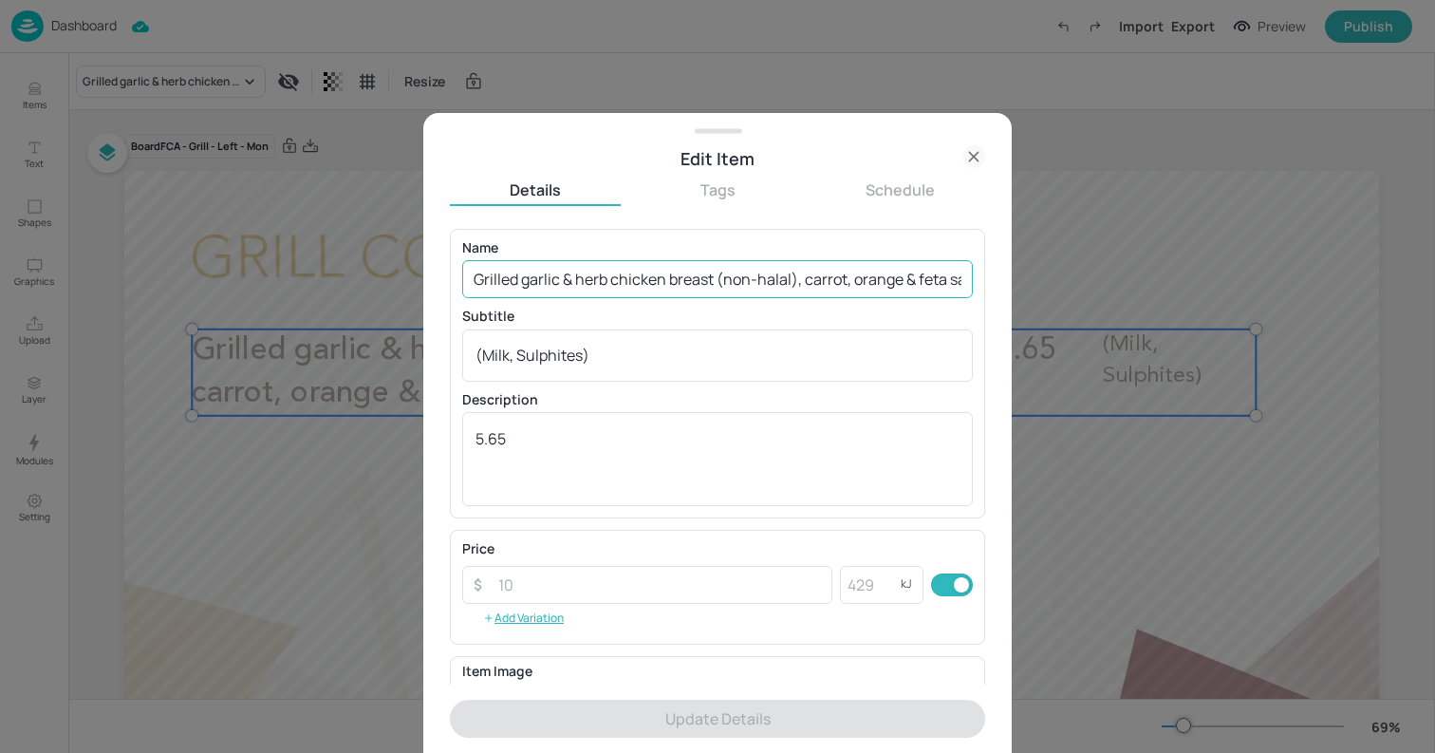
click at [734, 280] on input "Grilled garlic & herb chicken breast (non-halal), carrot, orange & feta salad, …" at bounding box center [717, 279] width 511 height 38
paste input "Half rotisserie chicken (halal), pickled pineapple & creamed avocado coleslaw, …"
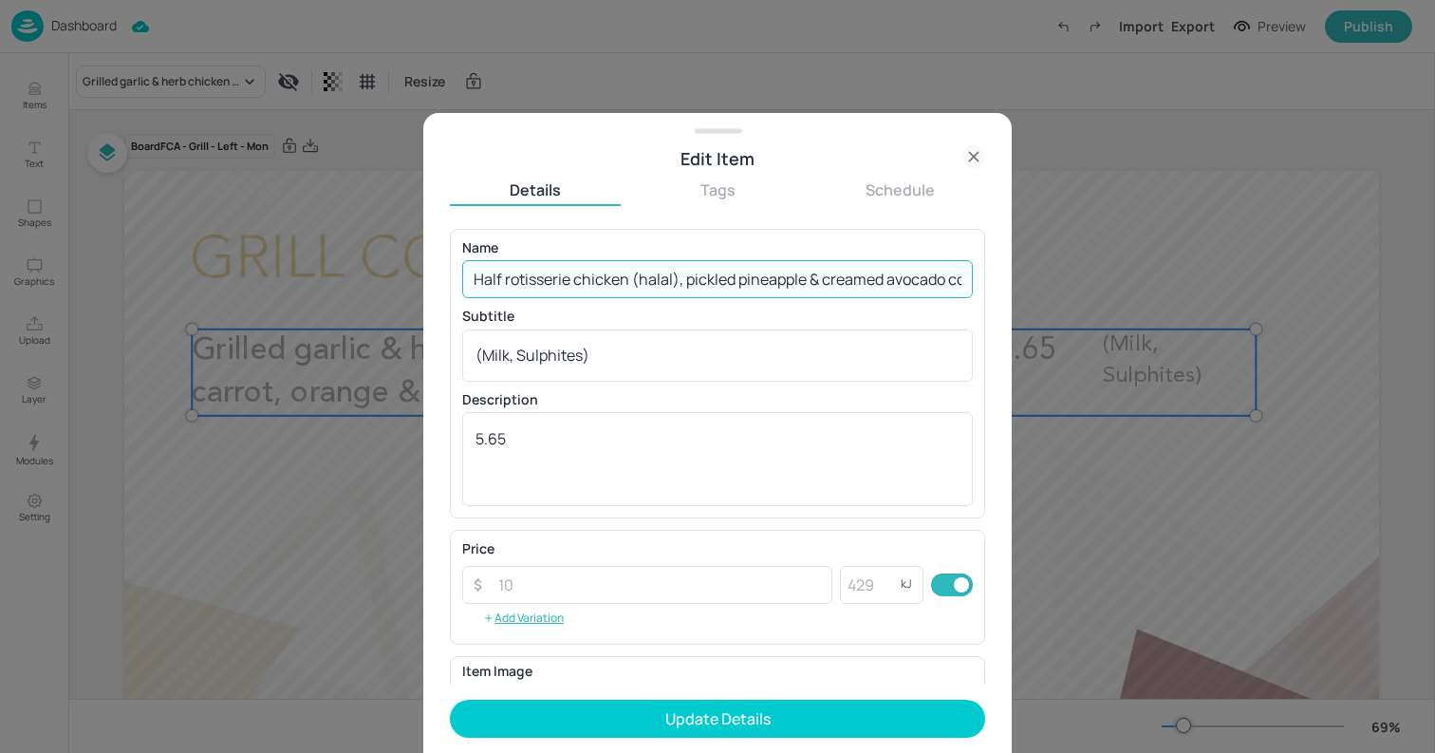
scroll to position [0, 98]
type input "Half rotisserie chicken (halal), pickled pineapple & creamed avocado coleslaw, …"
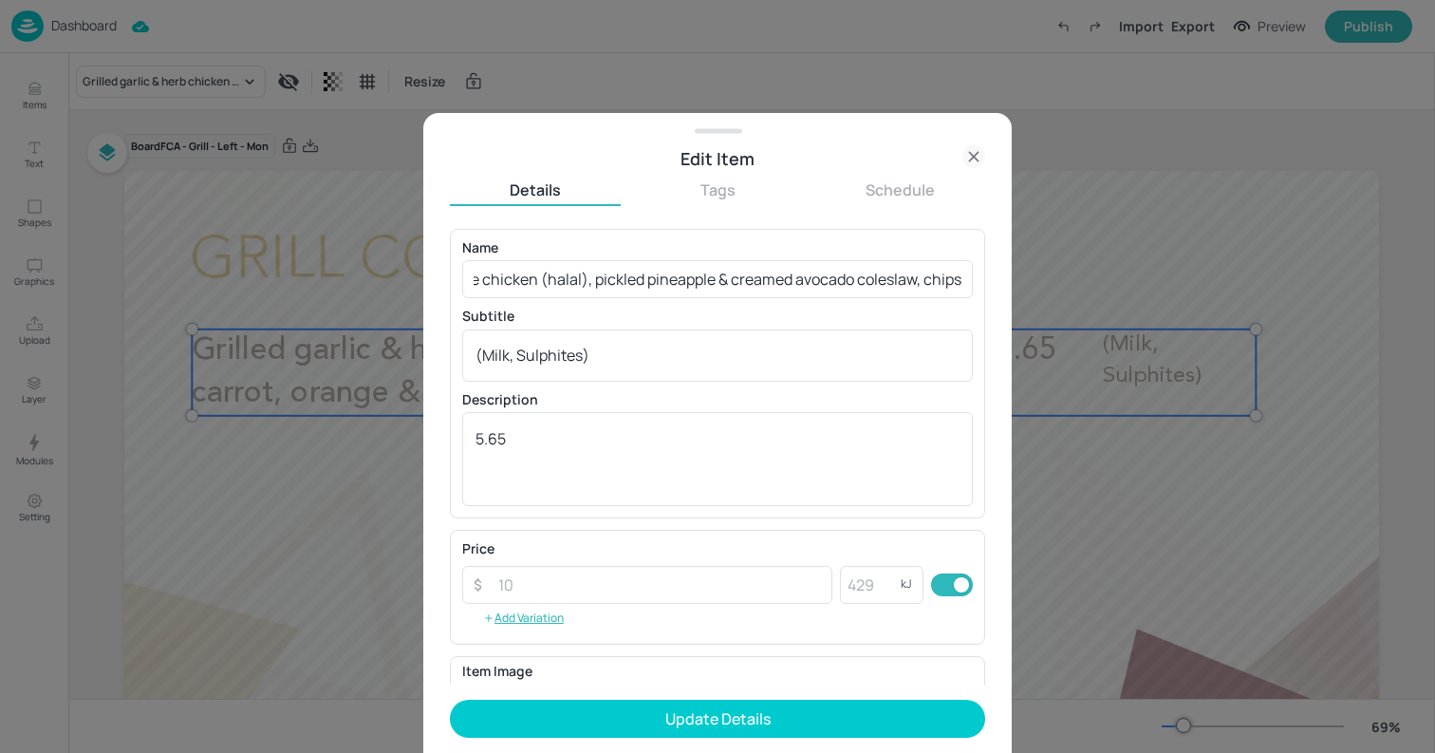
scroll to position [0, 0]
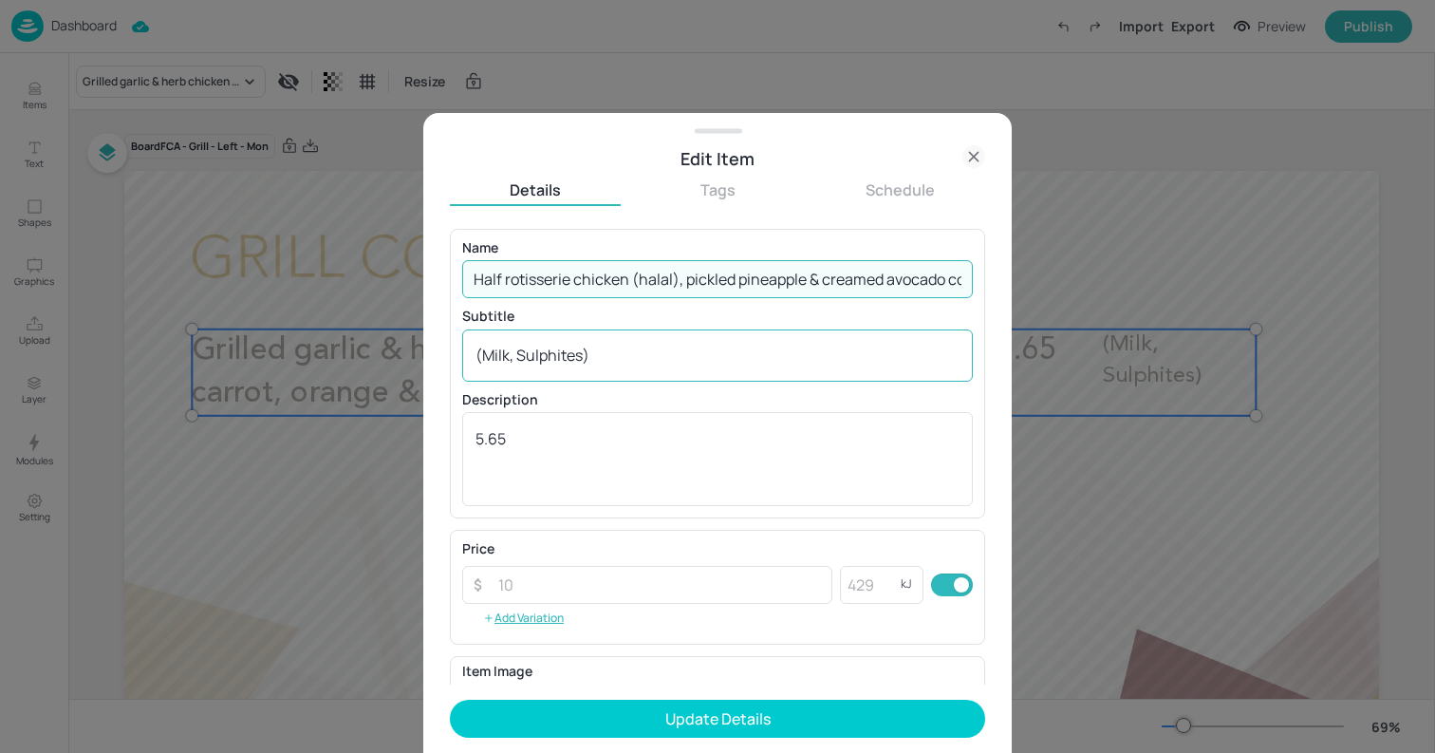
click at [682, 356] on textarea "(Milk, Sulphites)" at bounding box center [717, 355] width 484 height 21
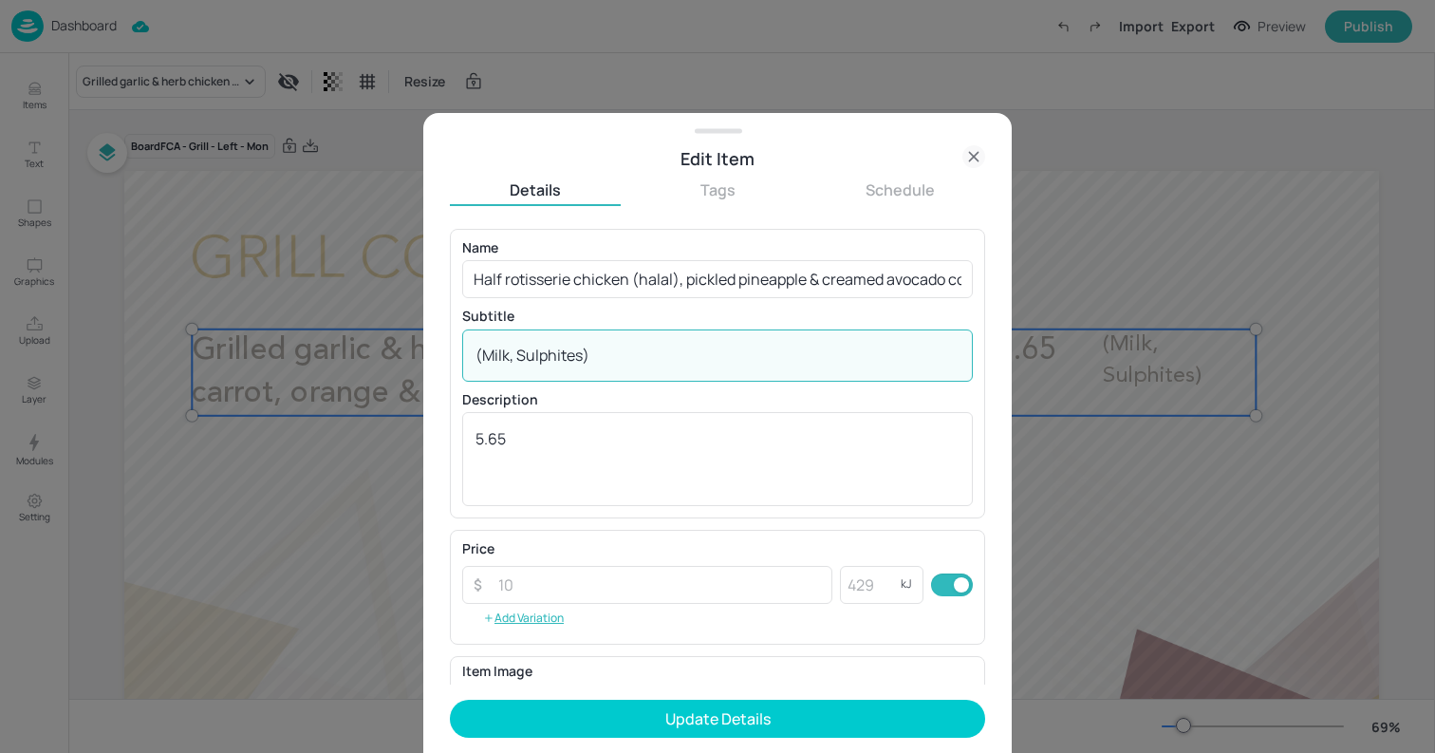
click at [682, 356] on textarea "(Milk, Sulphites)" at bounding box center [717, 355] width 484 height 21
paste textarea "Sulphites 585g 1707 kcal"
click at [662, 354] on textarea "Sulphites 585g 1707 kcal" at bounding box center [717, 355] width 484 height 21
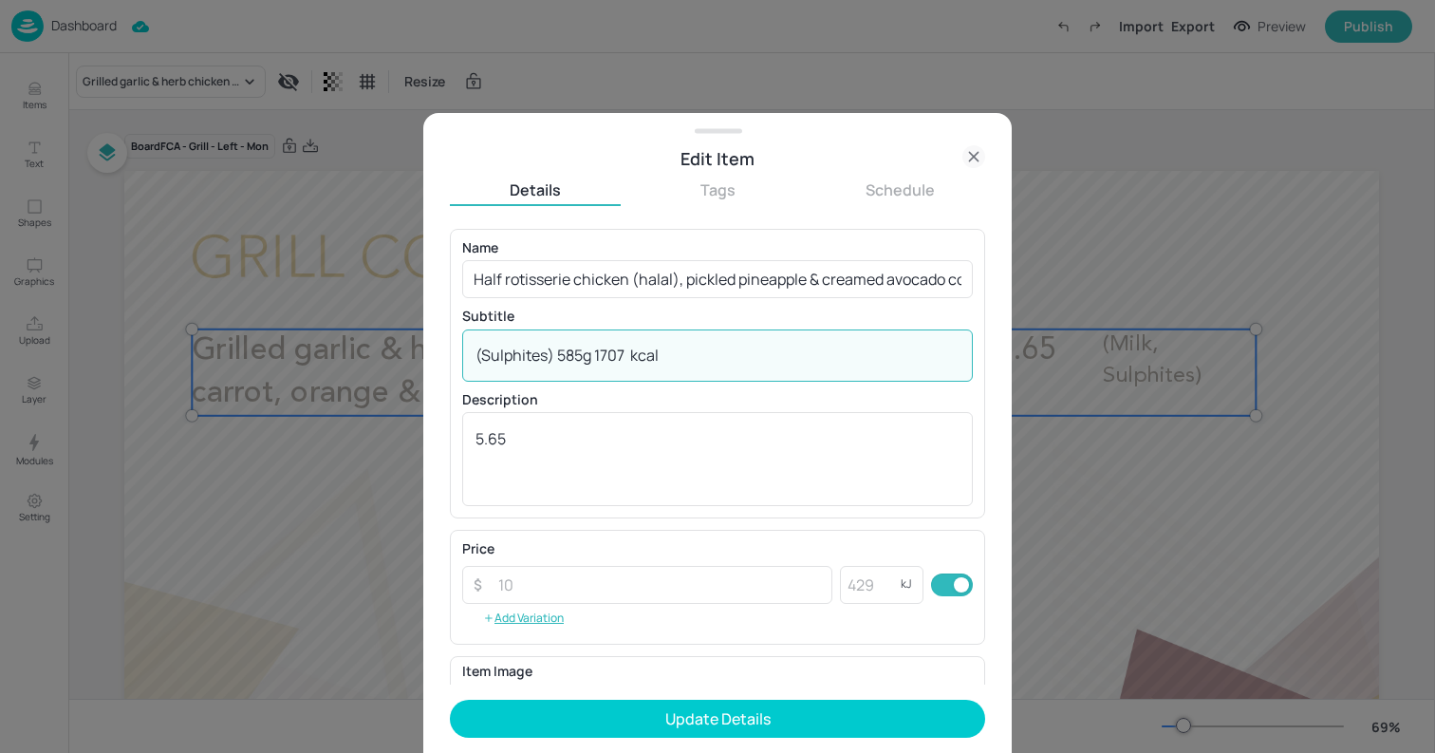
click at [630, 351] on textarea "(Sulphites) 585g 1707 kcal" at bounding box center [717, 355] width 484 height 21
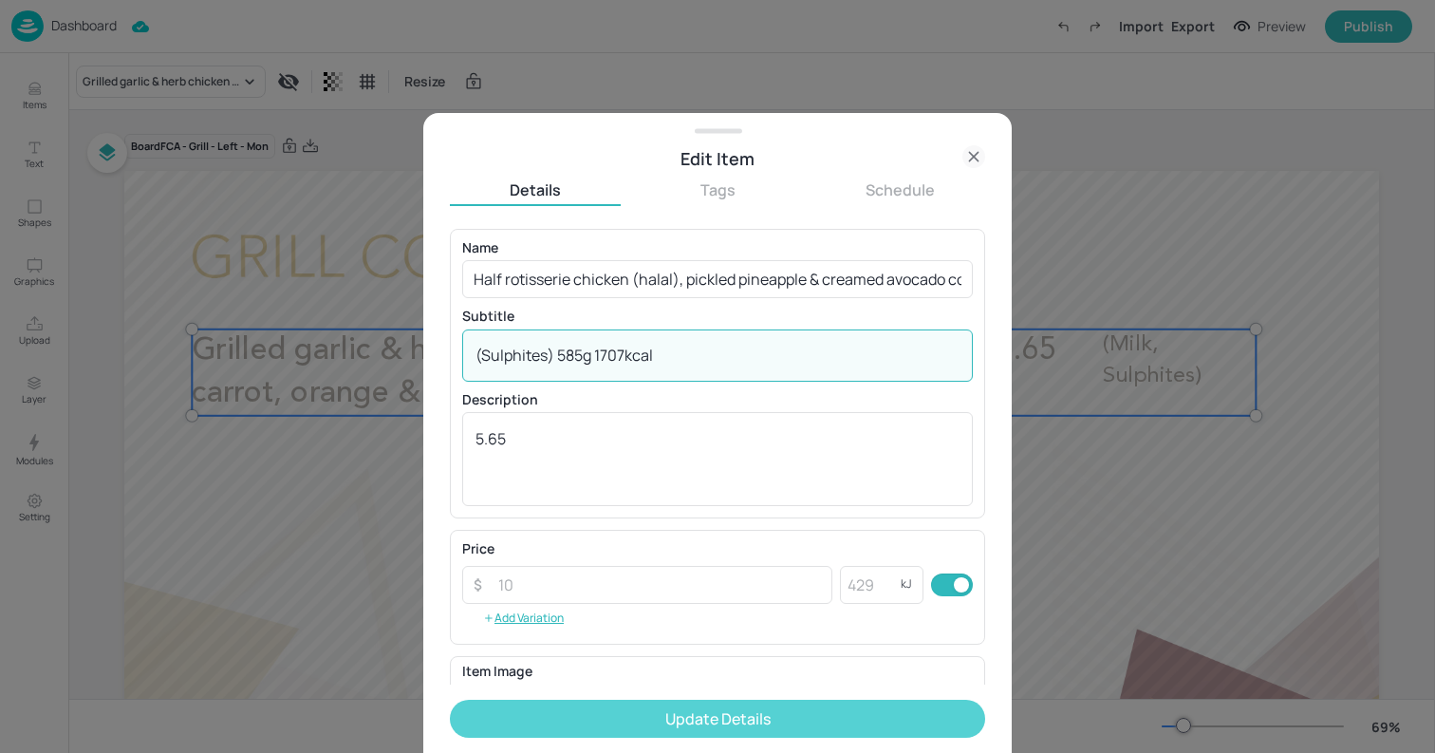
type textarea "(Sulphites) 585g 1707kcal"
click at [718, 726] on button "Update Details" at bounding box center [717, 718] width 535 height 38
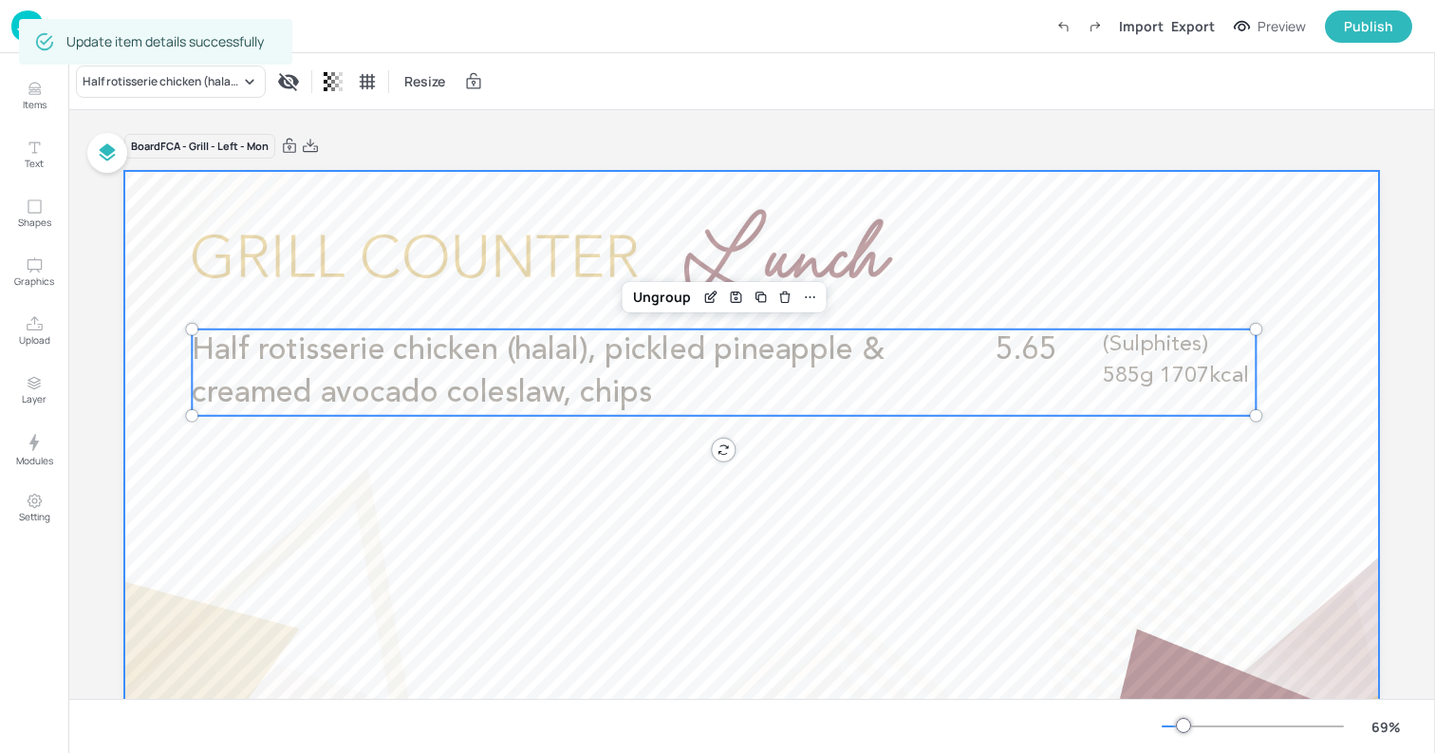
click at [180, 229] on div at bounding box center [751, 524] width 1255 height 706
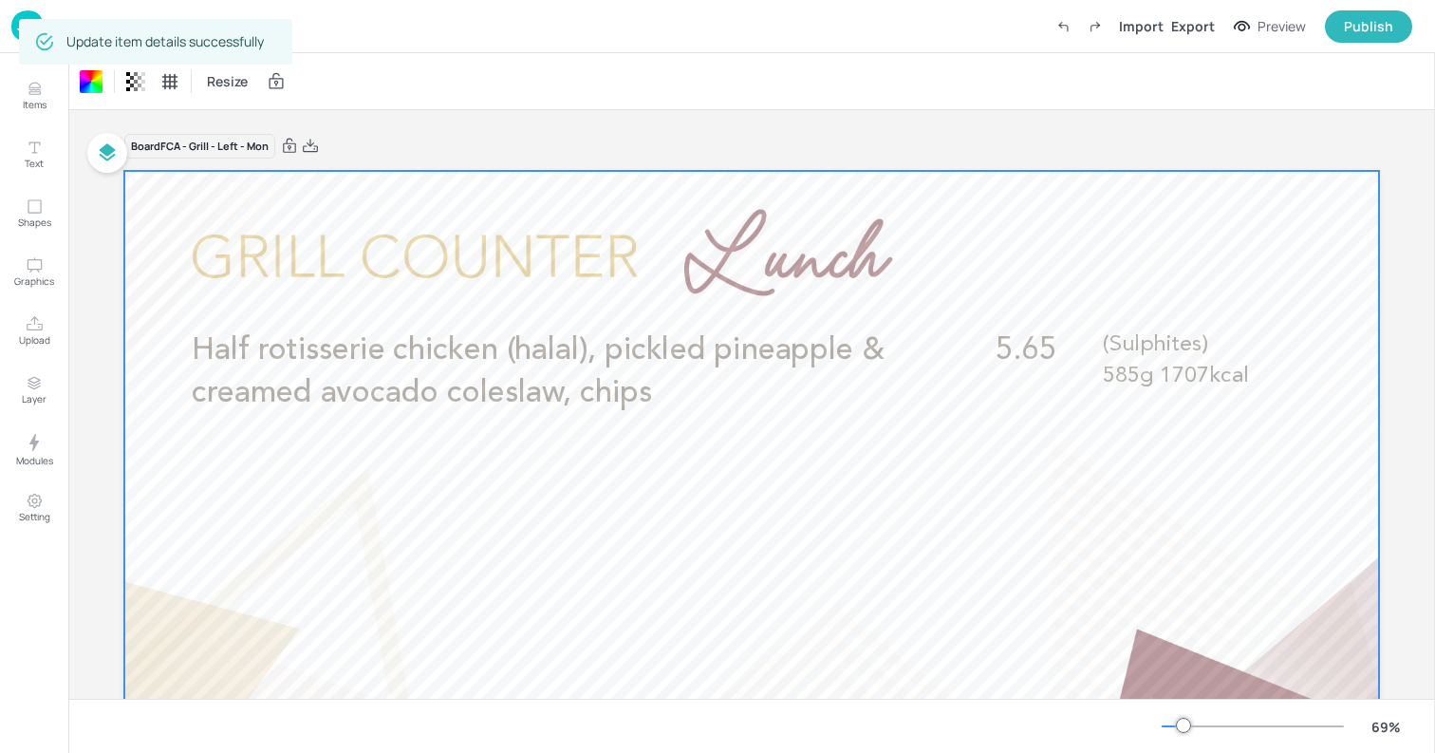
click at [159, 167] on div "Board FCA - Grill - Left - Mon Half rotisserie chicken (halal), pickled pineapp…" at bounding box center [751, 529] width 1255 height 792
click at [14, 25] on img at bounding box center [27, 25] width 32 height 31
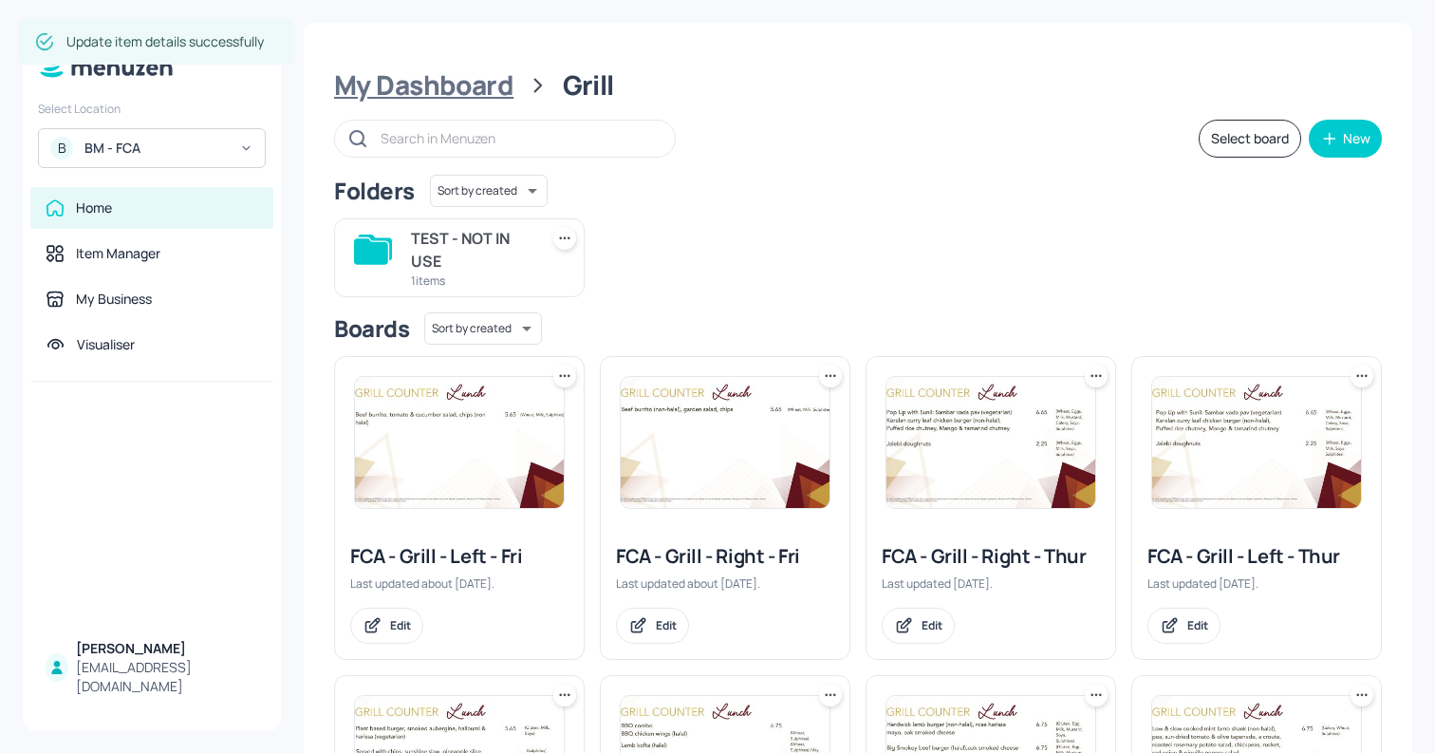
click at [471, 84] on div "My Dashboard" at bounding box center [423, 85] width 179 height 34
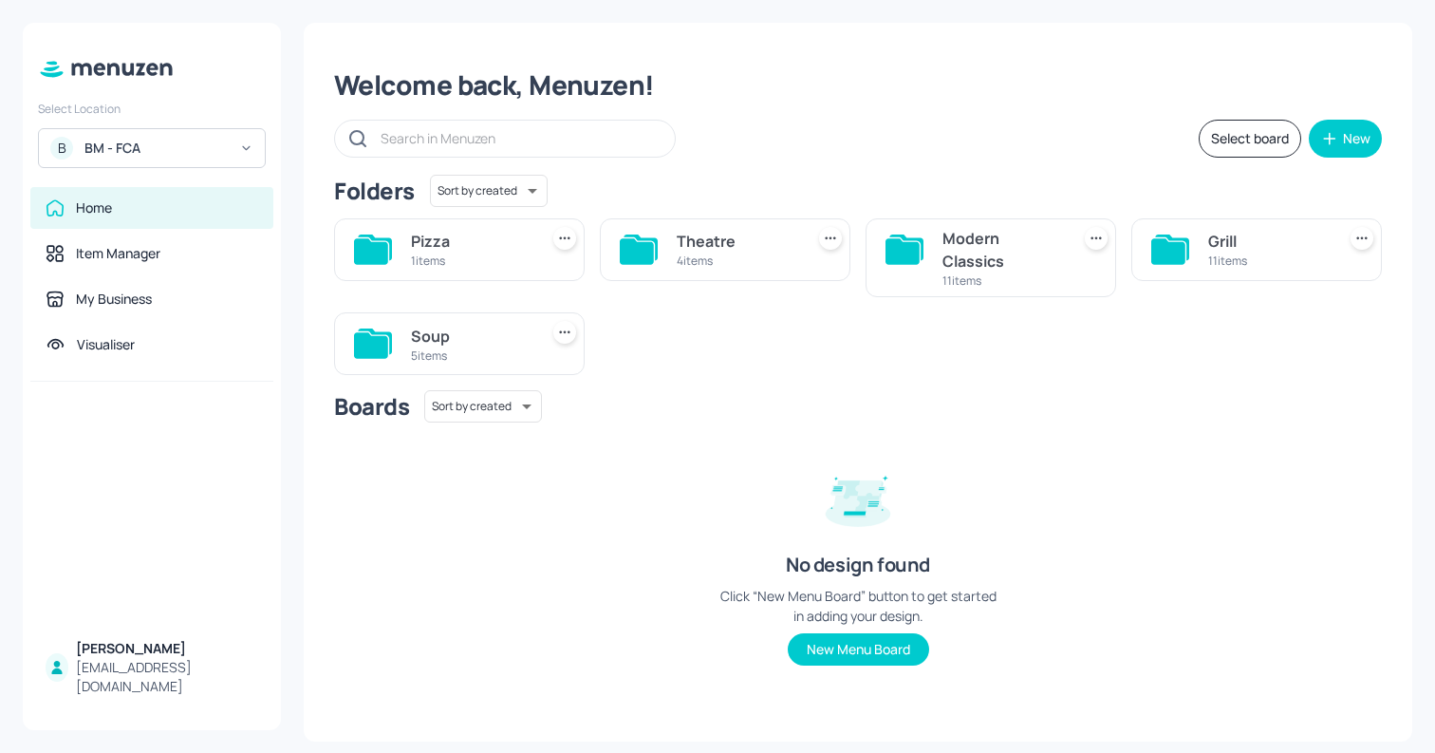
click at [503, 267] on div "1 items" at bounding box center [471, 260] width 120 height 16
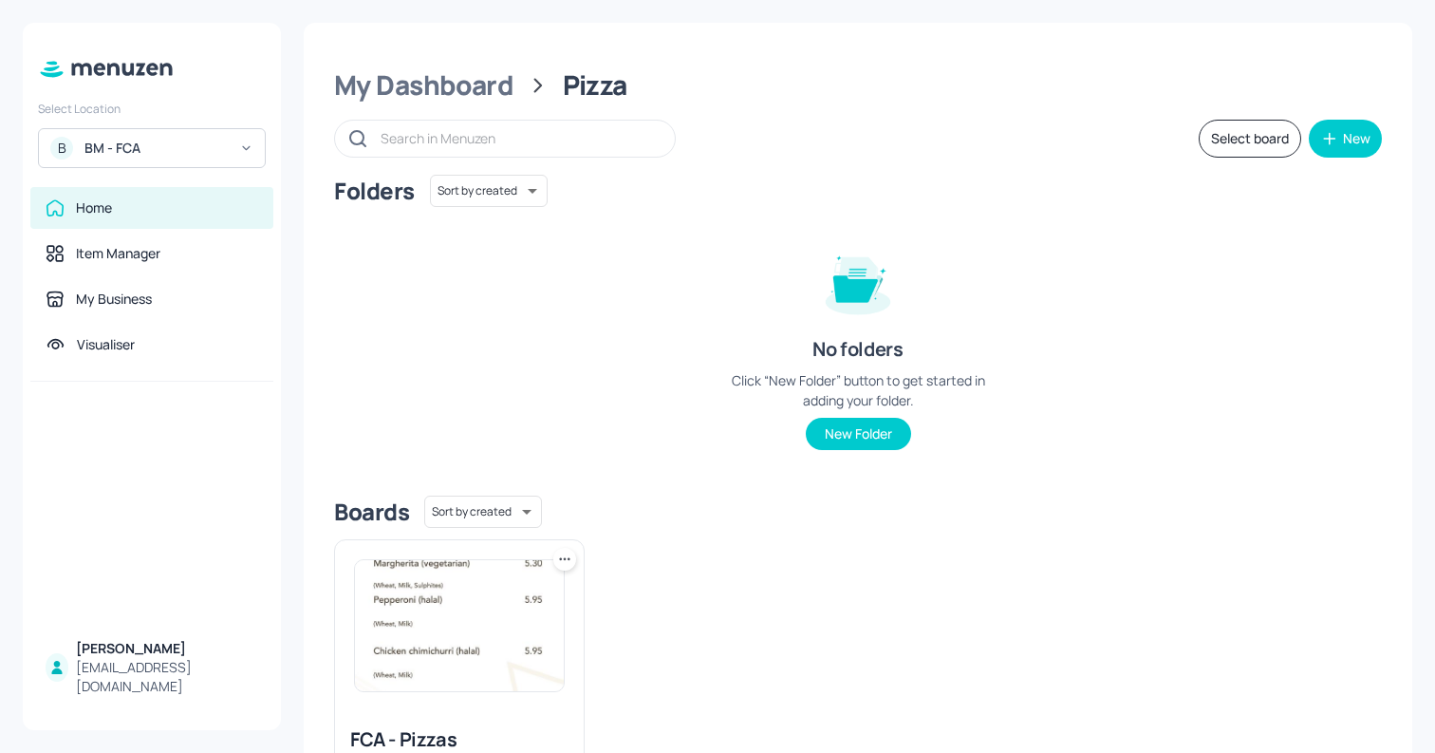
click at [468, 643] on img at bounding box center [459, 625] width 209 height 131
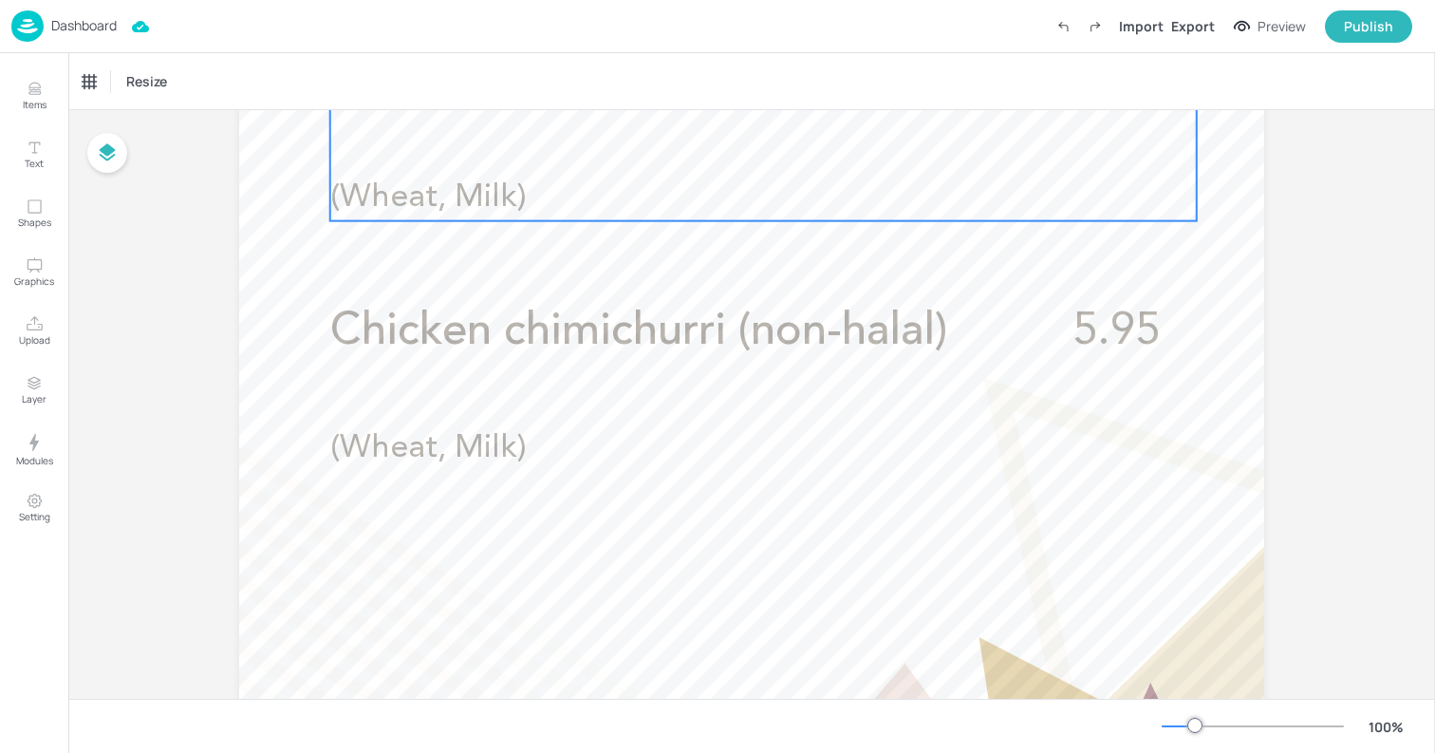
scroll to position [887, 0]
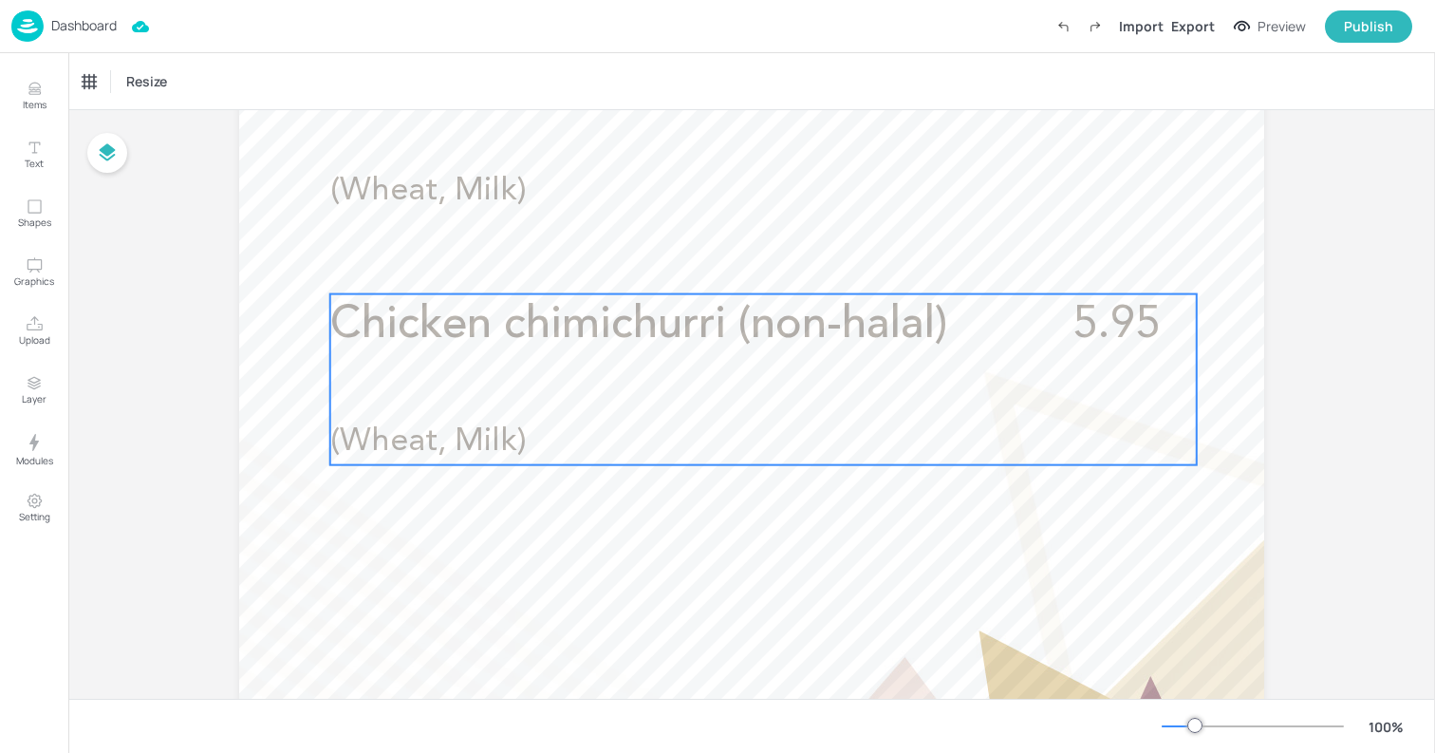
click at [722, 345] on span "Chicken chimichurri (non-halal)" at bounding box center [638, 325] width 617 height 45
click at [750, 261] on icon "Edit Item" at bounding box center [750, 261] width 16 height 15
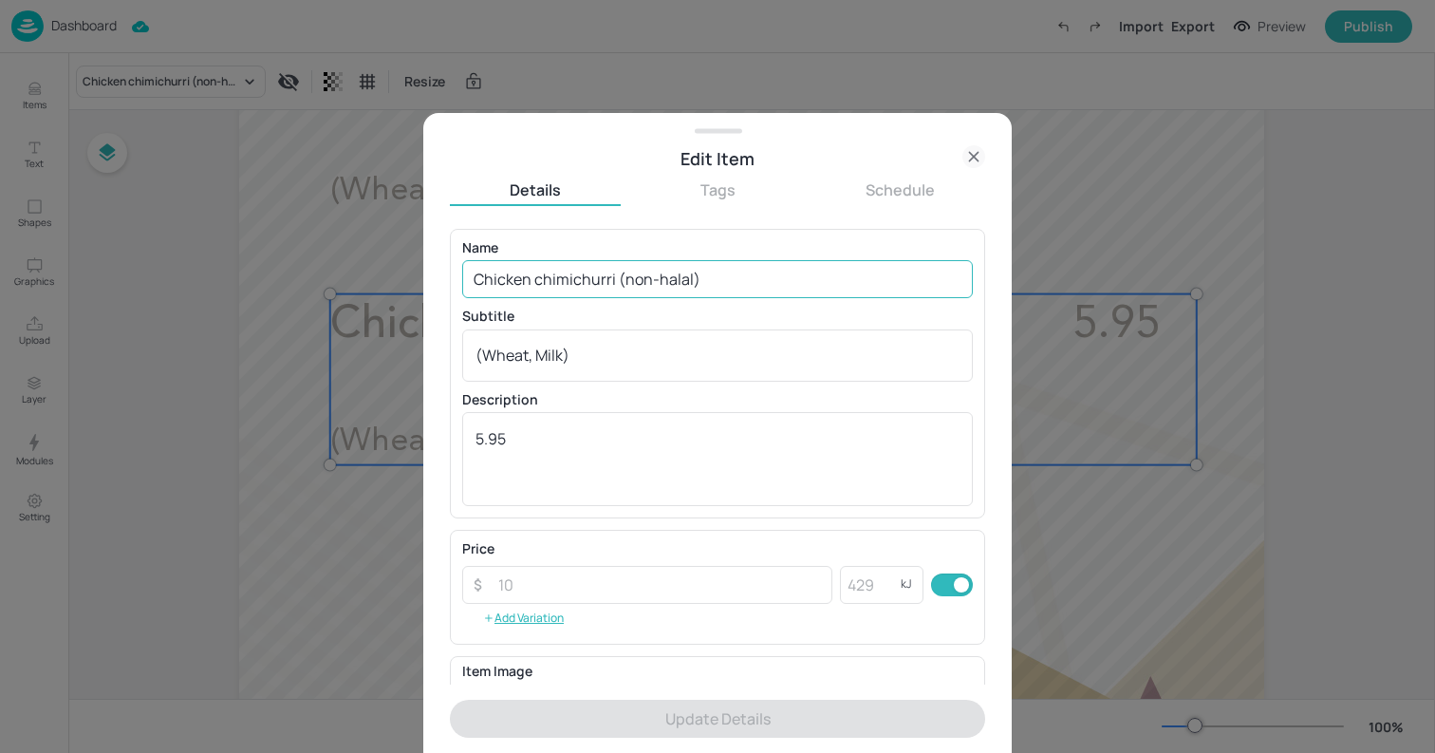
click at [643, 280] on input "Chicken chimichurri (non-halal)" at bounding box center [717, 279] width 511 height 38
paste input "ajun chicken & roasted peppers"
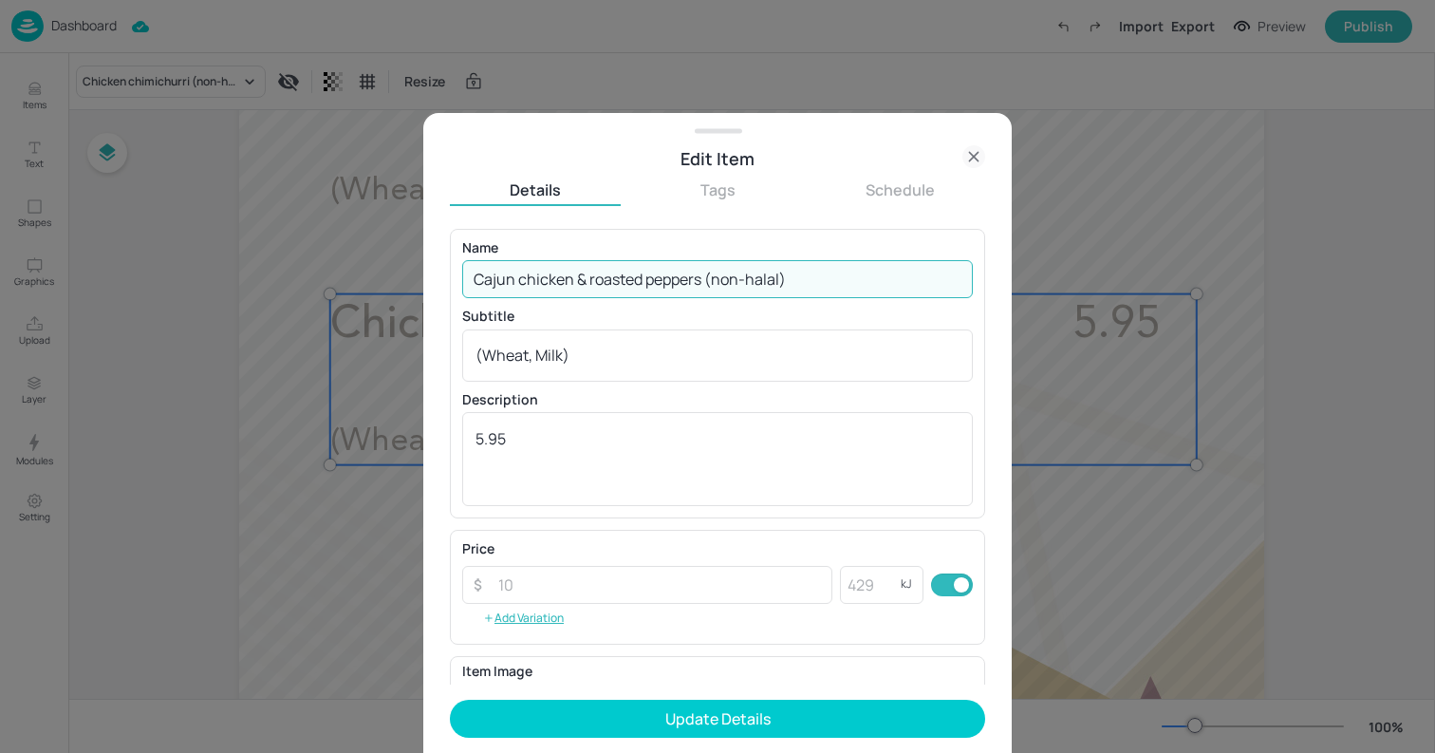
type input "Cajun chicken & roasted peppers (non-halal)"
click at [558, 351] on textarea "(Wheat, Milk)" at bounding box center [717, 355] width 484 height 21
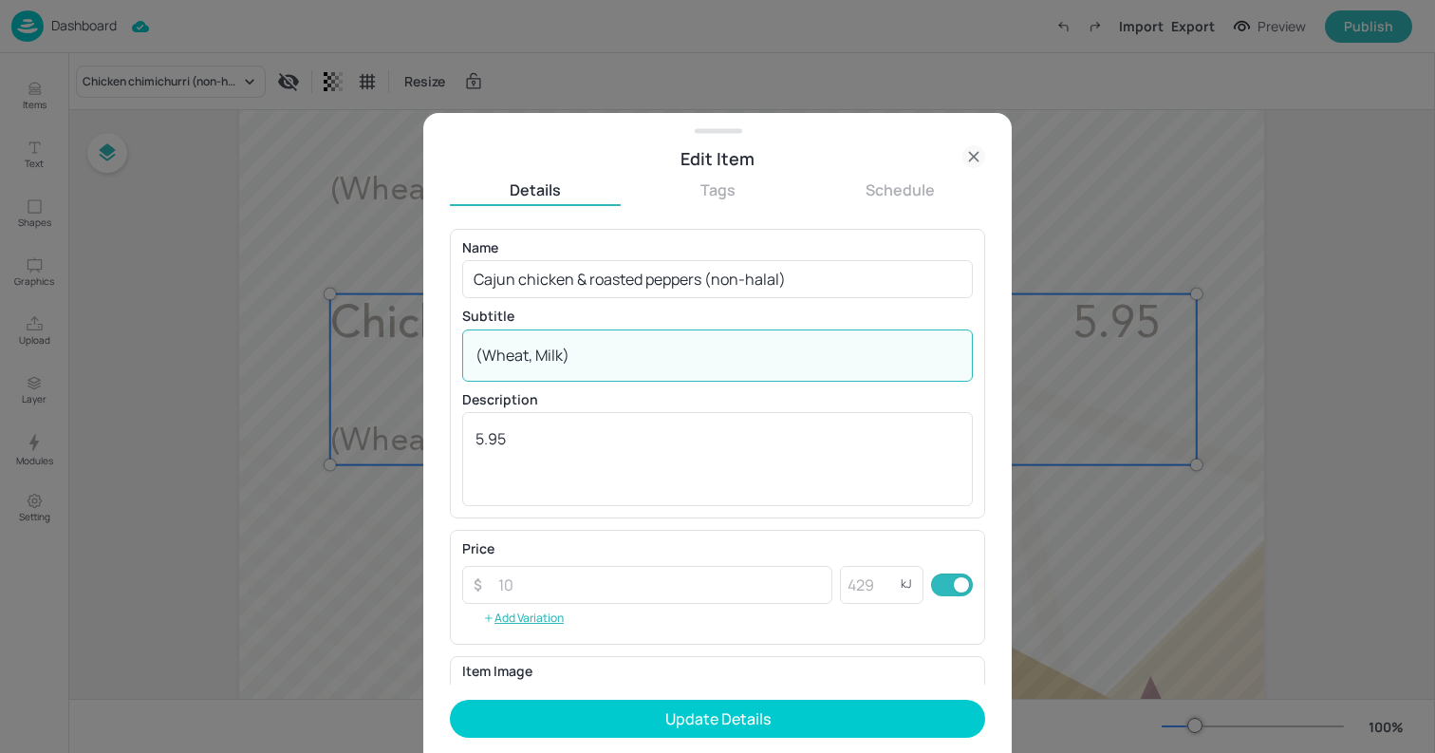
click at [558, 351] on textarea "(Wheat, Milk)" at bounding box center [717, 355] width 484 height 21
paste textarea ", Celery, Sulphites"
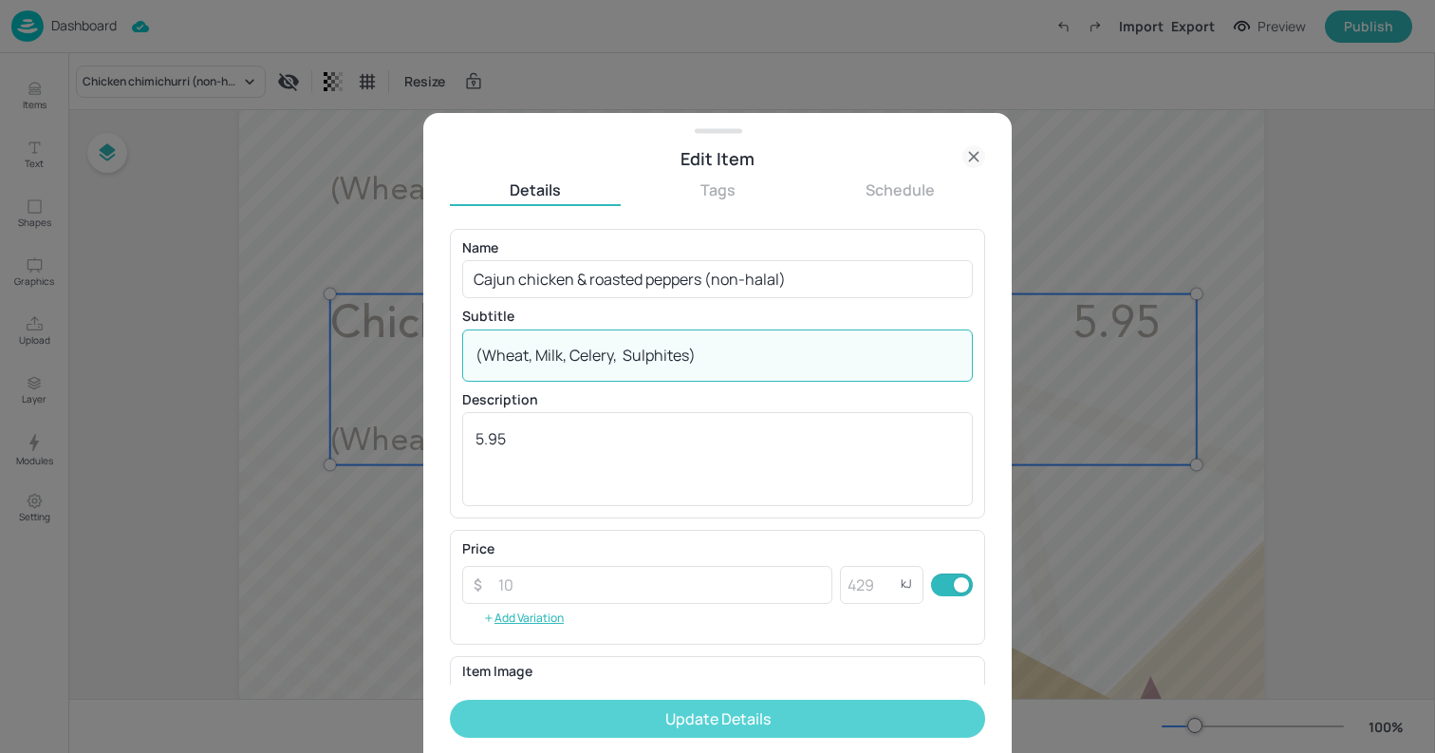
type textarea "(Wheat, Milk, Celery, Sulphites)"
click at [810, 714] on button "Update Details" at bounding box center [717, 718] width 535 height 38
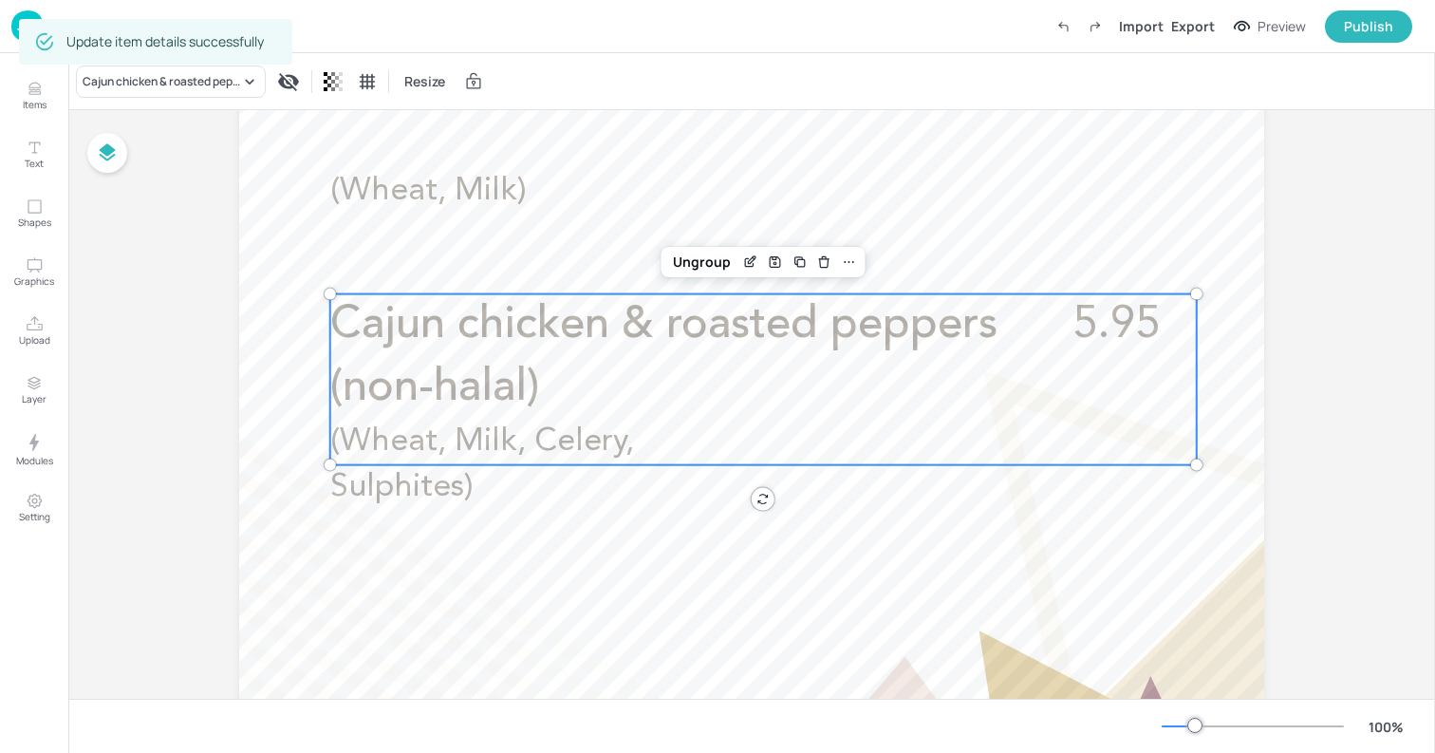
click at [250, 247] on div at bounding box center [751, 194] width 1025 height 1822
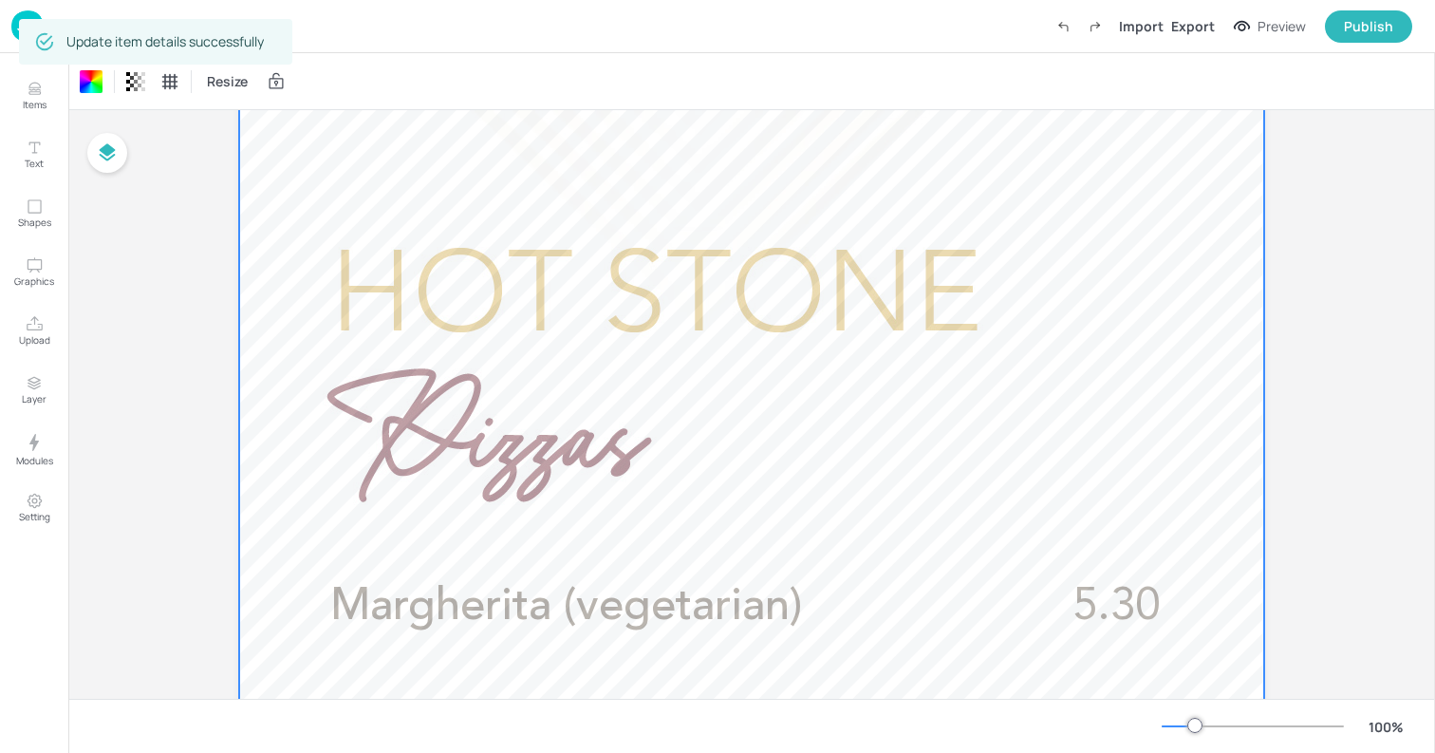
scroll to position [174, 0]
click at [12, 29] on img at bounding box center [27, 25] width 32 height 31
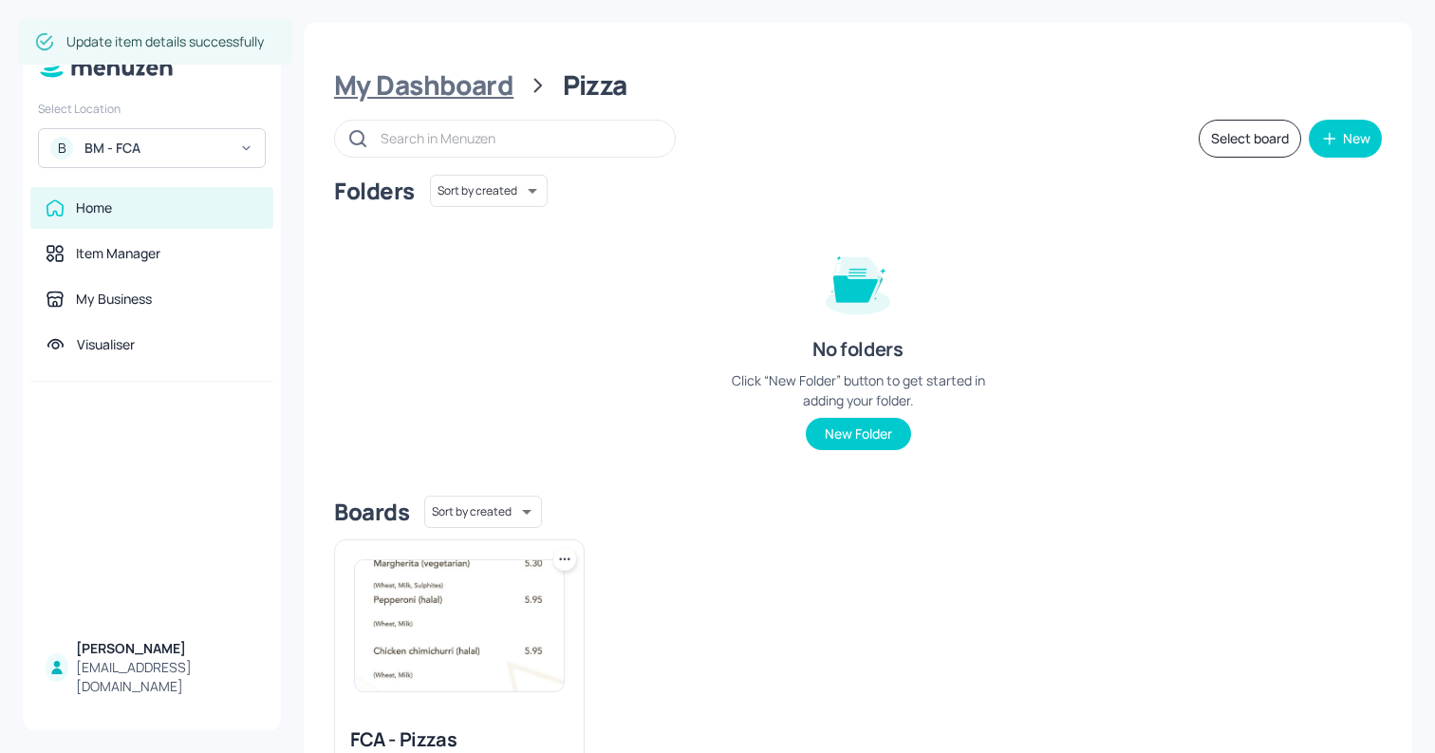
click at [501, 96] on div "My Dashboard" at bounding box center [423, 85] width 179 height 34
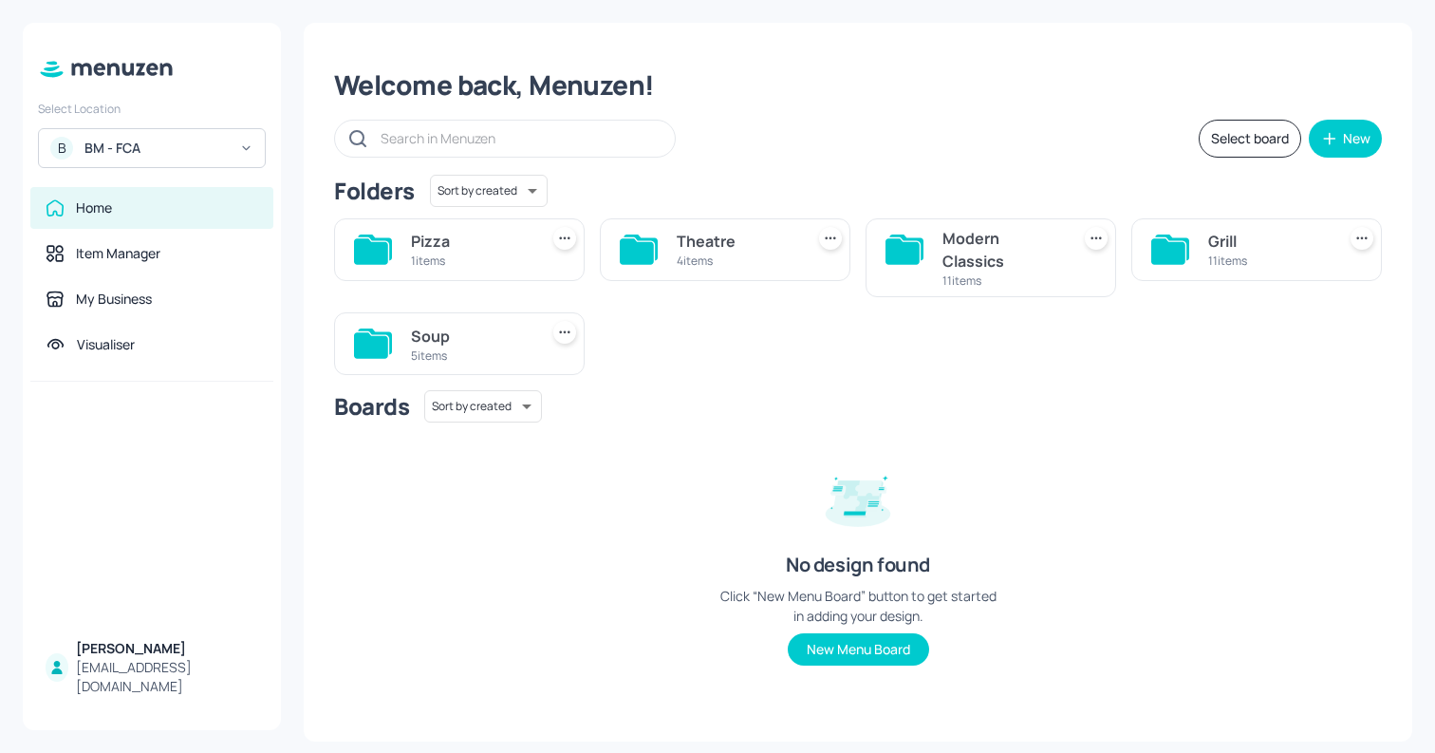
click at [703, 235] on div "Theatre" at bounding box center [737, 241] width 120 height 23
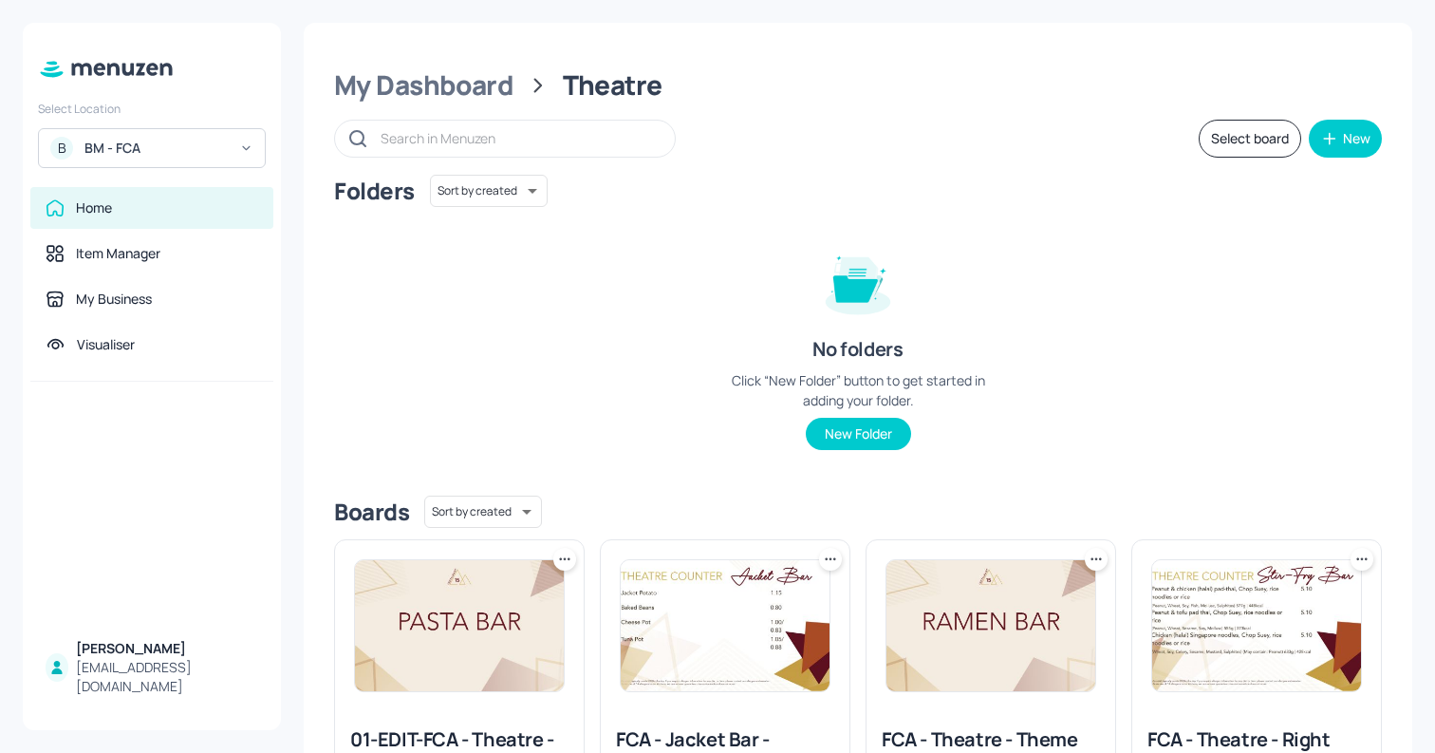
click at [1182, 627] on img at bounding box center [1256, 625] width 209 height 131
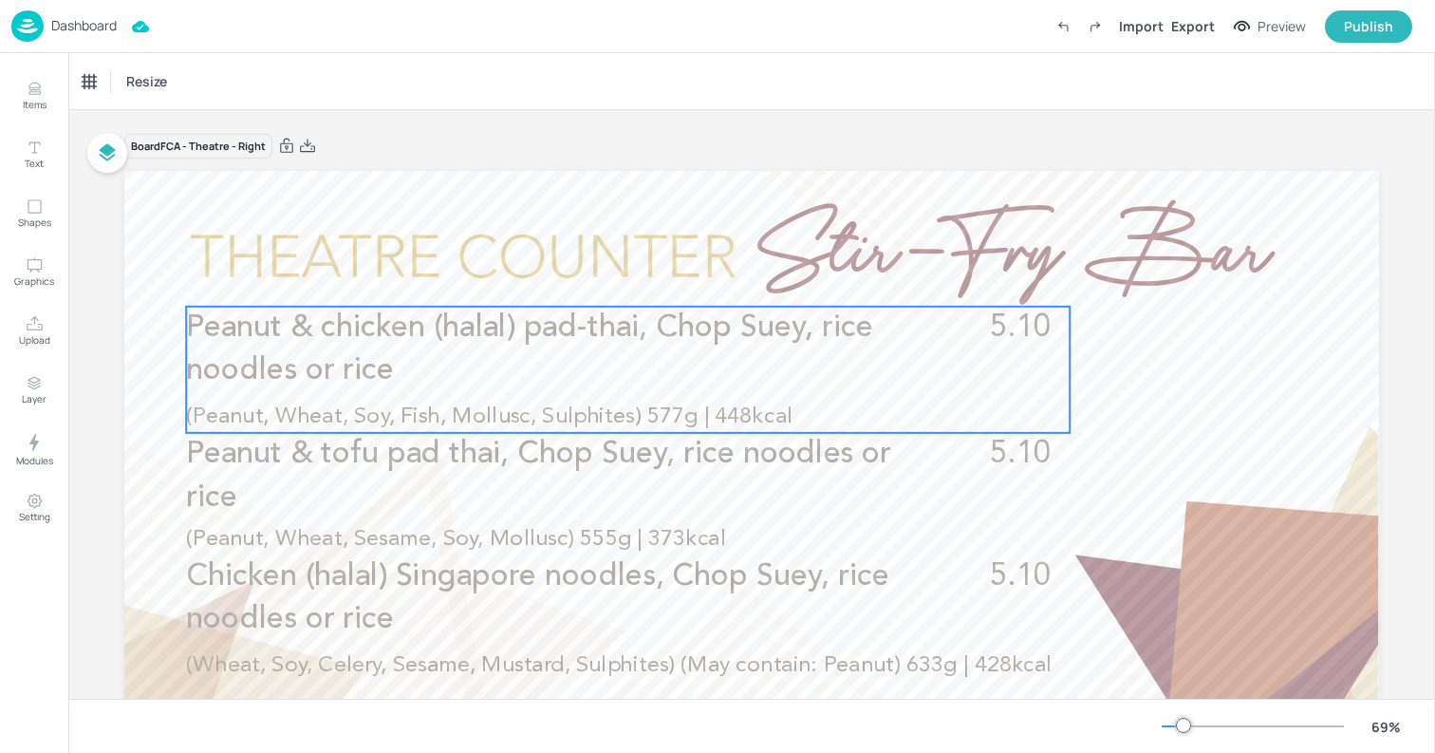
click at [595, 393] on div "Peanut & chicken (halal) pad-thai, Chop Suey, rice noodles or rice 5.10 (Peanut…" at bounding box center [628, 370] width 884 height 126
click at [609, 278] on icon "Edit Item" at bounding box center [613, 275] width 9 height 9
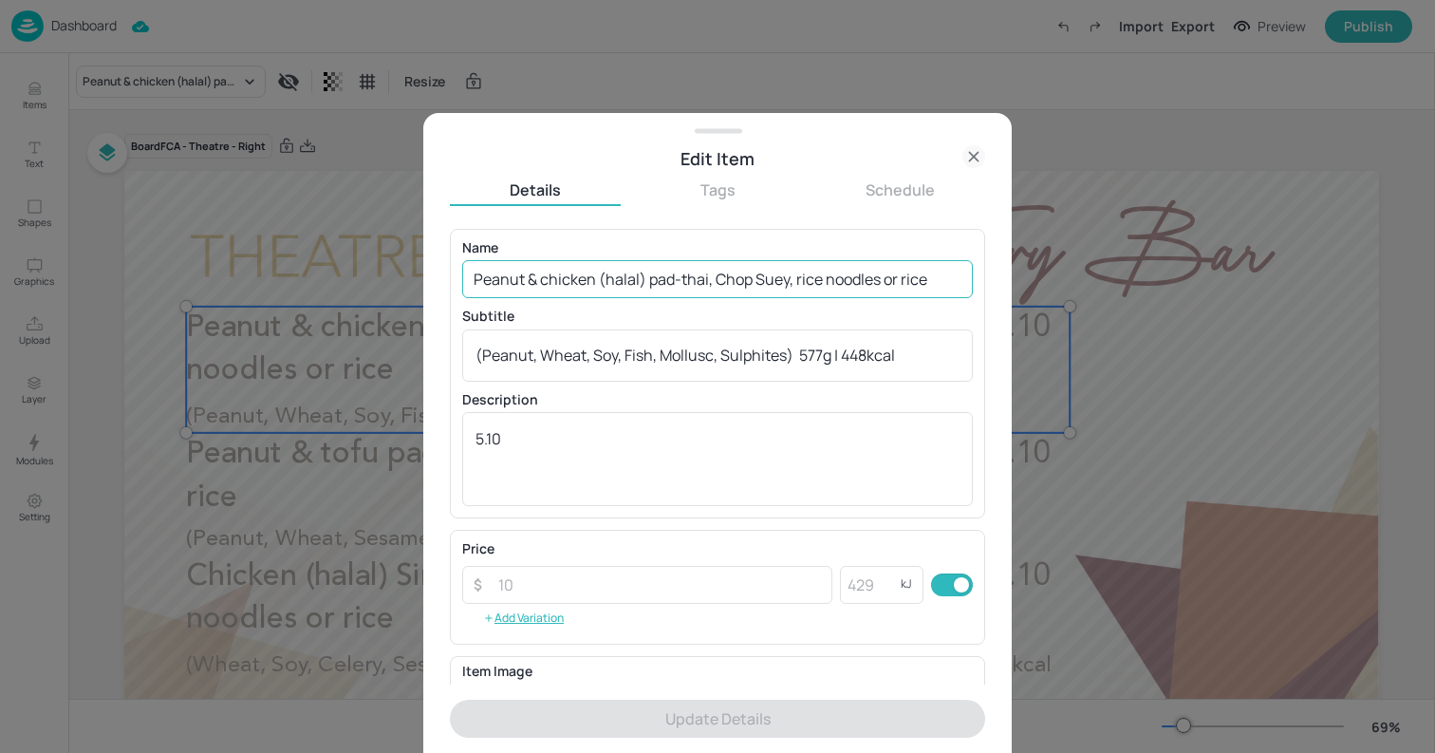
click at [631, 268] on input "Peanut & chicken (halal) pad-thai, Chop Suey, rice noodles or rice" at bounding box center [717, 279] width 511 height 38
paste input "Gochujang Korean beef sir-fry with rice, noodles (Wheat) or rice noodles"
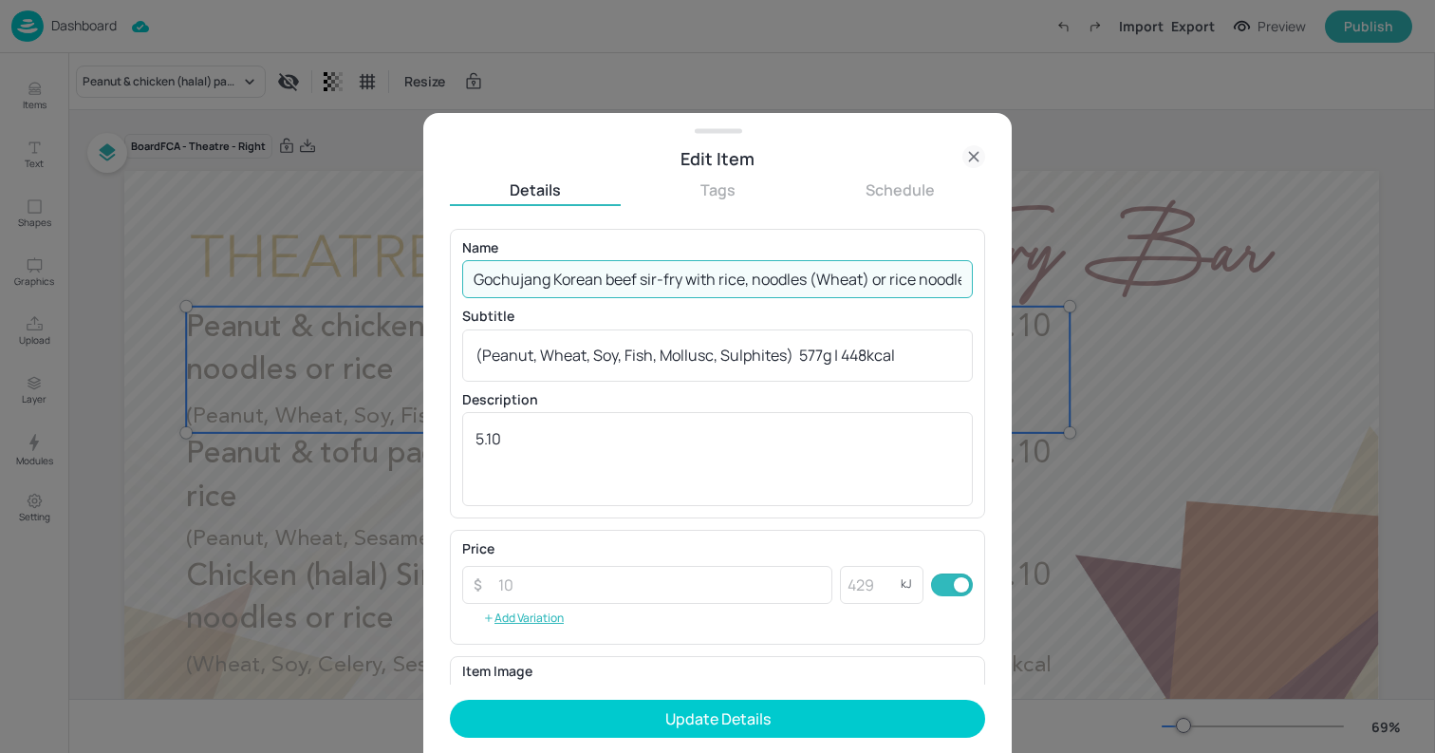
scroll to position [0, 20]
type input "Gochujang Korean beef sir-fry with rice, noodles (Wheat) or rice noodles"
click at [762, 352] on textarea "(Peanut, Wheat, Soy, Fish, Mollusc, Sulphites) 577g | 448kcal" at bounding box center [717, 355] width 484 height 21
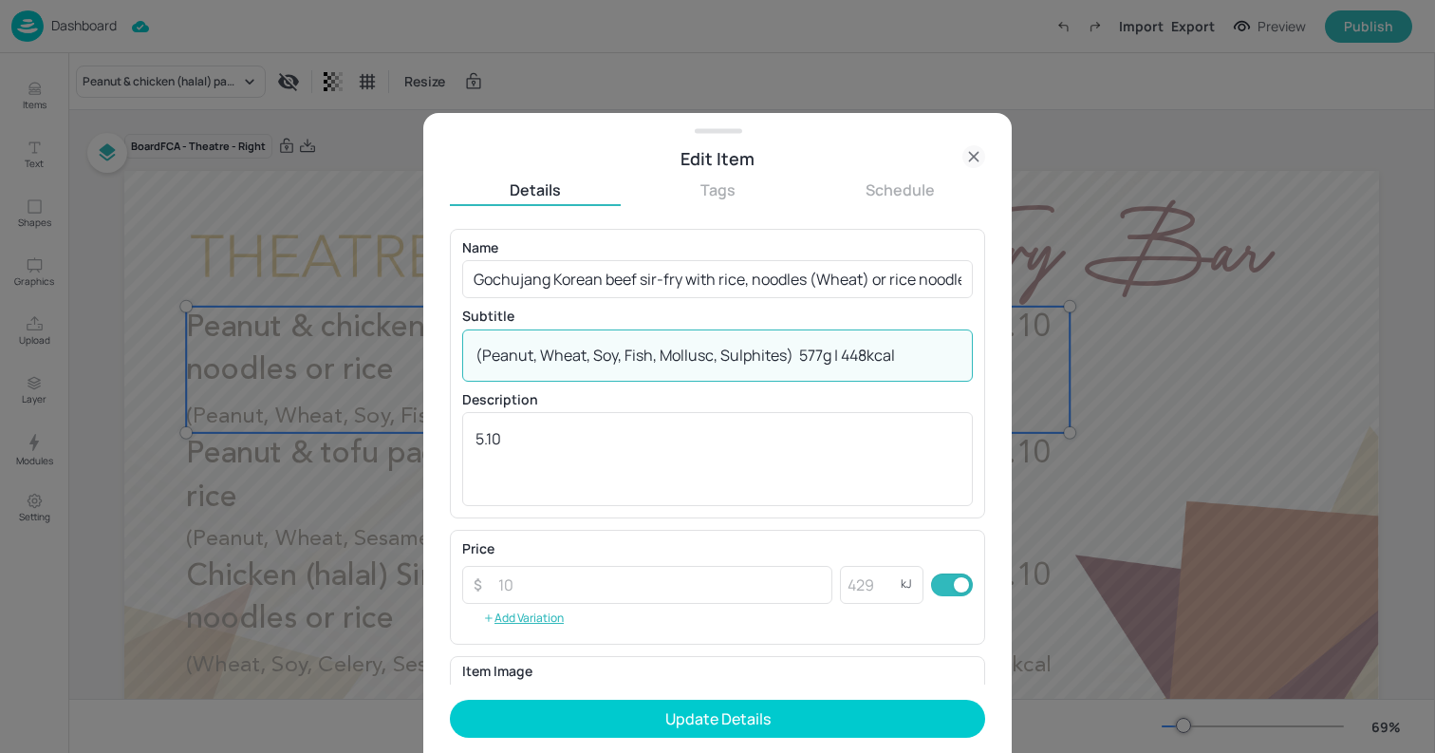
click at [762, 352] on textarea "(Peanut, Wheat, Soy, Fish, Mollusc, Sulphites) 577g | 448kcal" at bounding box center [717, 355] width 484 height 21
paste textarea "Sesame, Soy, Eggs, Sulphites)"
paste textarea "457g/590kcal"
click at [736, 357] on textarea "(Sesame, Soy, Eggs, Sulphites) 457g/590kcal" at bounding box center [717, 355] width 484 height 21
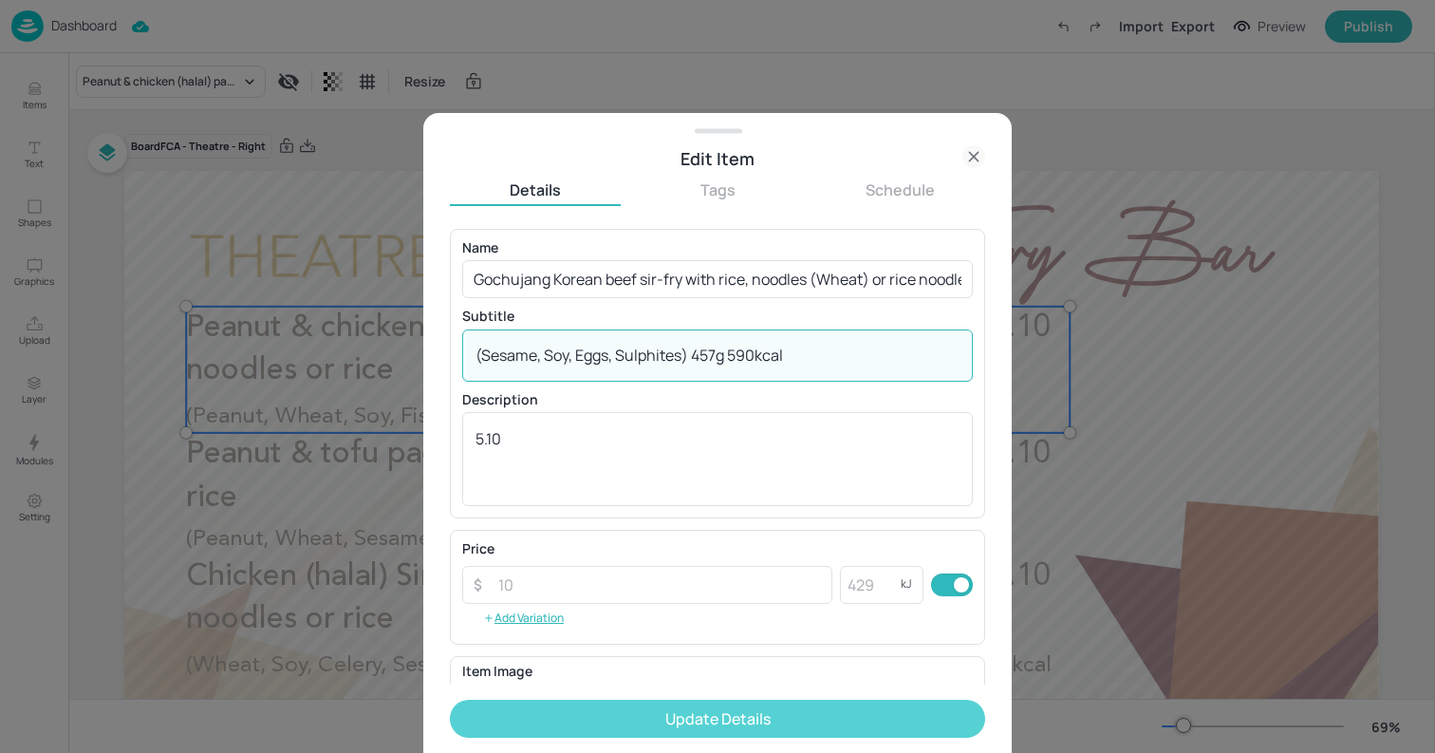
type textarea "(Sesame, Soy, Eggs, Sulphites) 457g 590kcal"
click at [773, 710] on button "Update Details" at bounding box center [717, 718] width 535 height 38
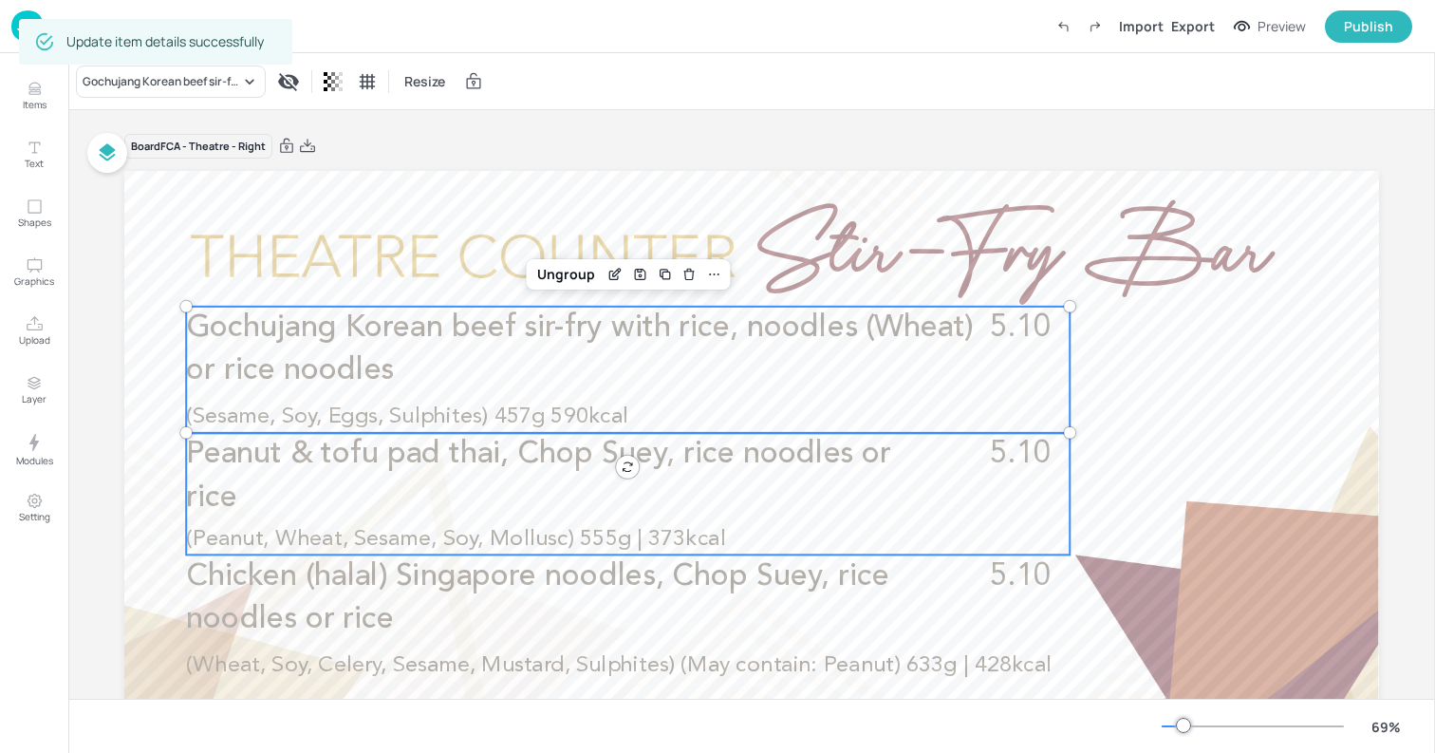
click at [540, 489] on p "Peanut & tofu pad thai, Chop Suey, rice noodles or rice" at bounding box center [541, 476] width 710 height 86
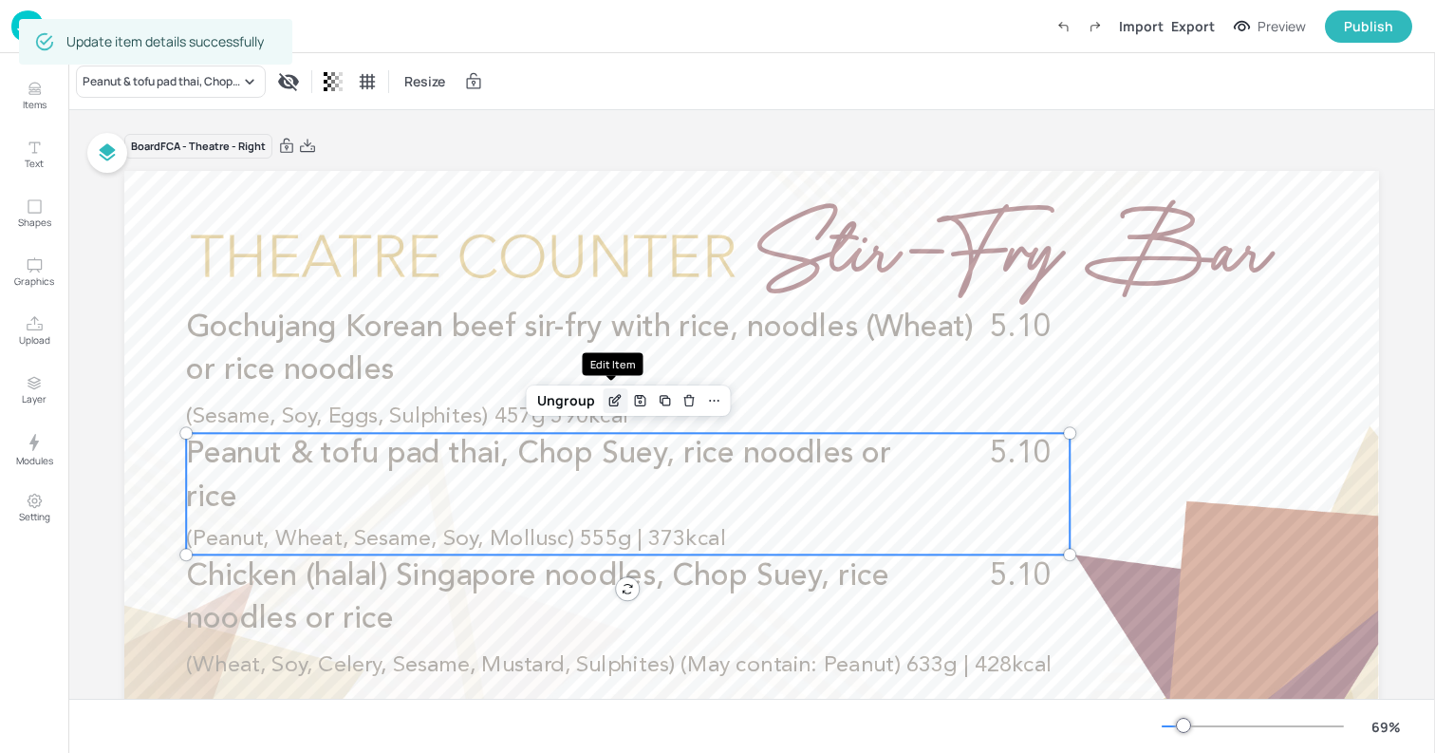
click at [615, 400] on icon "Edit Item" at bounding box center [615, 400] width 16 height 15
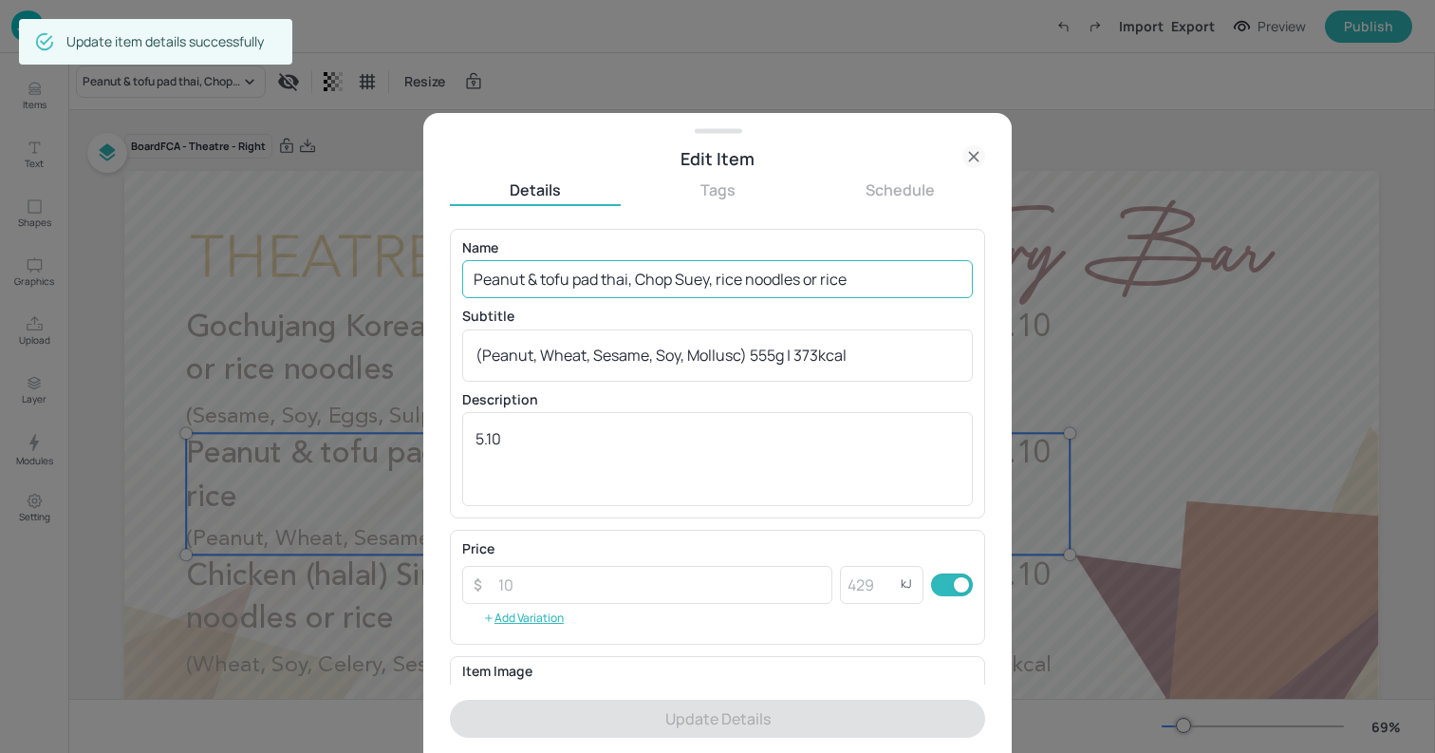
click at [608, 281] on input "Peanut & tofu pad thai, Chop Suey, rice noodles or rice" at bounding box center [717, 279] width 511 height 38
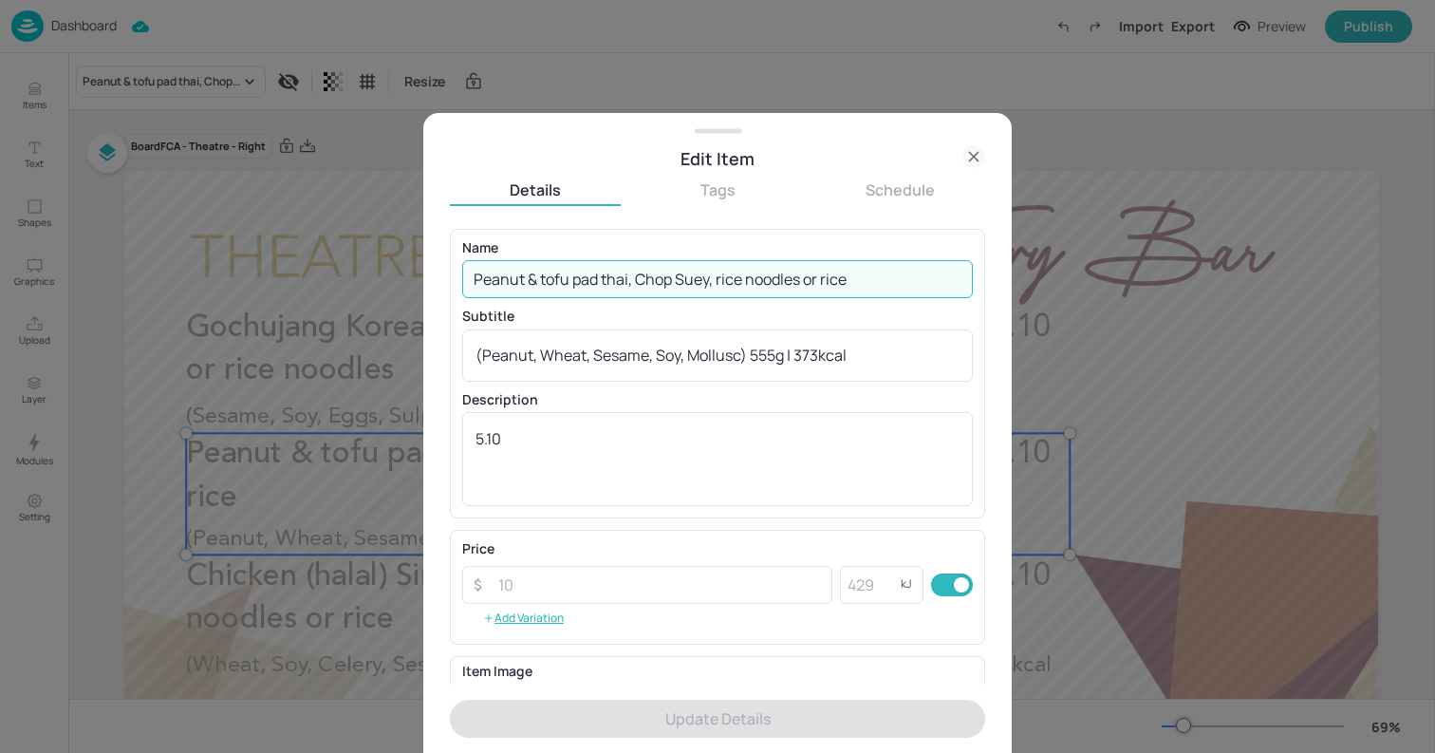
click at [608, 281] on input "Peanut & tofu pad thai, Chop Suey, rice noodles or rice" at bounding box center [717, 279] width 511 height 38
paste input "Teriyaki chicken stir-fry (halal) with rice, noodles (Wheat) or rice noodles"
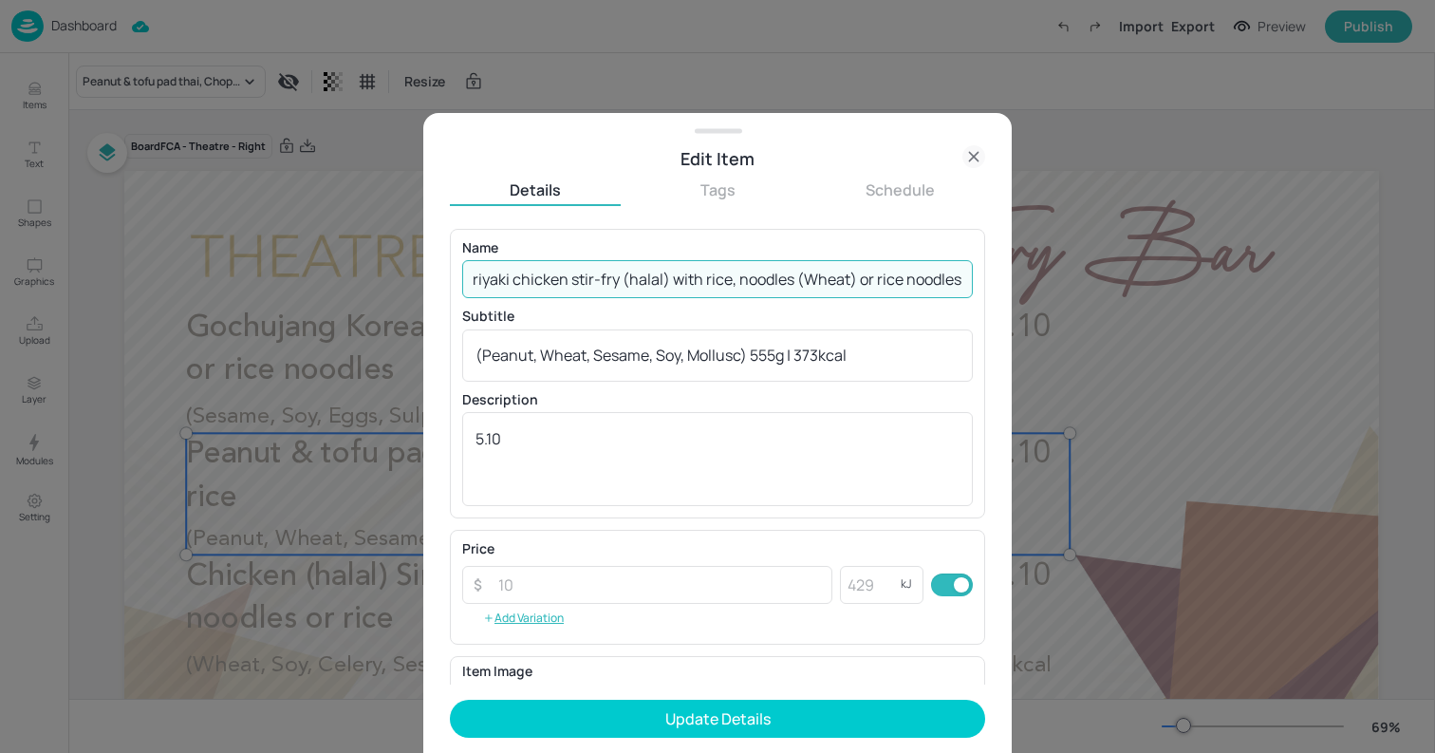
type input "Teriyaki chicken stir-fry (halal) with rice, noodles (Wheat) or rice noodles"
click at [741, 350] on textarea "(Peanut, Wheat, Sesame, Soy, Mollusc) 555g | 373kcal" at bounding box center [717, 355] width 484 height 21
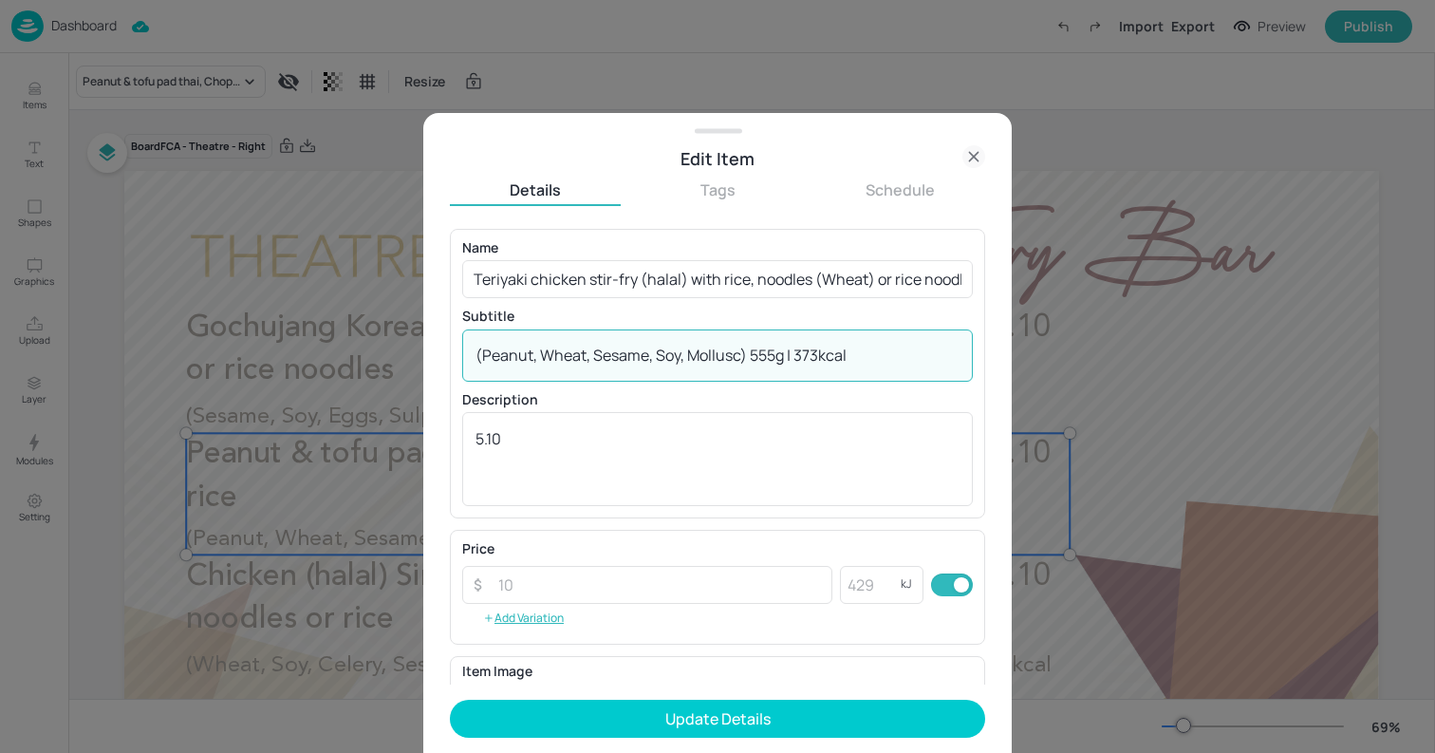
click at [741, 350] on textarea "(Peanut, Wheat, Sesame, Soy, Mollusc) 555g | 373kcal" at bounding box center [717, 355] width 484 height 21
paste textarea "Wheat, Sesame, Soy)"
paste textarea "454g 586 kcal"
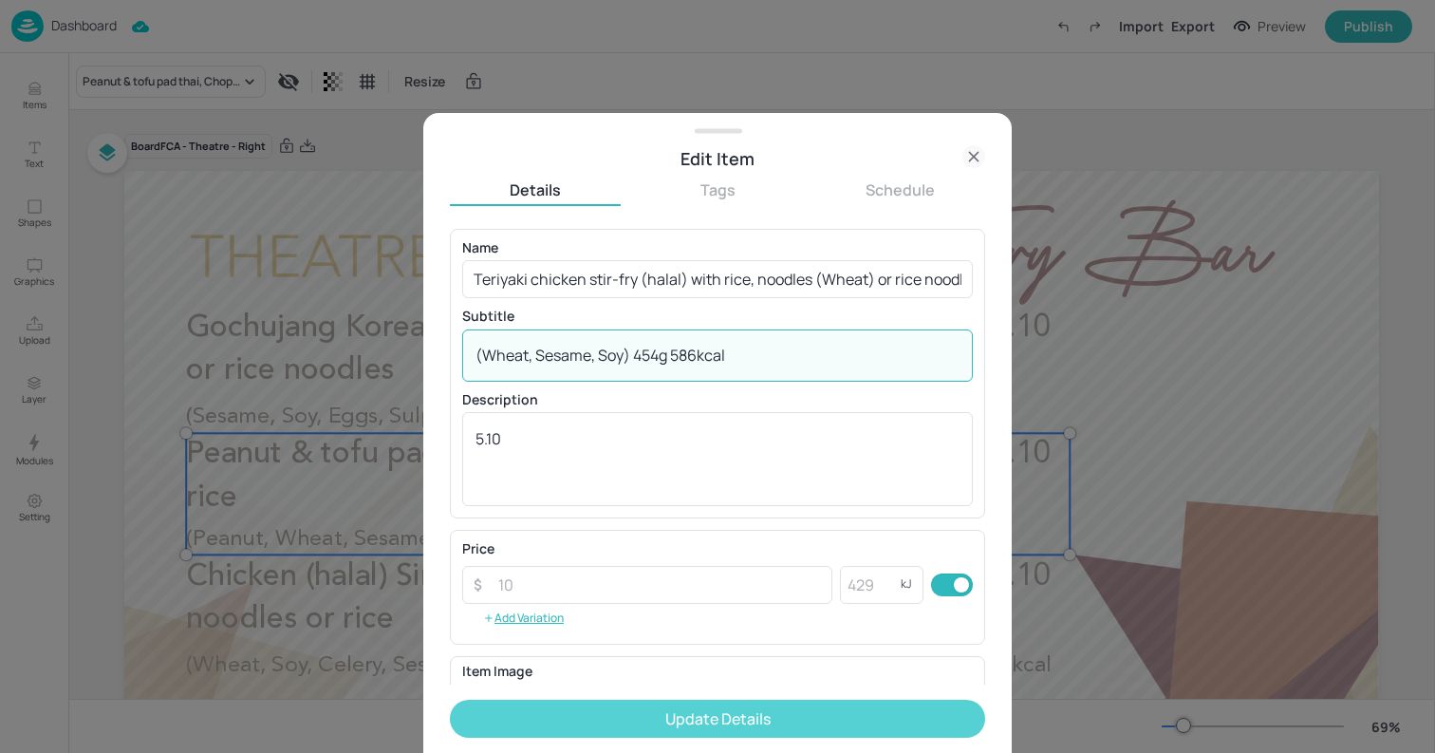
type textarea "(Wheat, Sesame, Soy) 454g 586kcal"
click at [826, 727] on button "Update Details" at bounding box center [717, 718] width 535 height 38
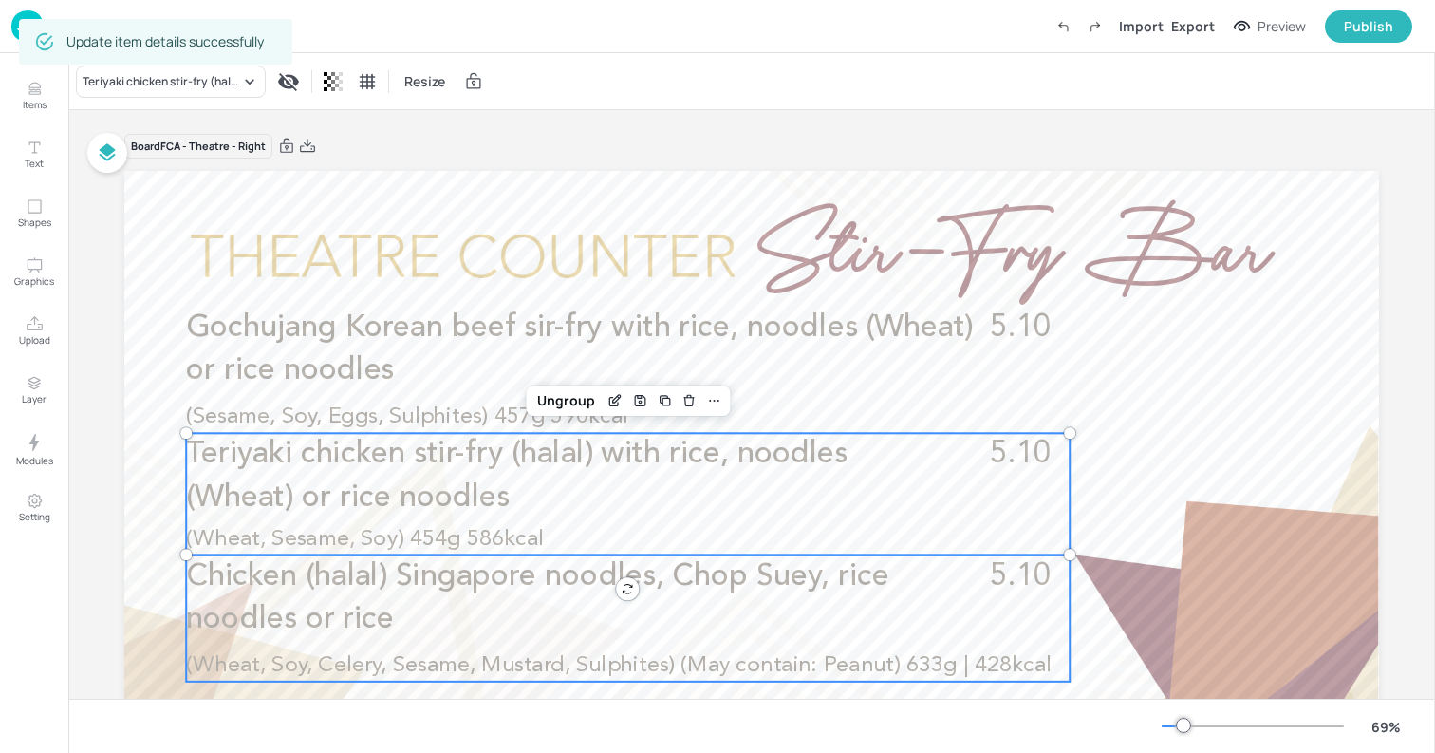
click at [531, 580] on span "Chicken (halal) Singapore noodles, Chop Suey, rice noodles or rice" at bounding box center [537, 598] width 703 height 74
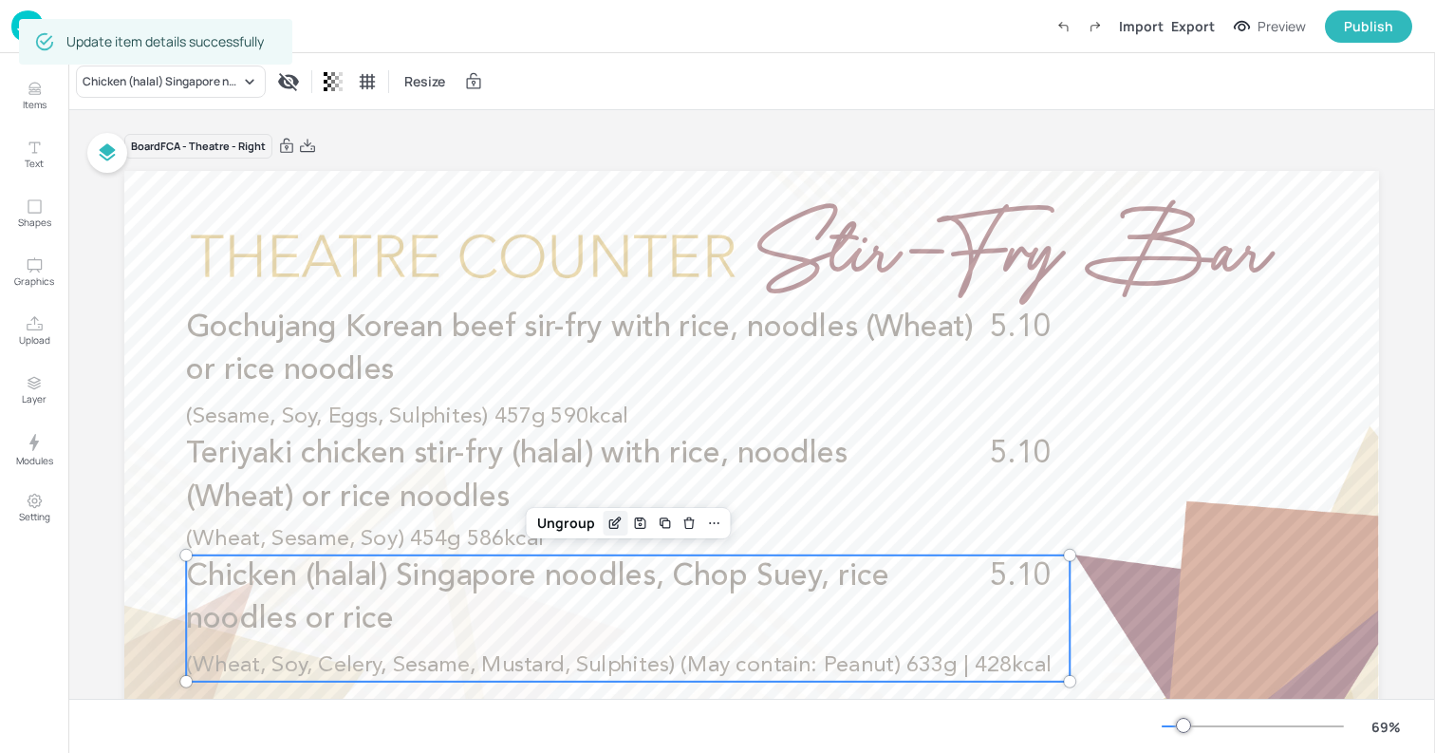
click at [609, 519] on icon "Edit Item" at bounding box center [613, 523] width 9 height 9
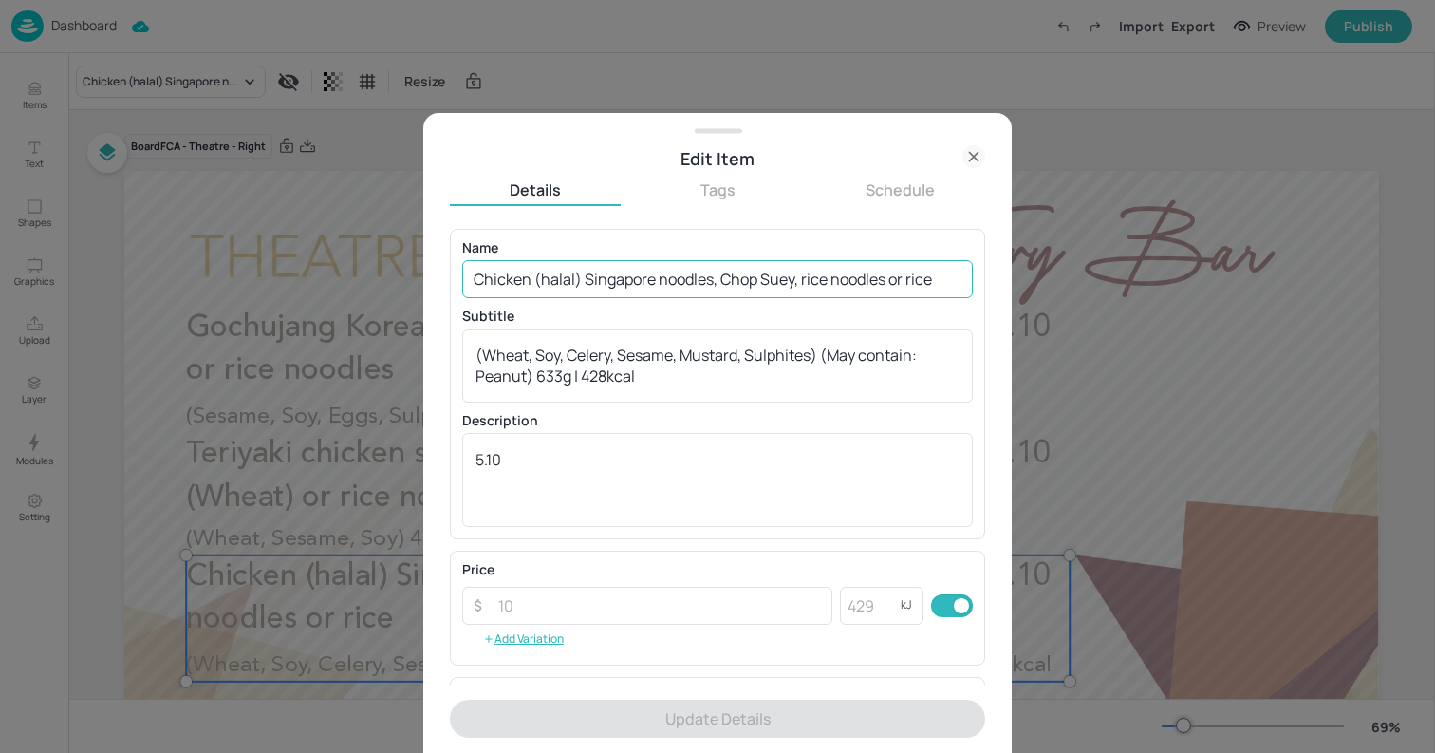
click at [609, 287] on input "Chicken (halal) Singapore noodles, Chop Suey, rice noodles or rice" at bounding box center [717, 279] width 511 height 38
paste input "Teriyaki tofu stir-fry with rice, noodles (Wheat) or rice noodles"
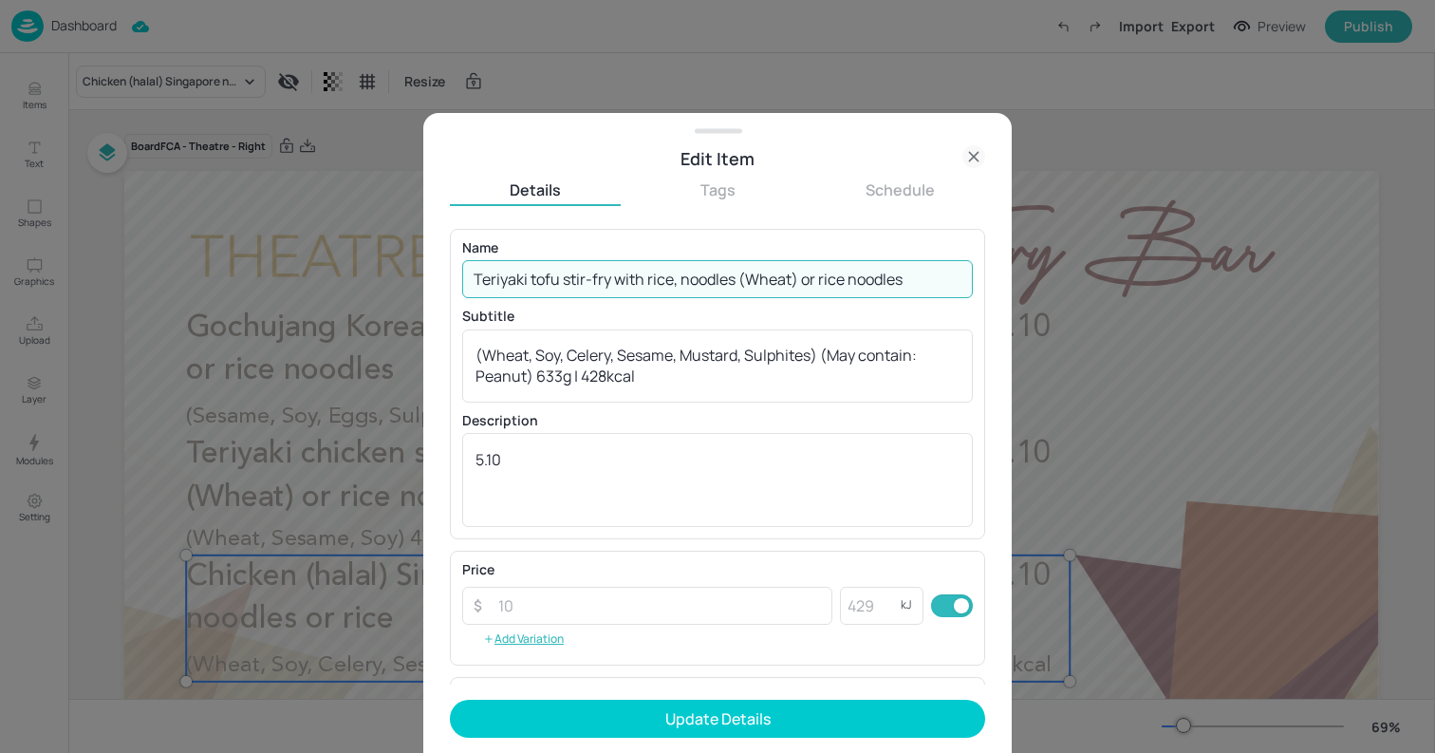
type input "Teriyaki tofu stir-fry with rice, noodles (Wheat) or rice noodles"
click at [697, 352] on textarea "(Wheat, Soy, Celery, Sesame, Mustard, Sulphites) (May contain: Peanut) 633g | 4…" at bounding box center [717, 366] width 484 height 42
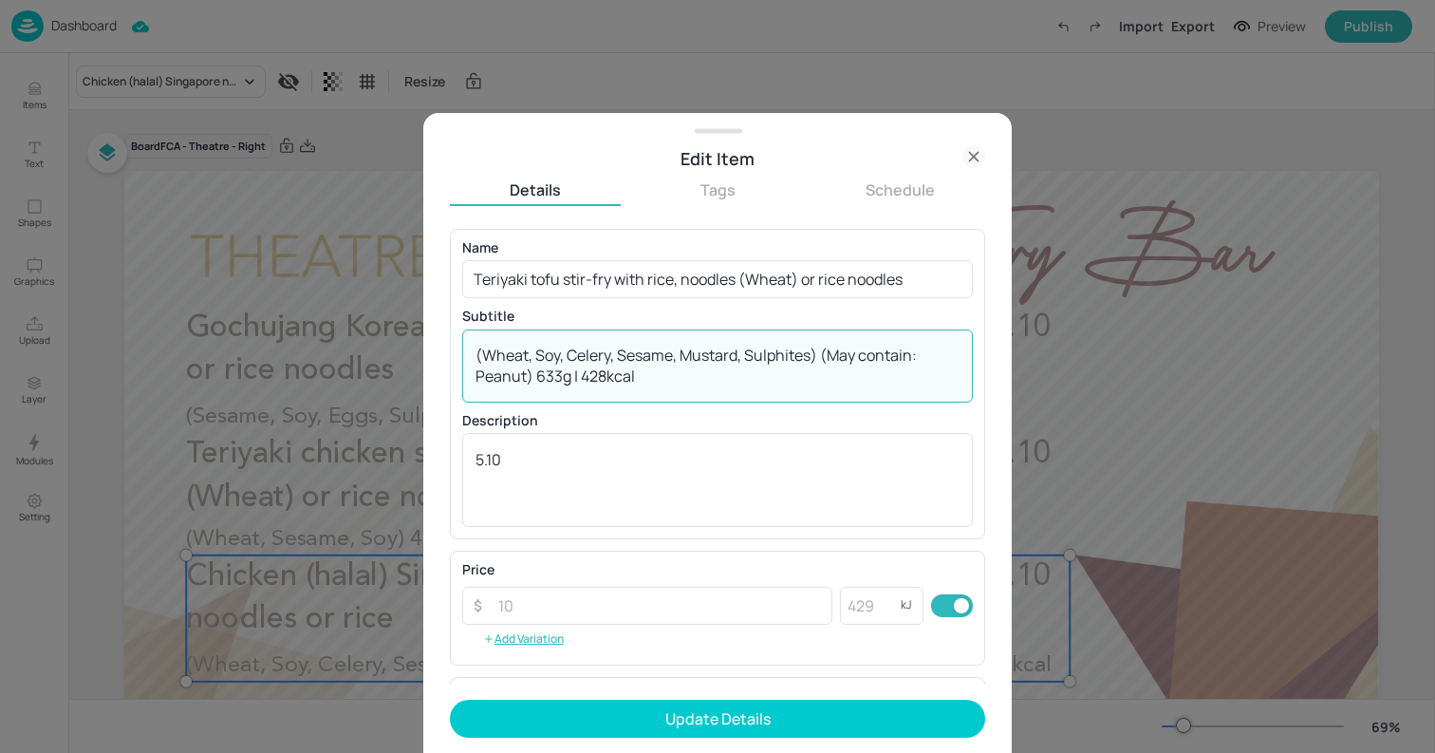
click at [697, 352] on textarea "(Wheat, Soy, Celery, Sesame, Mustard, Sulphites) (May contain: Peanut) 633g | 4…" at bounding box center [717, 366] width 484 height 42
paste textarea "Sesame, Wheat, [GEOGRAPHIC_DATA])"
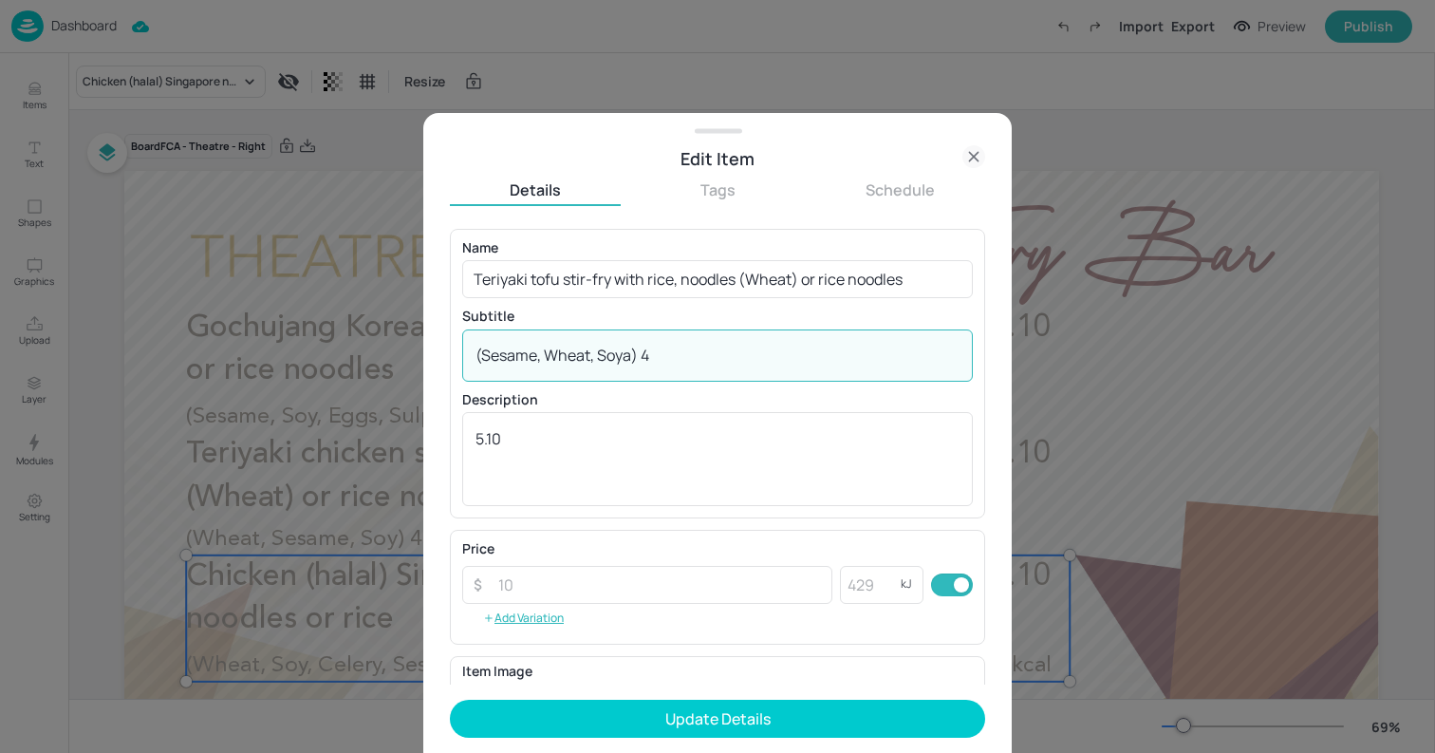
paste textarea "54g 494 kcal"
click at [713, 350] on textarea "(Sesame, Wheat, Soya) 454g 494 kcal" at bounding box center [717, 355] width 484 height 21
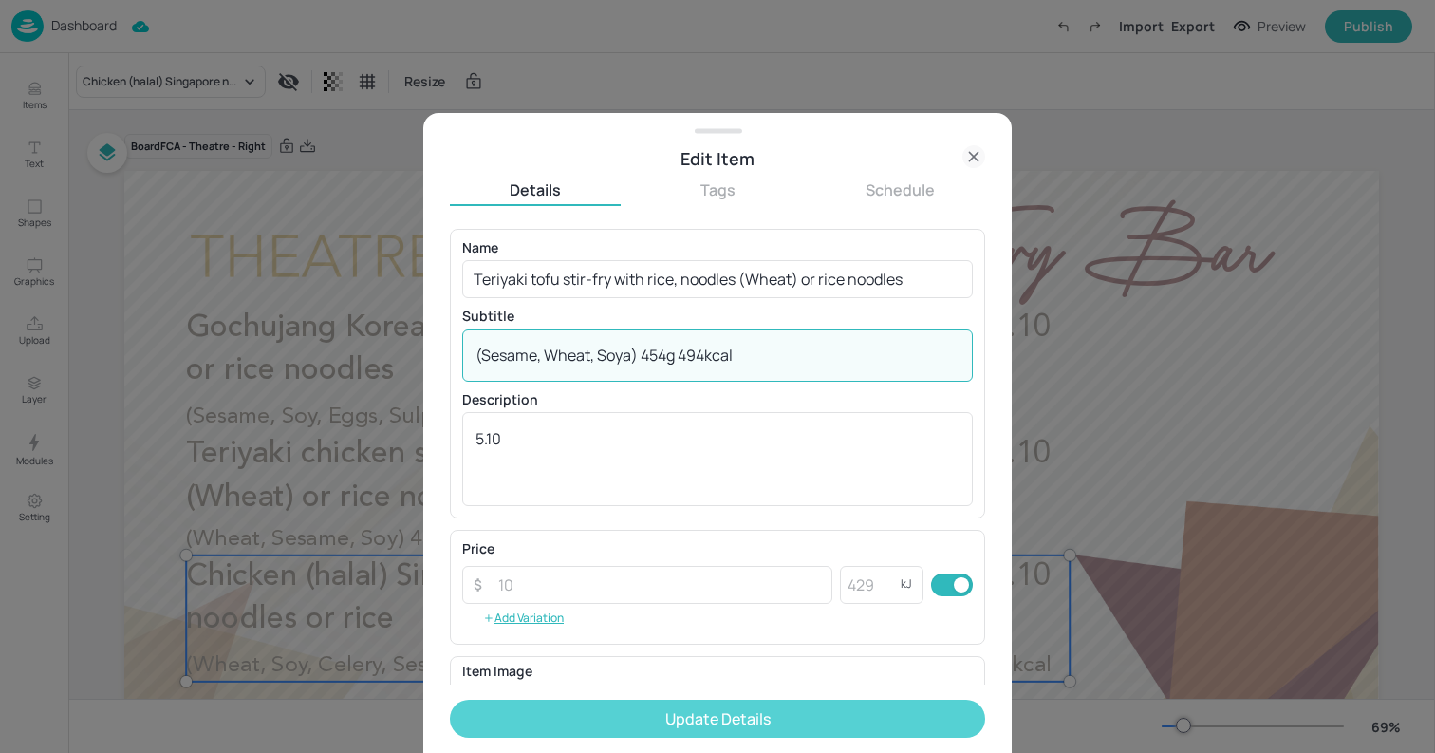
type textarea "(Sesame, Wheat, Soya) 454g 494kcal"
click at [703, 712] on button "Update Details" at bounding box center [717, 718] width 535 height 38
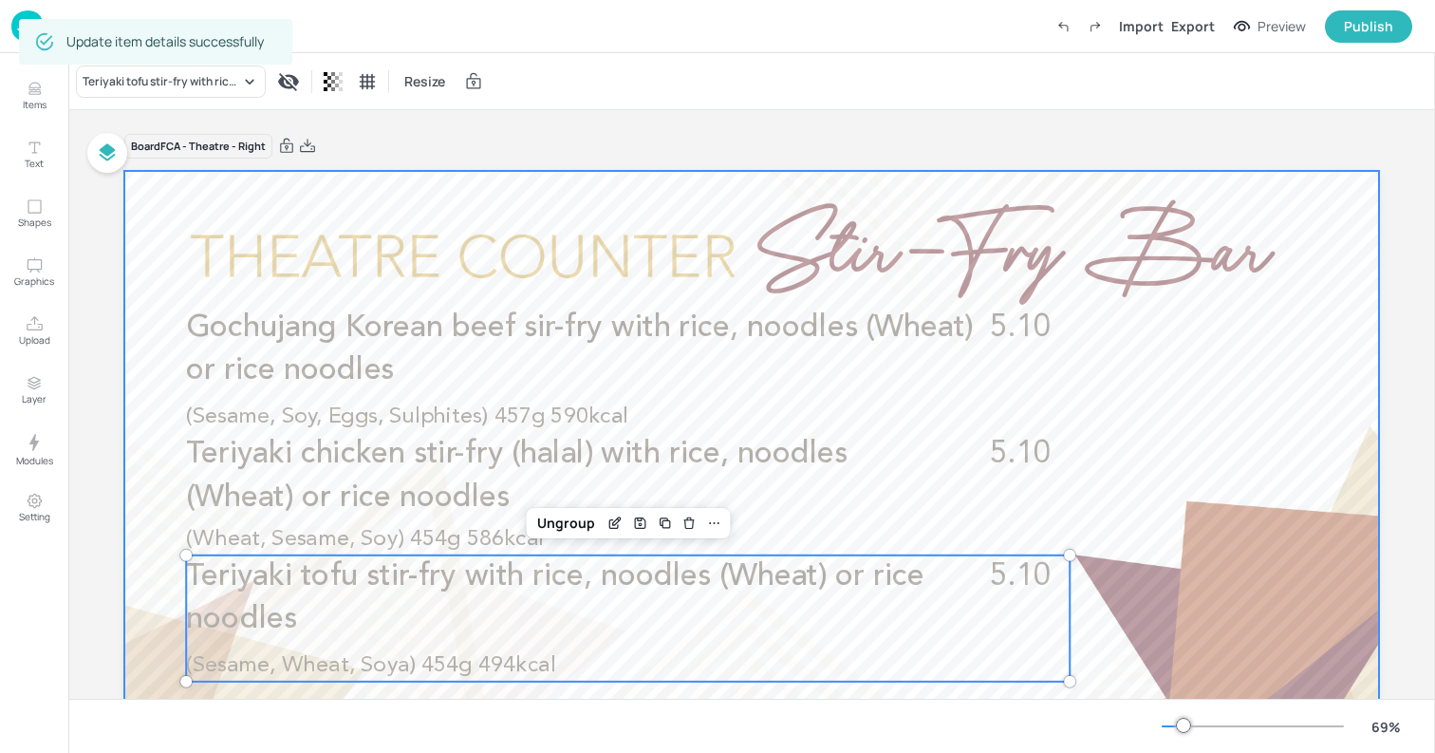
click at [157, 247] on div at bounding box center [751, 524] width 1255 height 706
